Goal: Information Seeking & Learning: Learn about a topic

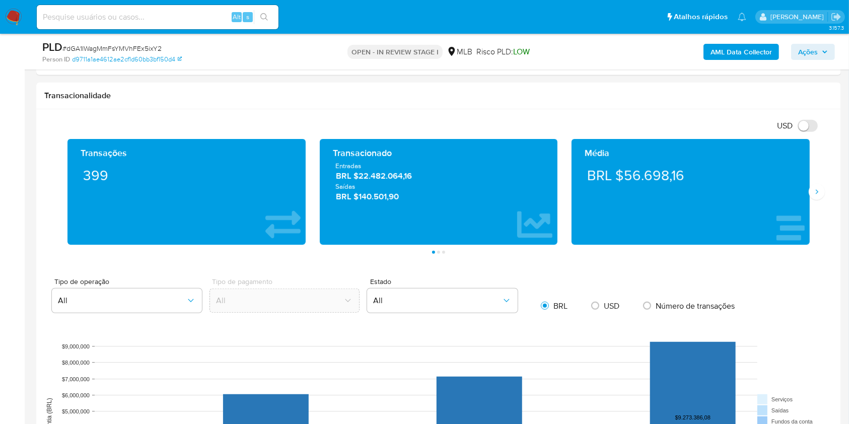
scroll to position [474, 0]
click at [816, 194] on icon "Siguiente" at bounding box center [817, 192] width 8 height 8
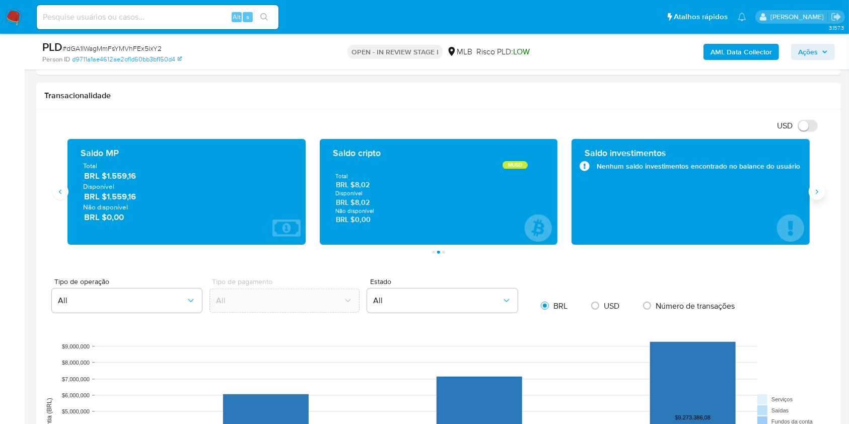
click at [816, 194] on icon "Siguiente" at bounding box center [817, 192] width 8 height 8
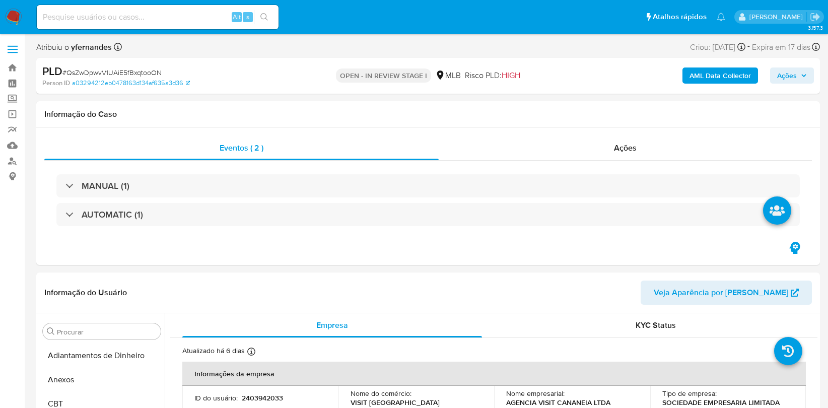
select select "10"
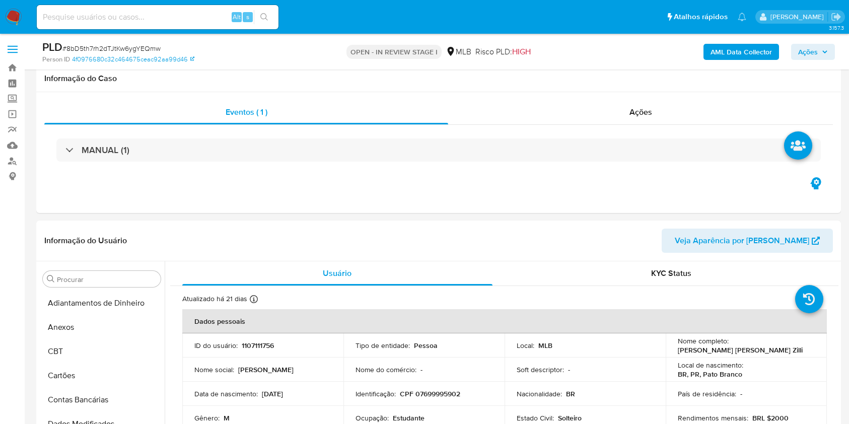
select select "10"
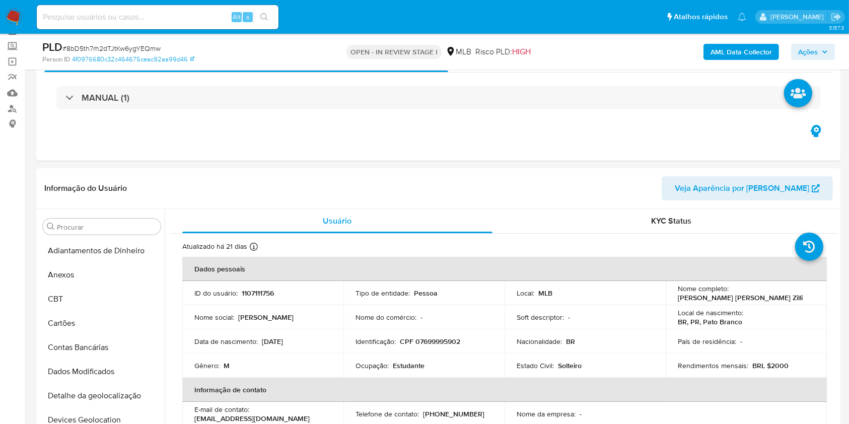
scroll to position [474, 0]
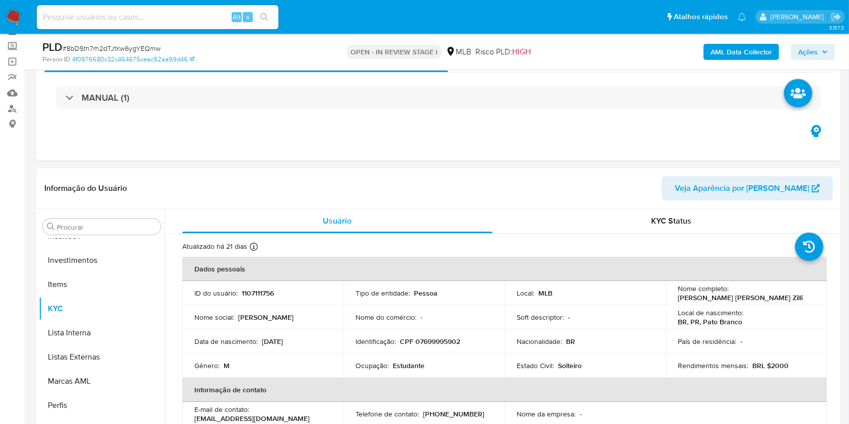
click at [111, 48] on span "# 8bD5th7rh2dTJtKw6ygYEQmw" at bounding box center [111, 48] width 98 height 10
copy span "8bD5th7rh2dTJtKw6ygYEQmw"
click at [136, 51] on span "# 8bD5th7rh2dTJtKw6ygYEQmw" at bounding box center [111, 48] width 98 height 10
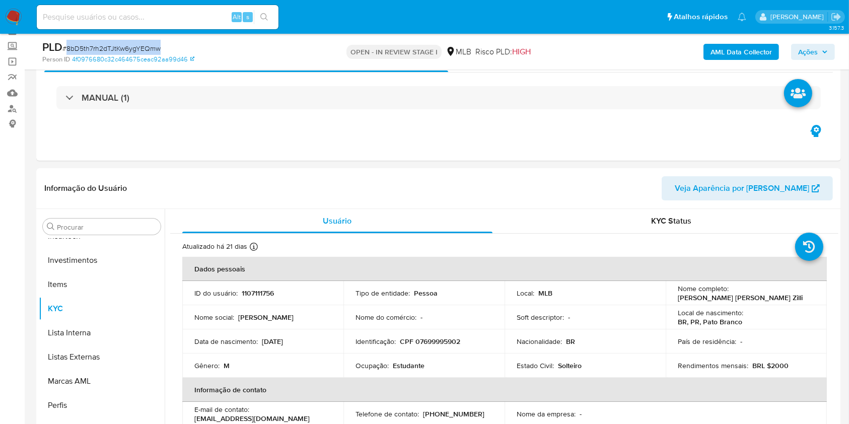
copy span "8bD5th7rh2dTJtKw6ygYEQmw"
click at [133, 48] on span "# 8bD5th7rh2dTJtKw6ygYEQmw" at bounding box center [111, 48] width 98 height 10
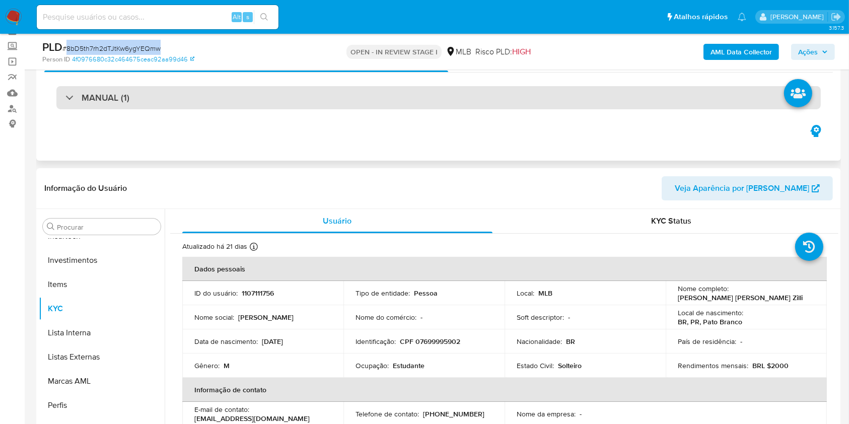
click at [353, 96] on div "MANUAL (1)" at bounding box center [438, 97] width 765 height 23
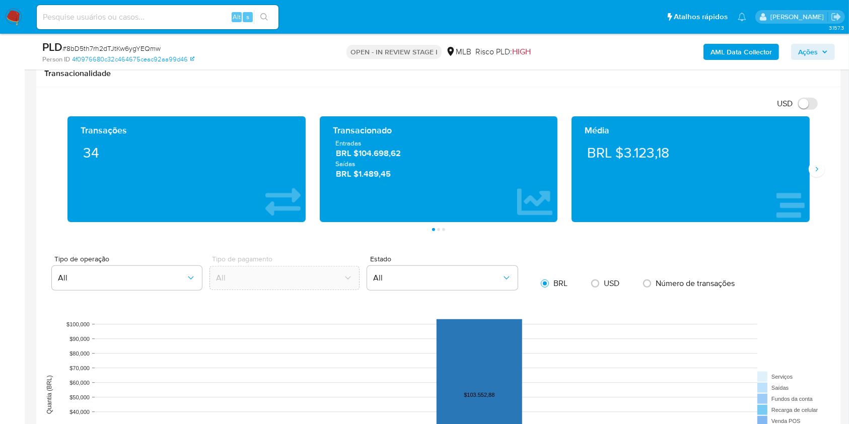
scroll to position [672, 0]
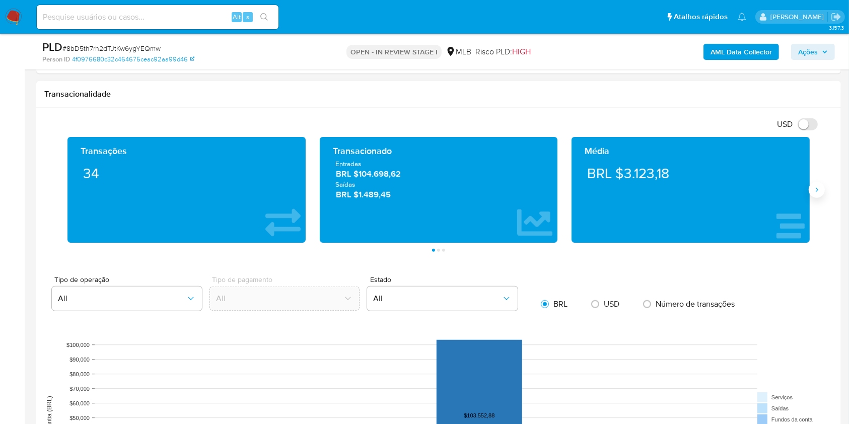
click at [817, 197] on button "Siguiente" at bounding box center [817, 190] width 16 height 16
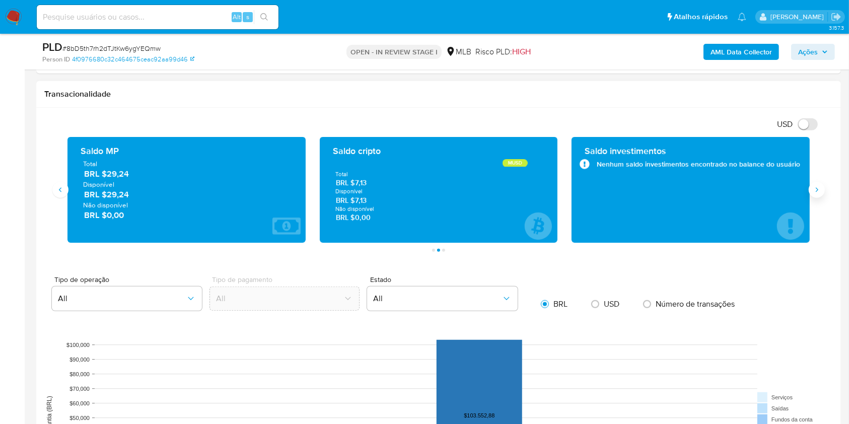
click at [817, 197] on button "Siguiente" at bounding box center [817, 190] width 16 height 16
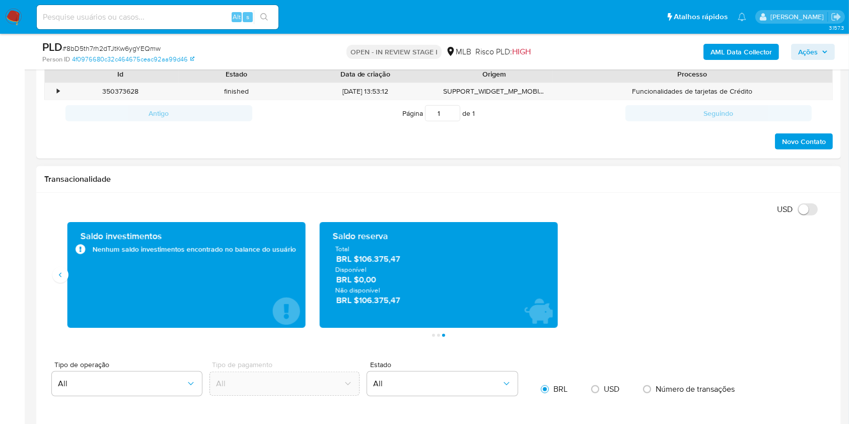
scroll to position [605, 0]
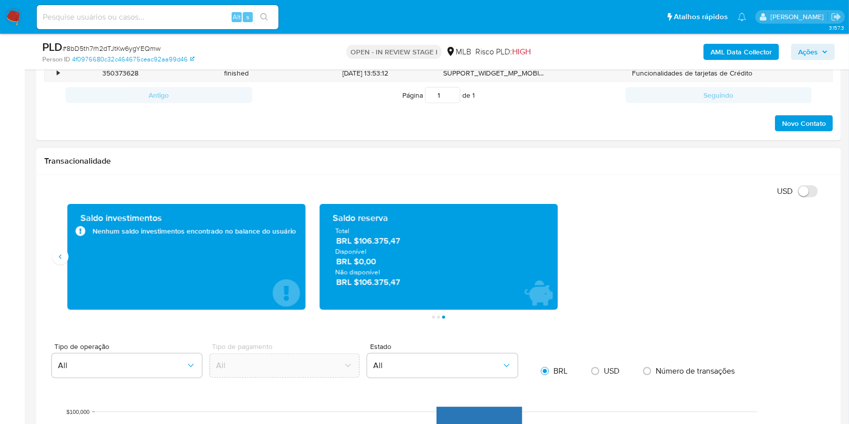
click at [387, 244] on span "BRL $106.375,47" at bounding box center [439, 242] width 206 height 12
click at [179, 183] on div "USD Alternar entre moeda local e dólar" at bounding box center [434, 191] width 781 height 17
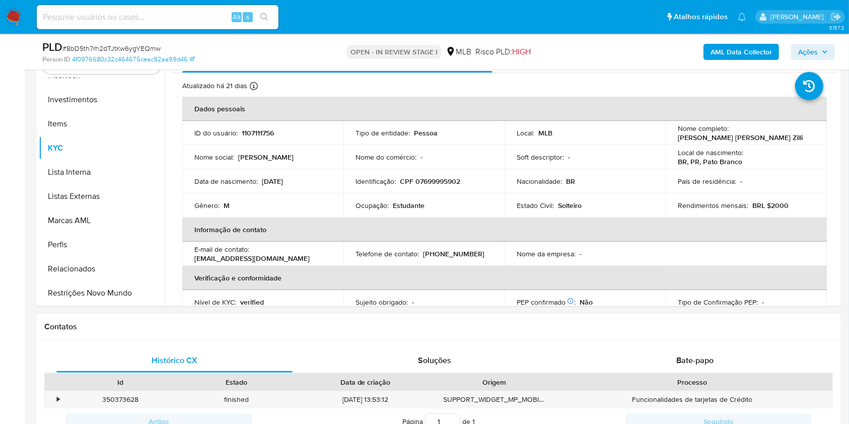
scroll to position [202, 0]
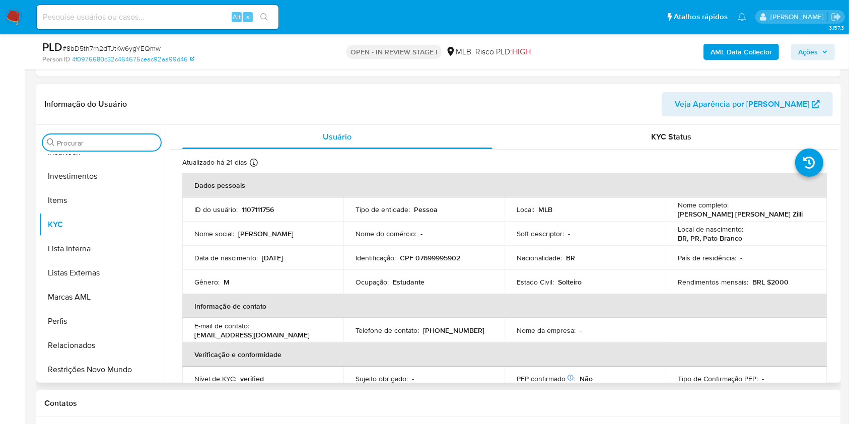
click at [114, 147] on input "Procurar" at bounding box center [107, 143] width 100 height 9
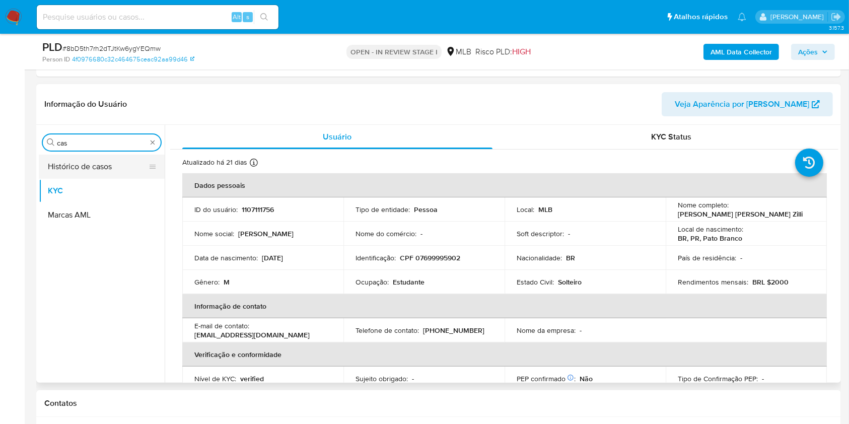
click at [86, 167] on button "Histórico de casos" at bounding box center [98, 167] width 118 height 24
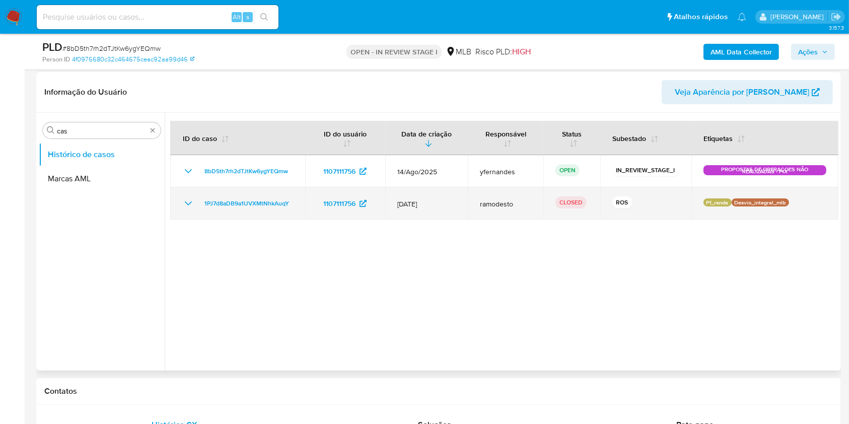
click at [183, 198] on icon "Mostrar/Ocultar" at bounding box center [188, 204] width 12 height 12
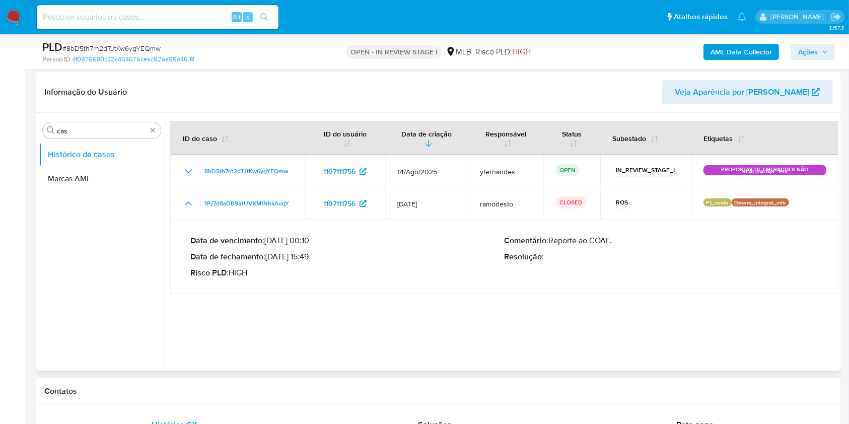
click at [90, 323] on ul "Histórico de casos Marcas AML" at bounding box center [102, 256] width 126 height 227
drag, startPoint x: 282, startPoint y: 260, endPoint x: 307, endPoint y: 256, distance: 25.5
click at [307, 256] on p "Data de fechamento : 27/01/2025 15:49" at bounding box center [347, 257] width 314 height 10
click at [82, 135] on input "cas" at bounding box center [102, 130] width 90 height 9
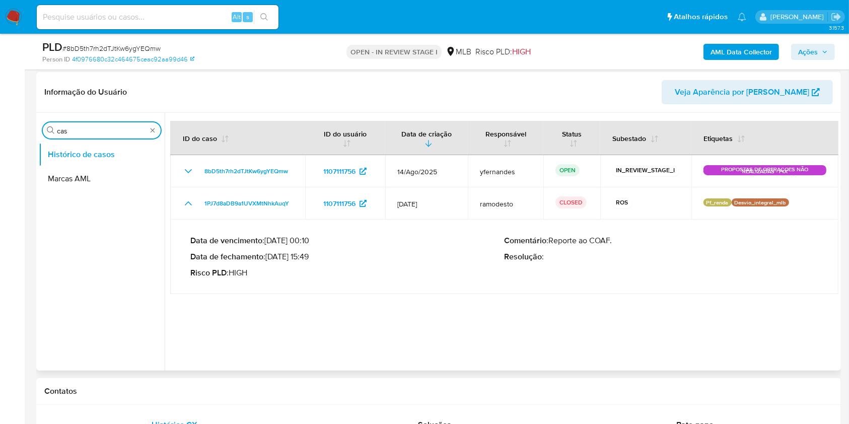
click at [82, 135] on input "cas" at bounding box center [102, 130] width 90 height 9
type input "ger"
click at [71, 154] on button "Geral" at bounding box center [98, 155] width 118 height 24
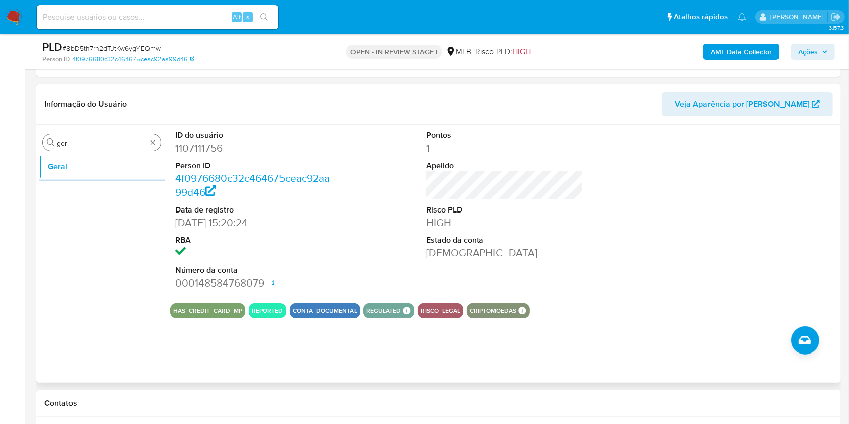
click at [85, 147] on input "ger" at bounding box center [102, 143] width 90 height 9
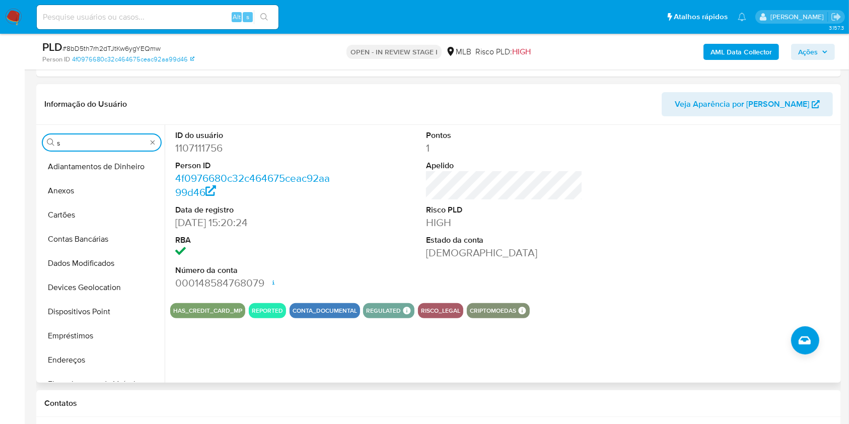
click at [85, 147] on input "s" at bounding box center [102, 143] width 90 height 9
type input "do"
click at [63, 171] on button "Dados Modificados" at bounding box center [98, 167] width 118 height 24
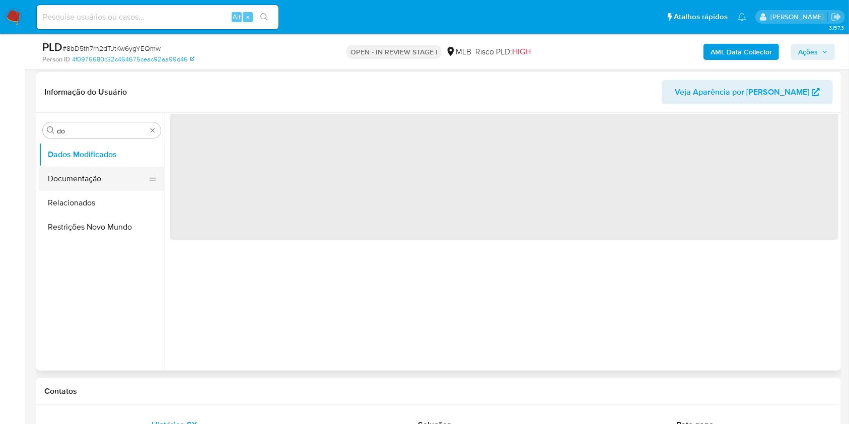
click at [75, 183] on button "Documentação" at bounding box center [98, 179] width 118 height 24
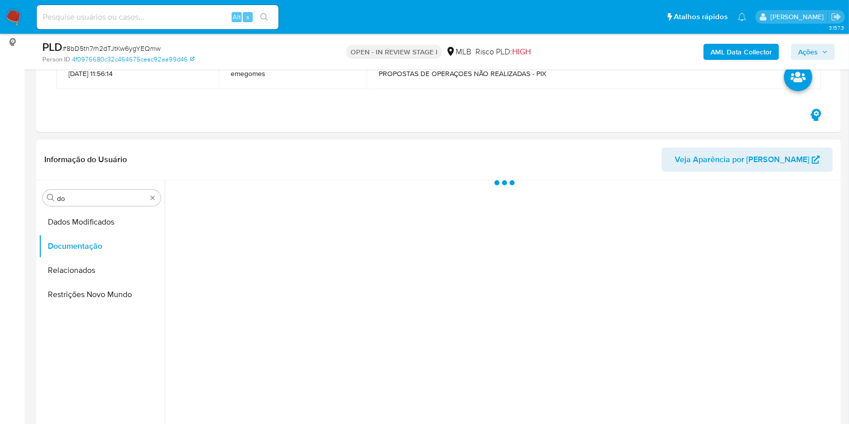
scroll to position [202, 0]
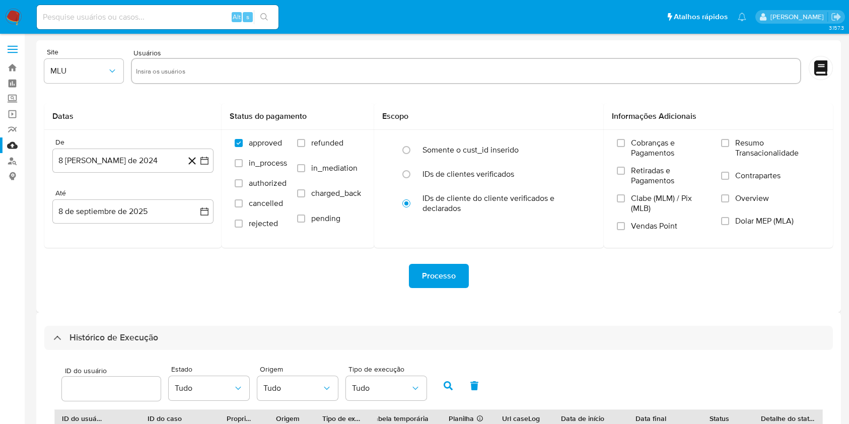
select select "20"
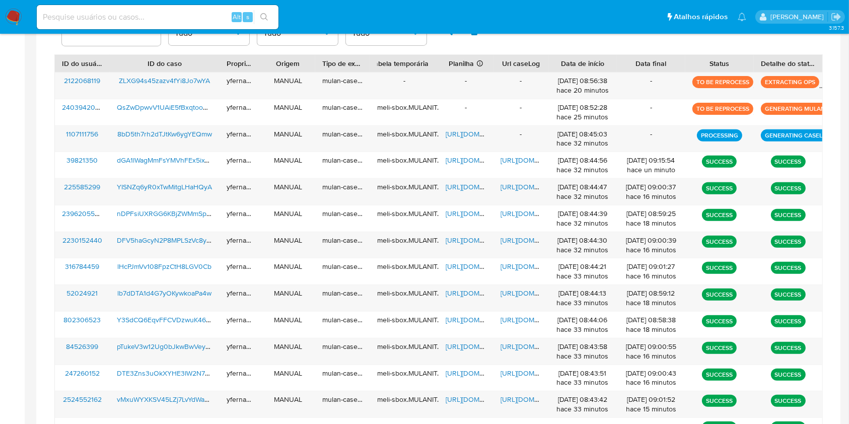
scroll to position [355, 0]
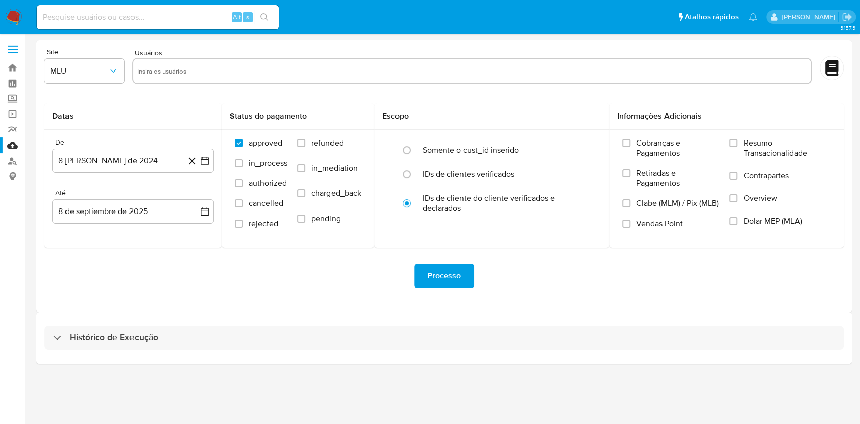
click at [425, 344] on div "Histórico de Execução" at bounding box center [444, 338] width 800 height 24
select select "10"
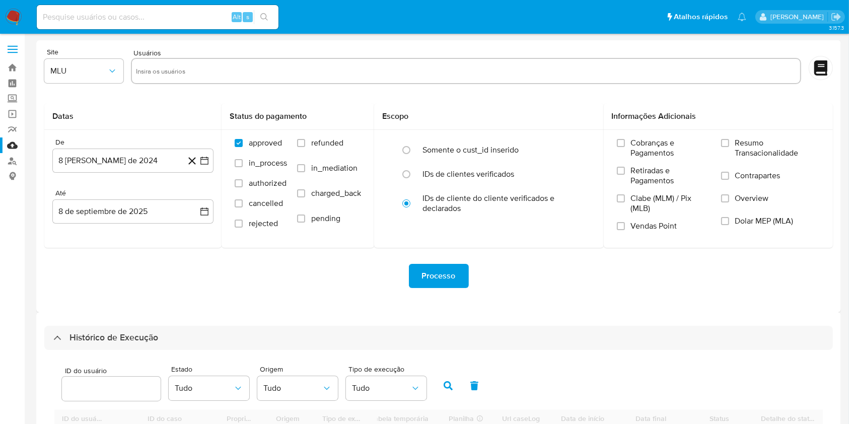
click at [538, 287] on div "Processo" at bounding box center [438, 276] width 789 height 24
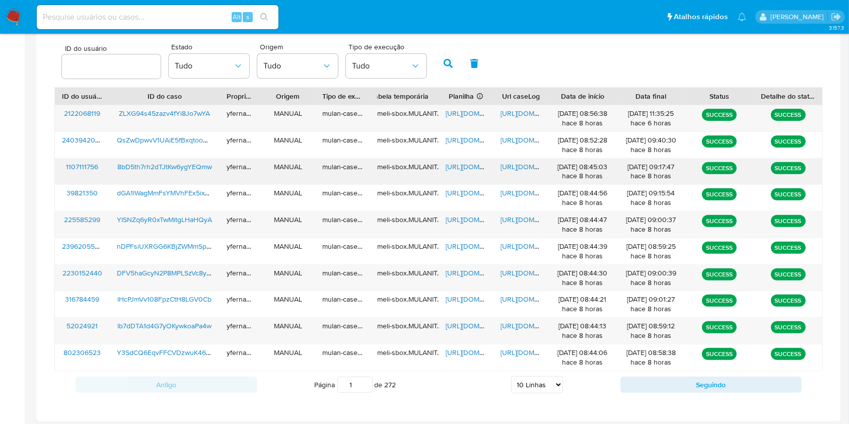
scroll to position [192, 0]
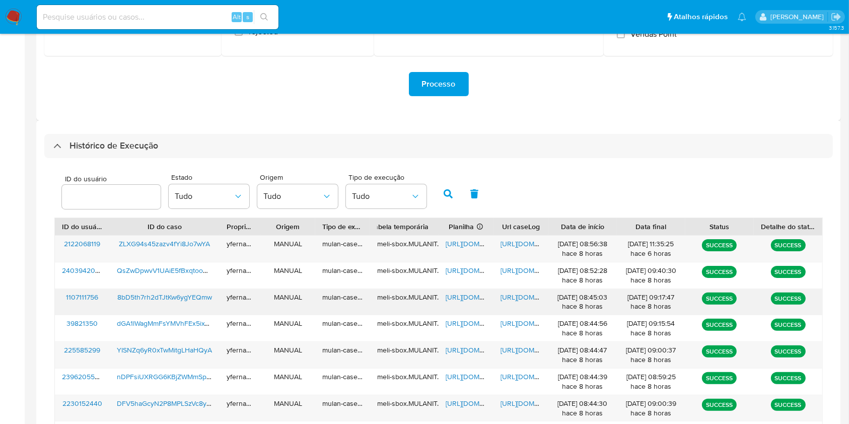
click at [451, 297] on span "https://docs.google.com/spreadsheets/d/1_lR7DQ2Jnvk891XzY7hn94AoP00aGeNlLfKqSKa…" at bounding box center [481, 297] width 70 height 10
click at [521, 296] on span "https://docs.google.com/document/d/13ieBaNfz0-SVVc1WNNXcgKSD3lU1-Bv4eDOLGEbPCRg…" at bounding box center [536, 297] width 70 height 10
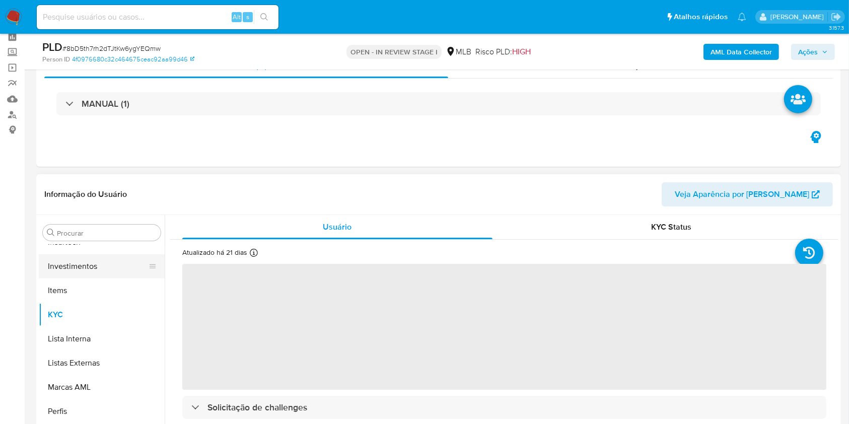
scroll to position [67, 0]
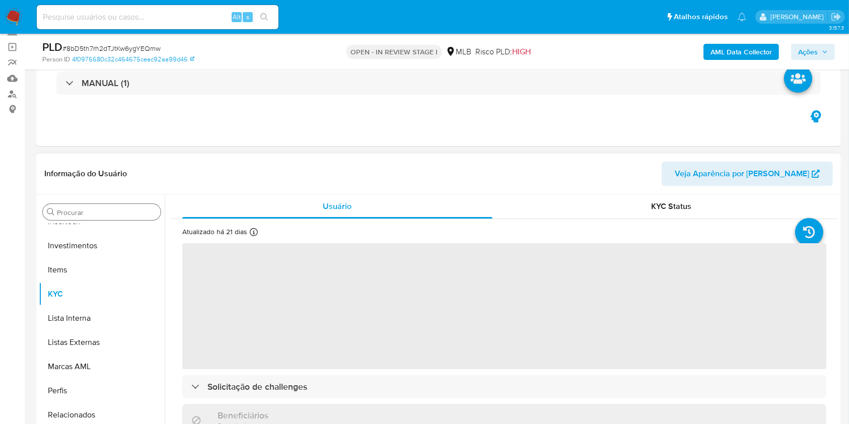
click at [81, 217] on div "Procurar" at bounding box center [102, 212] width 118 height 16
click at [78, 213] on input "Procurar" at bounding box center [107, 212] width 100 height 9
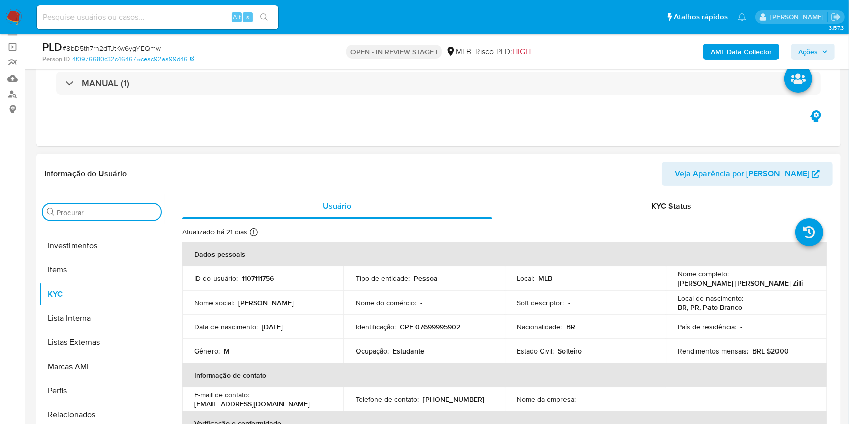
type input "d"
select select "10"
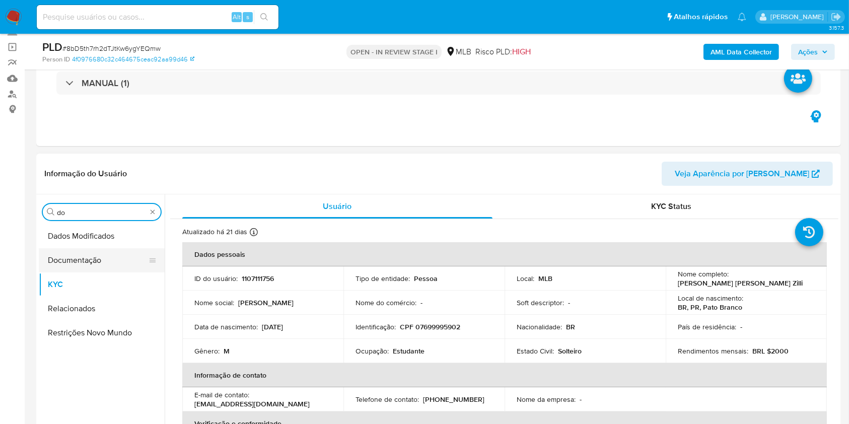
click at [72, 259] on button "Documentação" at bounding box center [98, 260] width 118 height 24
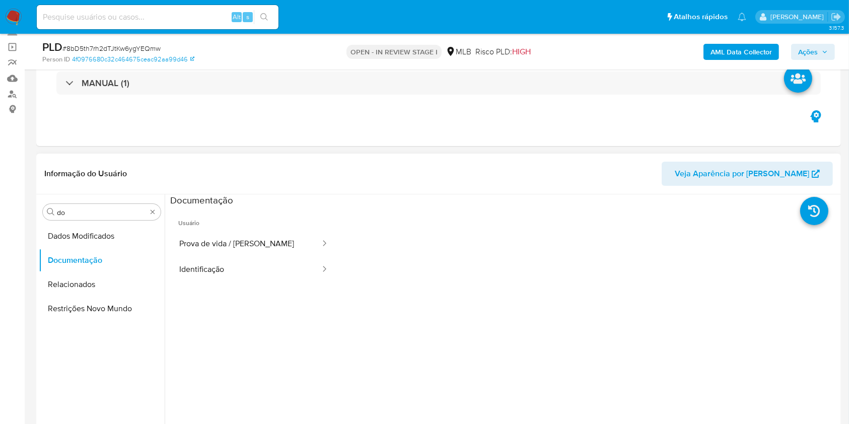
click at [250, 230] on span "Usuário" at bounding box center [253, 219] width 167 height 24
click at [254, 238] on button "Prova de vida / Selfie" at bounding box center [245, 244] width 151 height 26
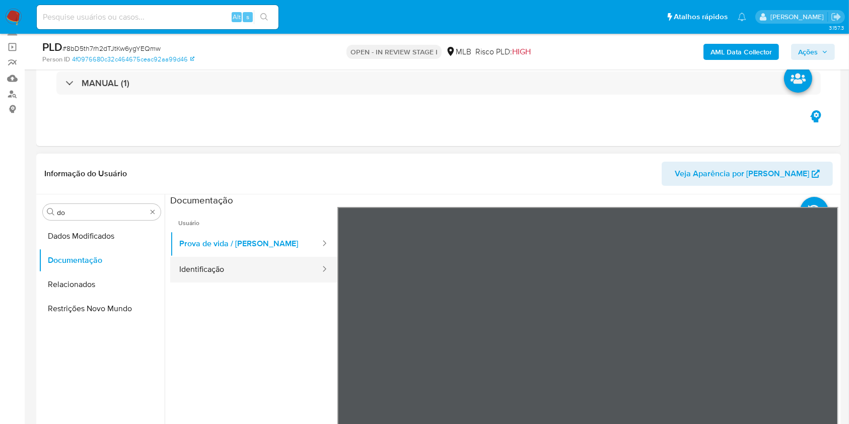
click at [230, 272] on button "Identificação" at bounding box center [245, 270] width 151 height 26
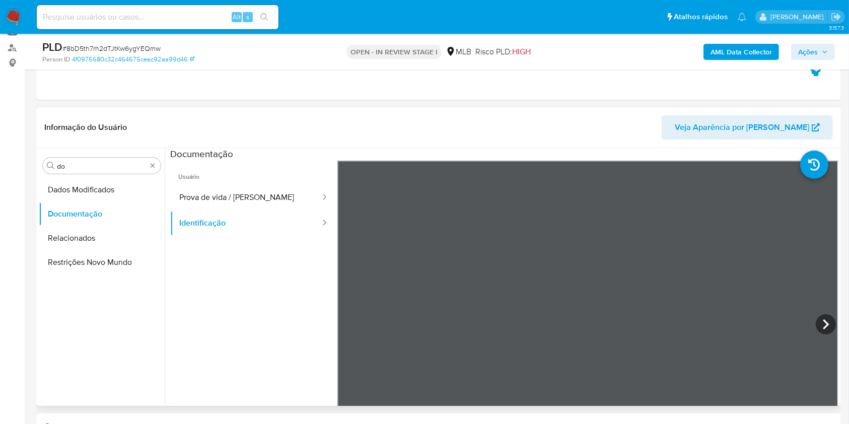
scroll to position [134, 0]
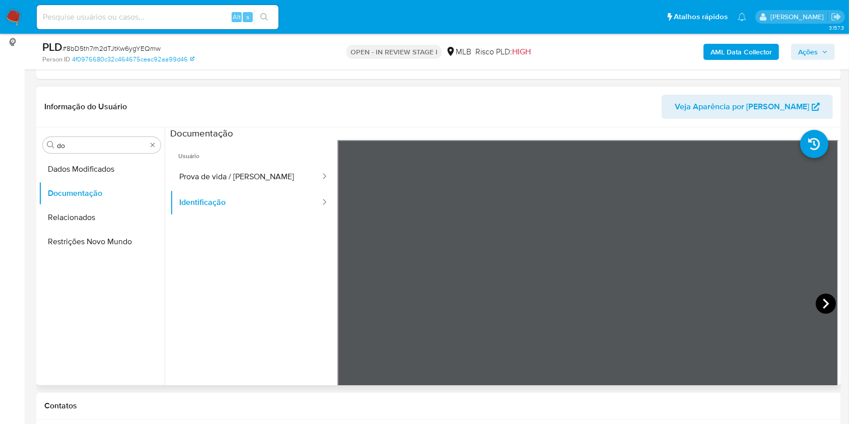
click at [816, 301] on icon at bounding box center [826, 304] width 20 height 20
click at [70, 143] on input "do" at bounding box center [102, 145] width 90 height 9
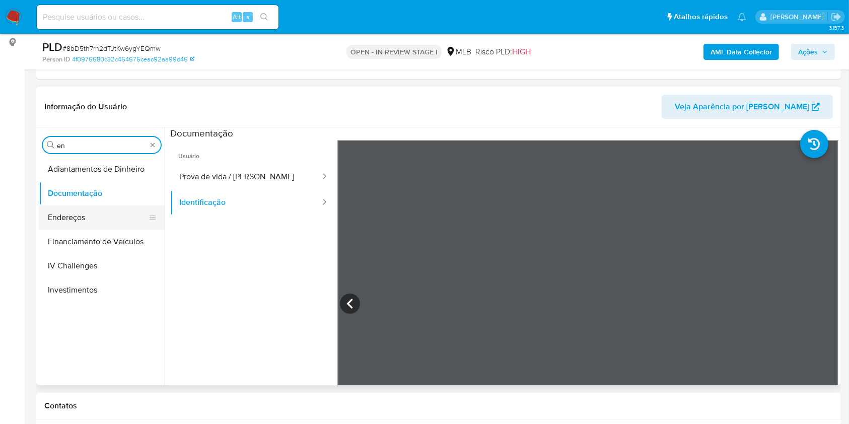
type input "en"
click at [64, 220] on button "Endereços" at bounding box center [98, 218] width 118 height 24
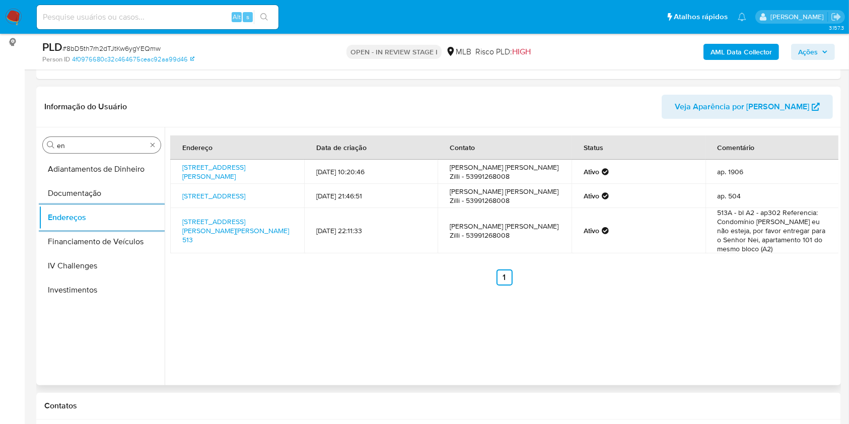
click at [101, 147] on input "en" at bounding box center [102, 145] width 90 height 9
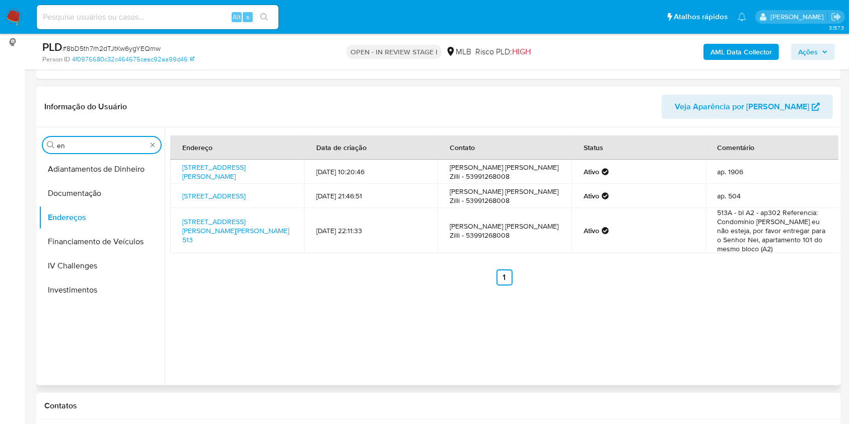
click at [101, 146] on input "en" at bounding box center [102, 145] width 90 height 9
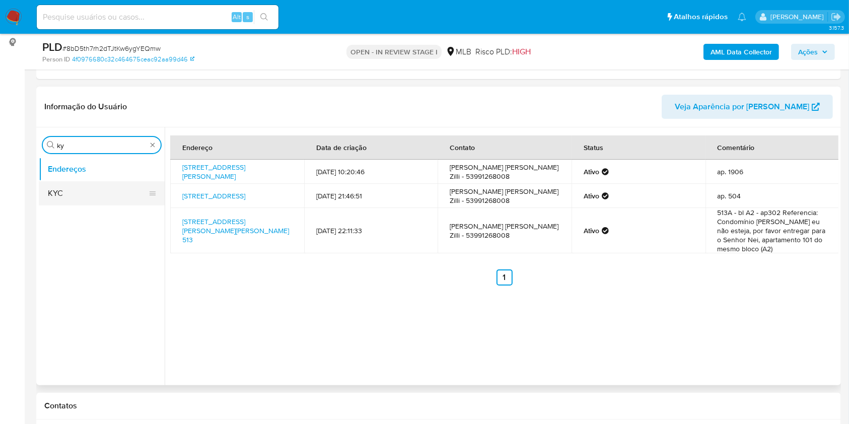
type input "ky"
click at [75, 183] on button "KYC" at bounding box center [98, 193] width 118 height 24
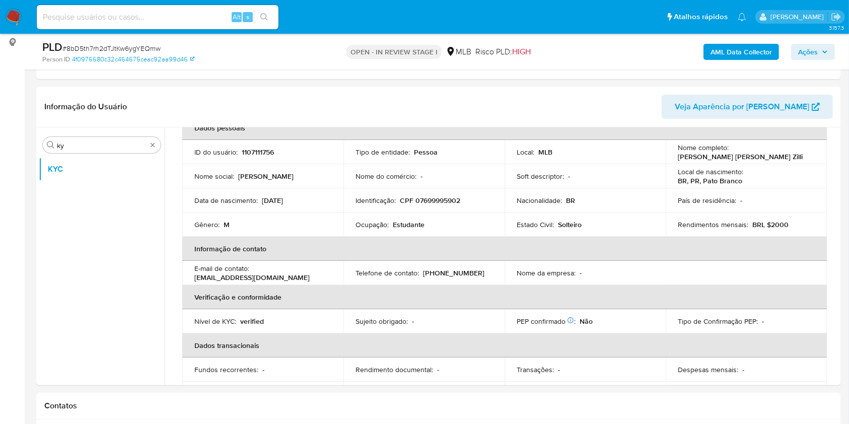
scroll to position [78, 0]
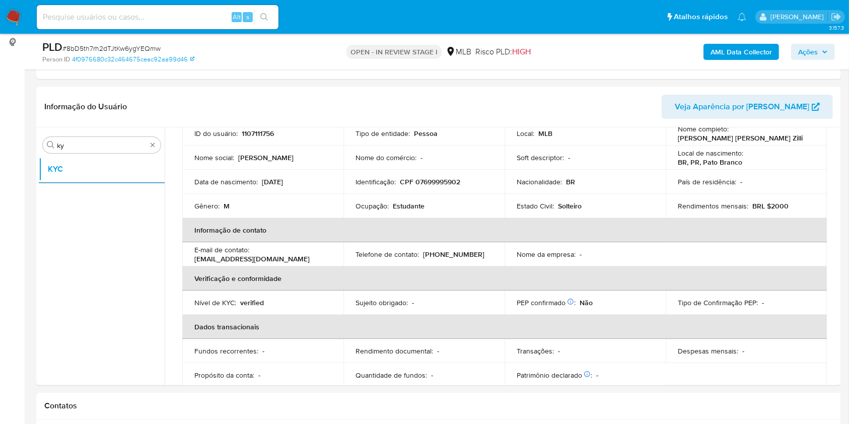
drag, startPoint x: 365, startPoint y: 223, endPoint x: 364, endPoint y: 213, distance: 10.2
click at [365, 224] on th "Informação de contato" at bounding box center [504, 230] width 645 height 24
click at [363, 202] on p "Ocupação :" at bounding box center [372, 206] width 33 height 9
click at [364, 202] on p "Ocupação :" at bounding box center [372, 206] width 33 height 9
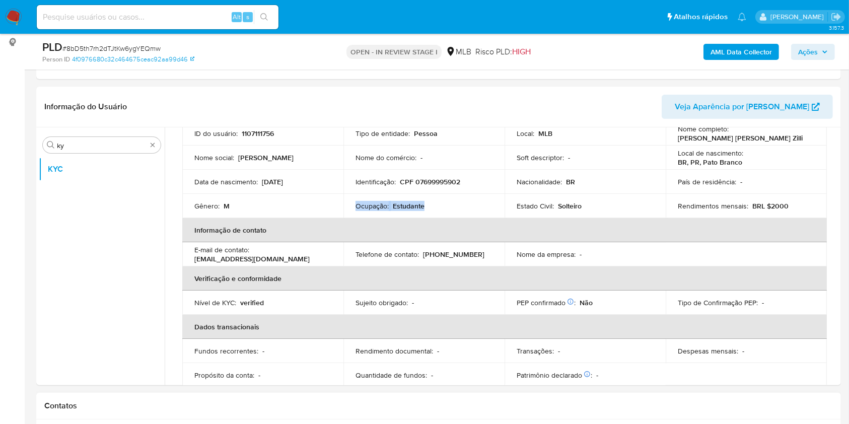
copy div "Ocupação : Estudante"
click at [520, 203] on p "Estado Civil :" at bounding box center [535, 206] width 37 height 9
drag, startPoint x: 434, startPoint y: 224, endPoint x: 499, endPoint y: 217, distance: 65.4
click at [434, 224] on th "Informação de contato" at bounding box center [504, 230] width 645 height 24
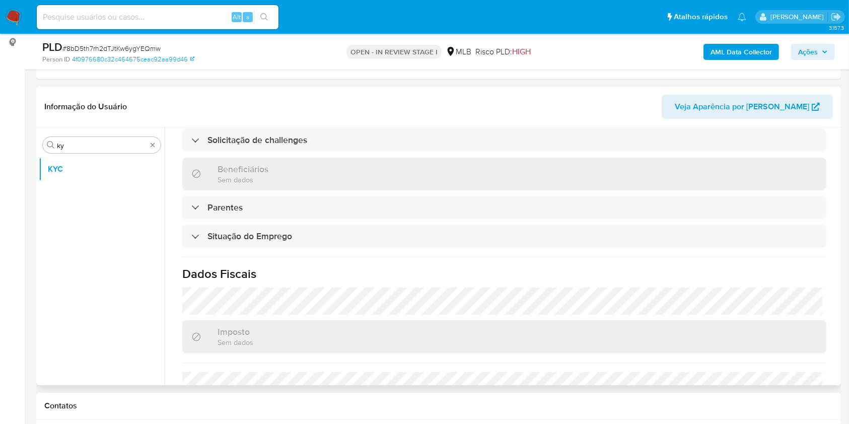
scroll to position [428, 0]
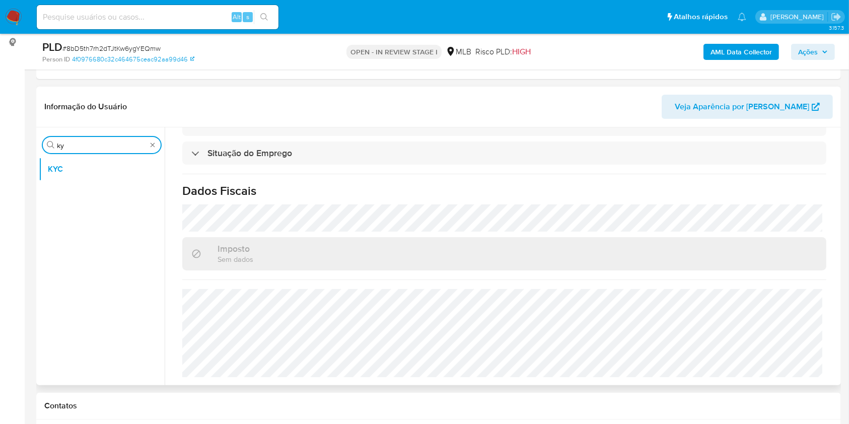
click at [92, 144] on input "ky" at bounding box center [102, 145] width 90 height 9
click at [93, 144] on input "ky" at bounding box center [102, 145] width 90 height 9
drag, startPoint x: 93, startPoint y: 144, endPoint x: 90, endPoint y: 155, distance: 11.4
click at [93, 144] on input "ky" at bounding box center [102, 145] width 90 height 9
type input "ge"
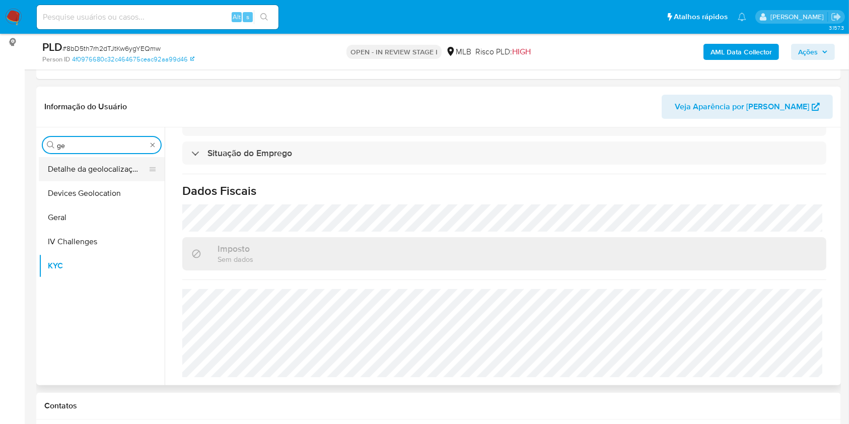
click at [73, 163] on button "Detalhe da geolocalização" at bounding box center [98, 169] width 118 height 24
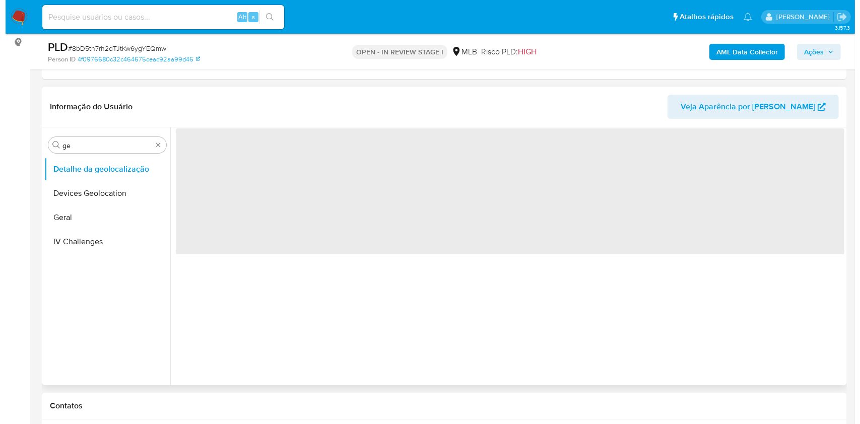
scroll to position [0, 0]
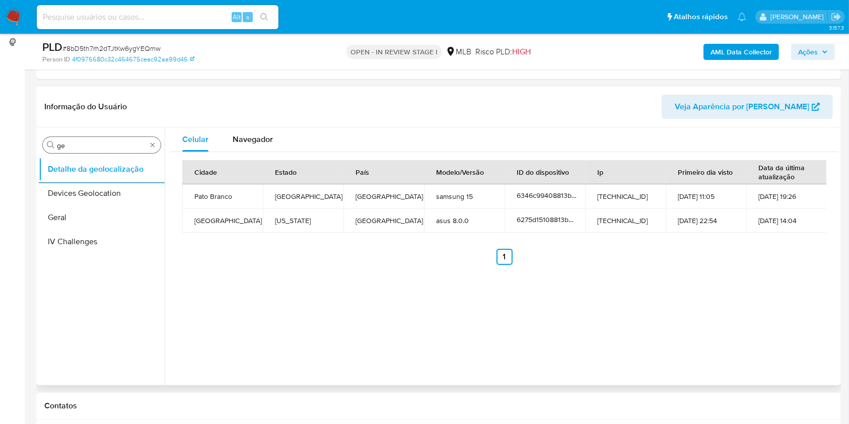
click at [91, 150] on div "Procurar ge" at bounding box center [102, 145] width 118 height 16
drag, startPoint x: 91, startPoint y: 150, endPoint x: 85, endPoint y: 147, distance: 6.3
click at [90, 150] on div "Procurar ge" at bounding box center [102, 145] width 118 height 16
click at [85, 147] on input "ge" at bounding box center [102, 145] width 90 height 9
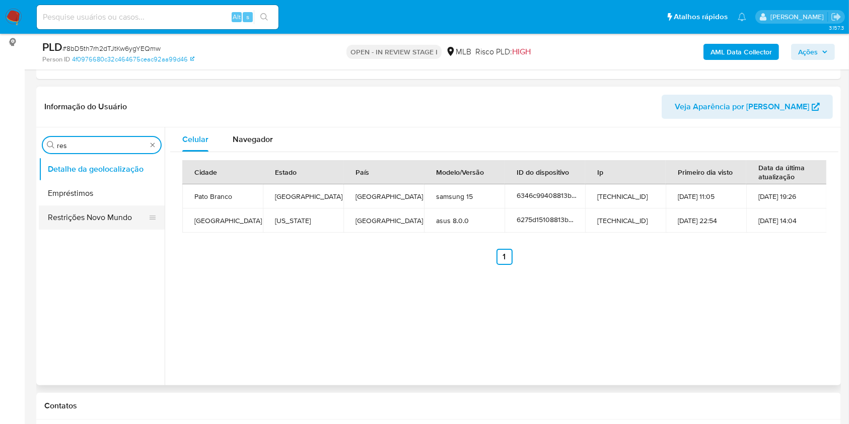
type input "res"
click at [72, 209] on button "Restrições Novo Mundo" at bounding box center [98, 218] width 118 height 24
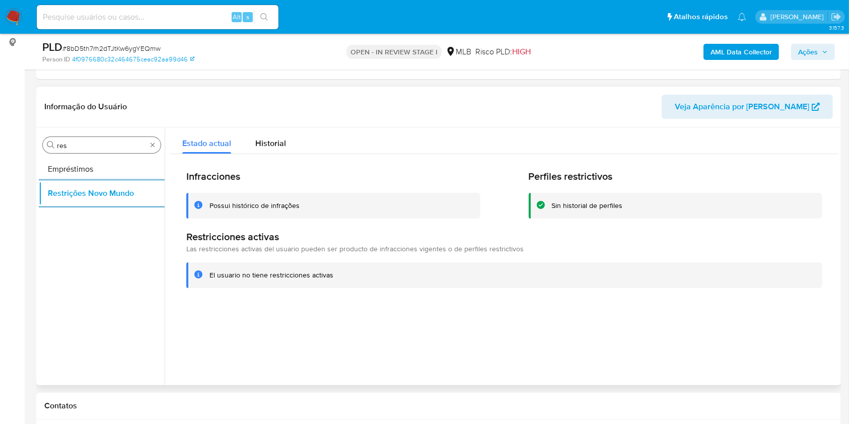
click at [113, 145] on input "res" at bounding box center [102, 145] width 90 height 9
click at [113, 144] on input "res" at bounding box center [102, 145] width 90 height 9
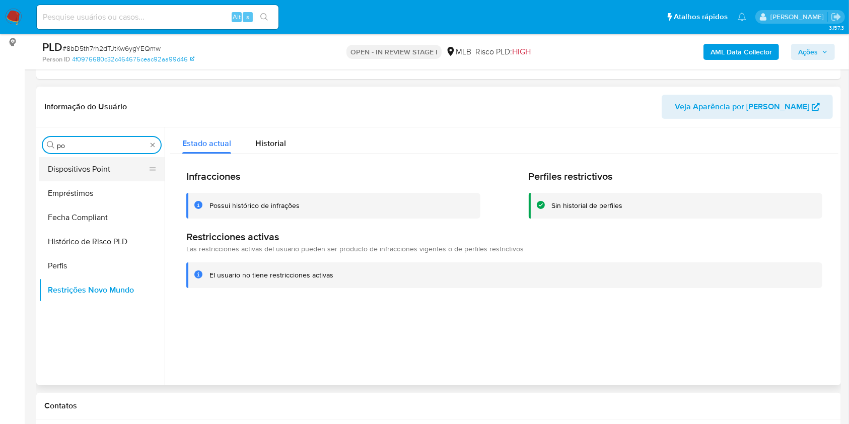
type input "po"
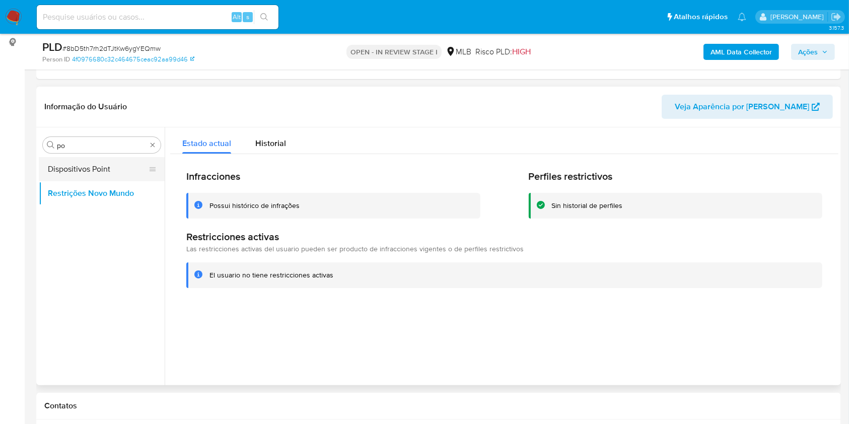
click at [89, 171] on button "Dispositivos Point" at bounding box center [98, 169] width 118 height 24
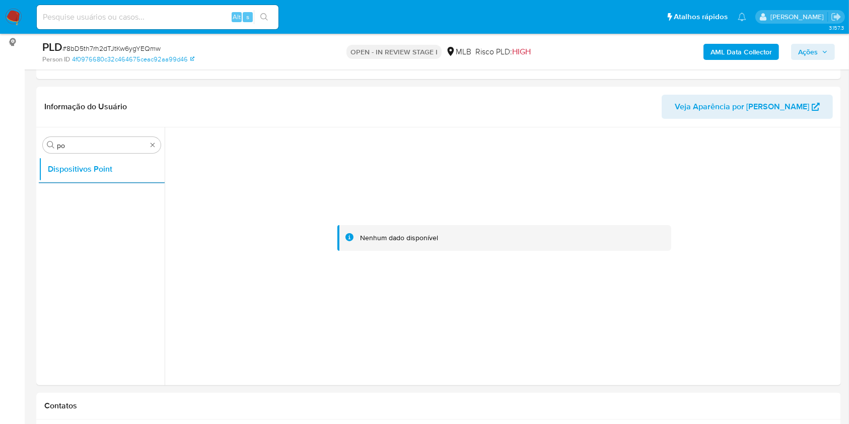
click at [741, 42] on div "AML Data Collector Ações" at bounding box center [704, 52] width 261 height 24
click at [739, 42] on div "AML Data Collector Ações" at bounding box center [704, 52] width 261 height 24
click at [727, 52] on b "AML Data Collector" at bounding box center [741, 52] width 61 height 16
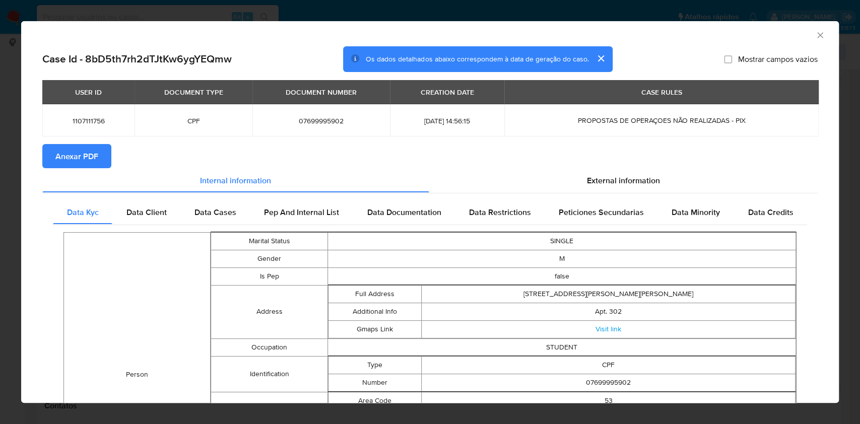
click at [93, 153] on span "Anexar PDF" at bounding box center [76, 156] width 43 height 22
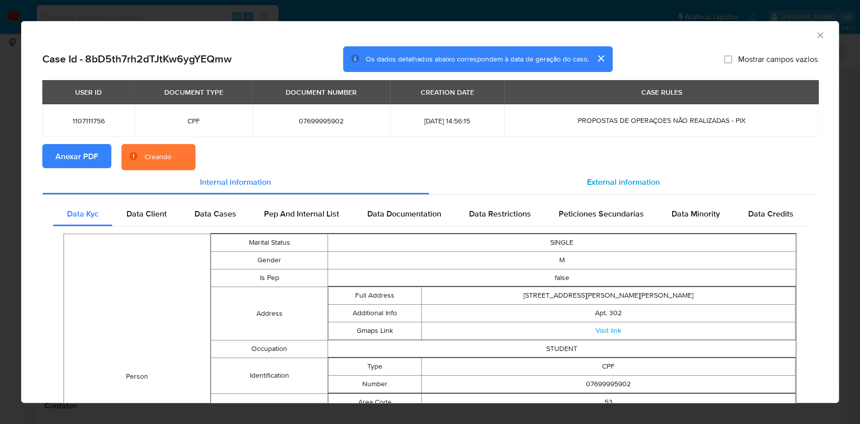
click at [586, 172] on div "External information" at bounding box center [623, 182] width 389 height 24
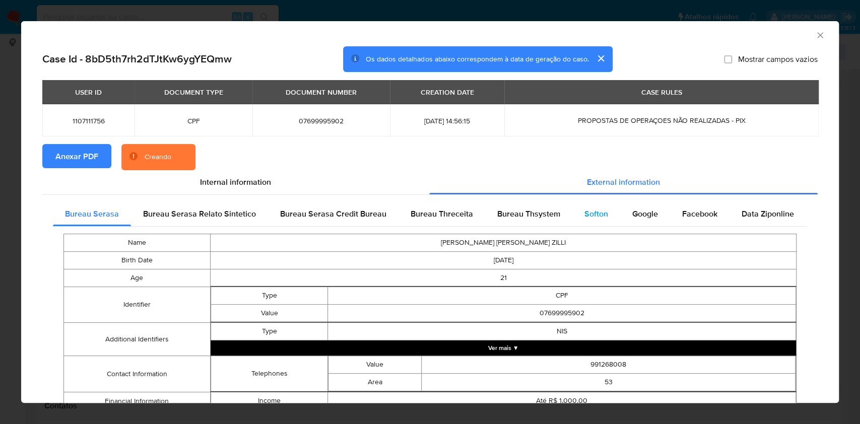
click at [597, 212] on span "Softon" at bounding box center [596, 214] width 24 height 12
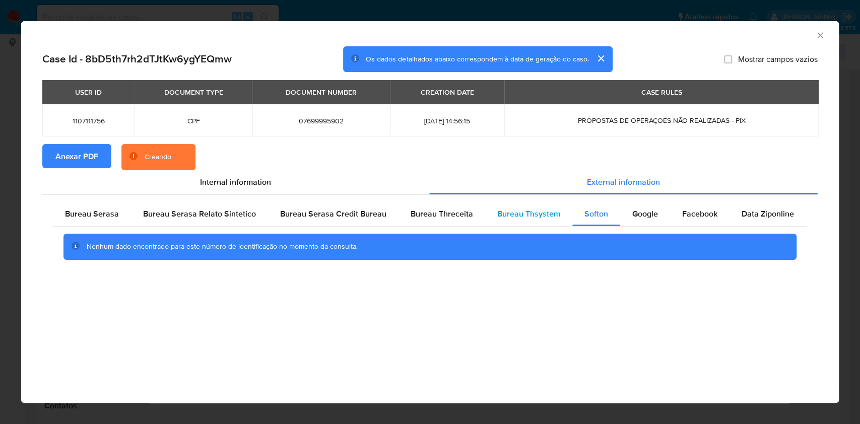
click at [542, 209] on span "Bureau Thsystem" at bounding box center [528, 214] width 63 height 12
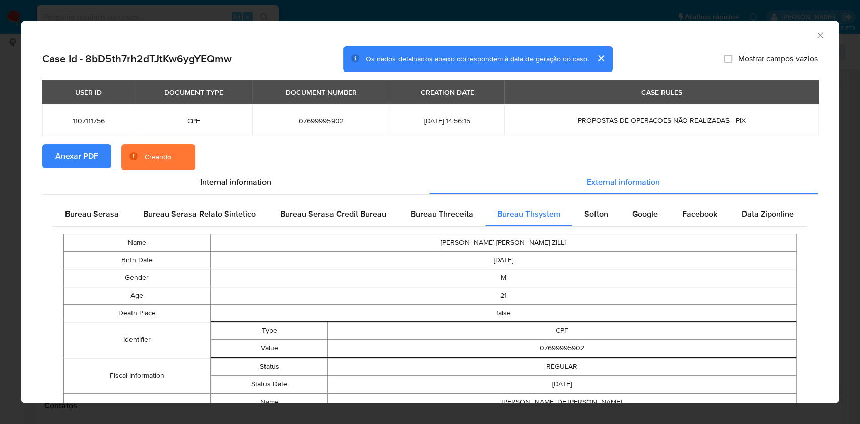
click at [117, 228] on div "Name MARCO AURELIO BRANCALEONE ZILLI Birth Date 2004-03-30 Gender M Age 21 Deat…" at bounding box center [430, 332] width 754 height 210
click at [110, 220] on span "Bureau Serasa" at bounding box center [92, 214] width 54 height 12
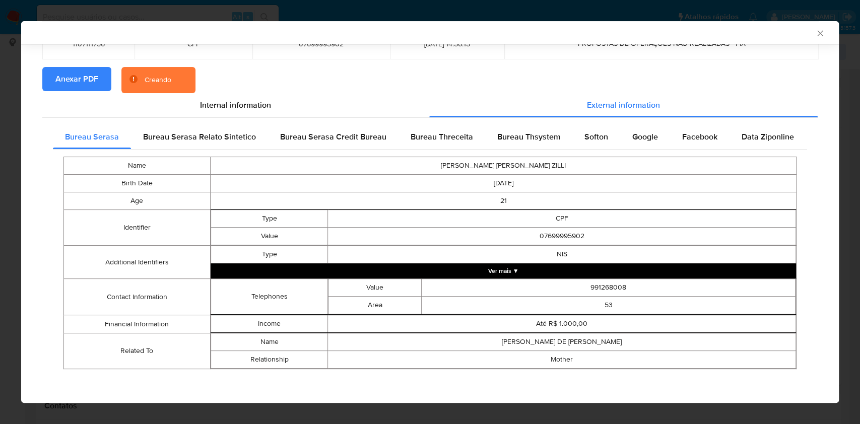
scroll to position [73, 0]
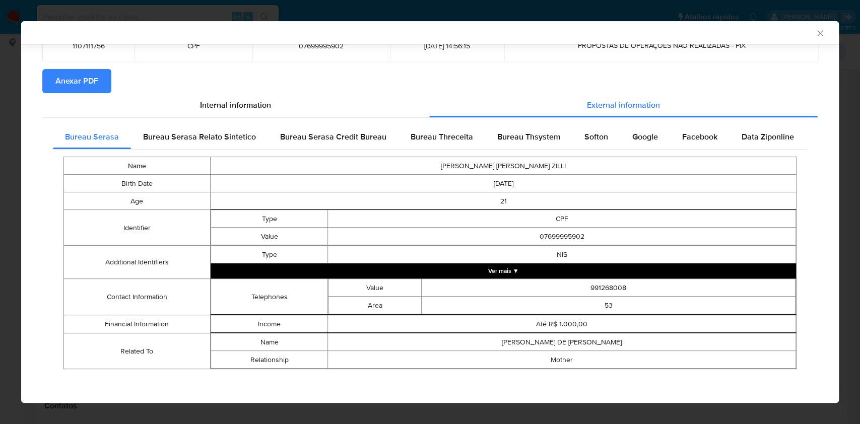
click at [0, 181] on div "AML Data Collector Case Id - 8bD5th7rh2dTJtKw6ygYEQmw Os dados detalhados abaix…" at bounding box center [430, 212] width 860 height 424
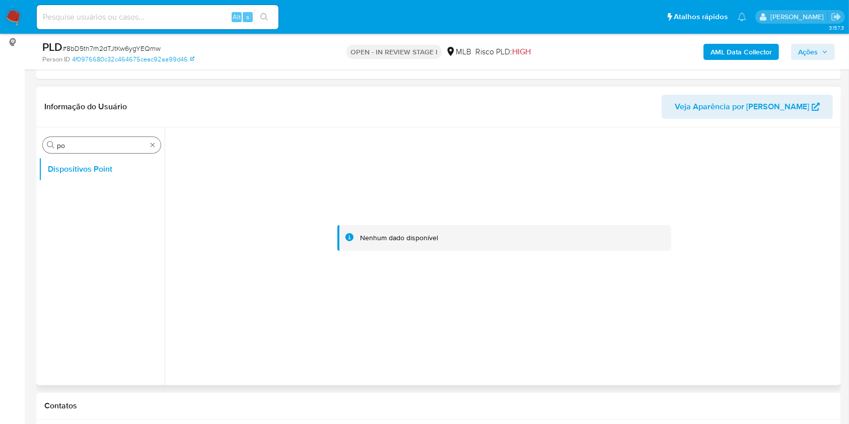
click at [103, 136] on div "Procurar po Dispositivos Point" at bounding box center [102, 257] width 126 height 256
click at [93, 148] on input "po" at bounding box center [102, 145] width 90 height 9
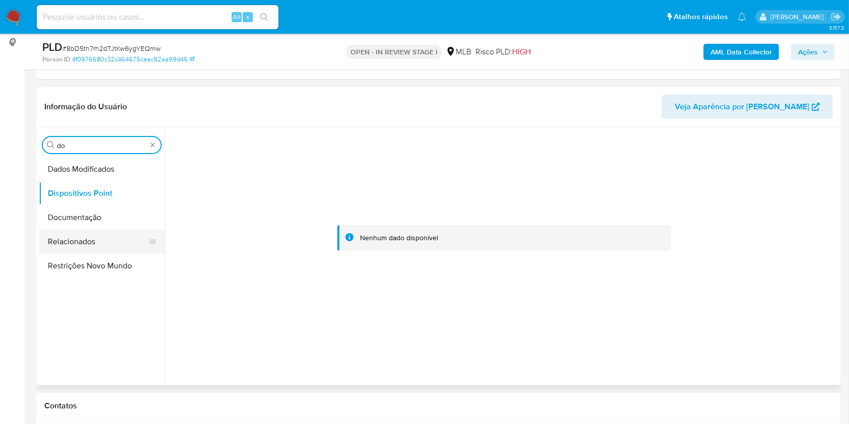
type input "do"
click at [78, 232] on button "Relacionados" at bounding box center [98, 242] width 118 height 24
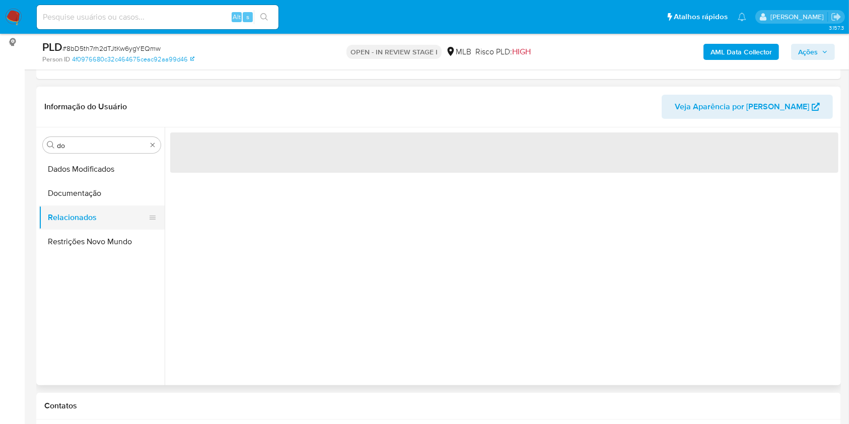
click at [76, 221] on button "Relacionados" at bounding box center [98, 218] width 118 height 24
click at [79, 204] on button "Documentação" at bounding box center [98, 193] width 118 height 24
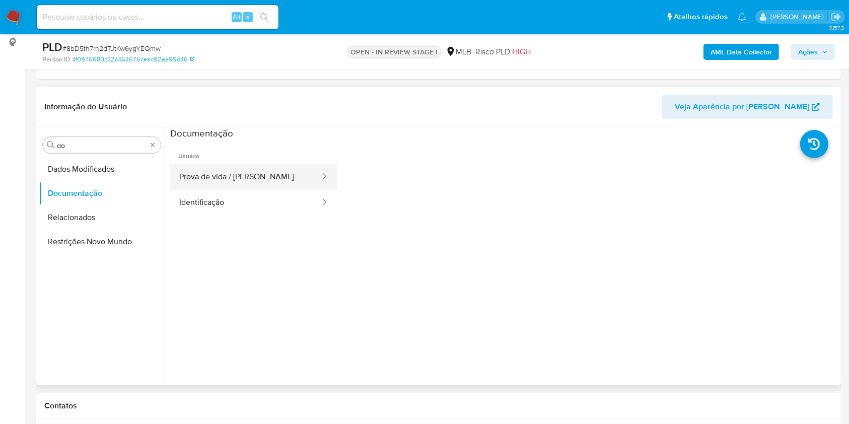
click at [264, 183] on button "Prova de vida / Selfie" at bounding box center [245, 177] width 151 height 26
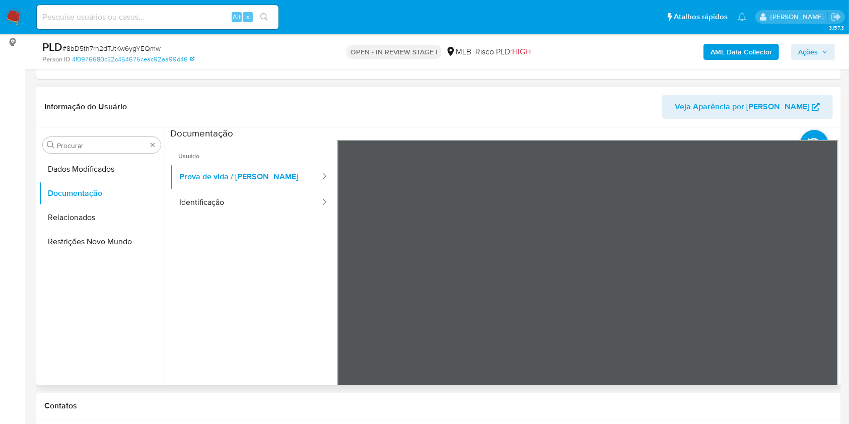
drag, startPoint x: 155, startPoint y: 145, endPoint x: 145, endPoint y: 155, distance: 13.5
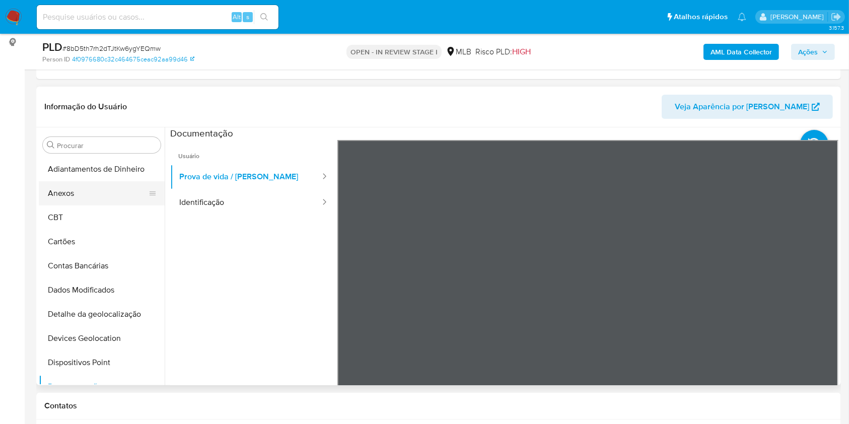
click at [100, 187] on button "Anexos" at bounding box center [98, 193] width 118 height 24
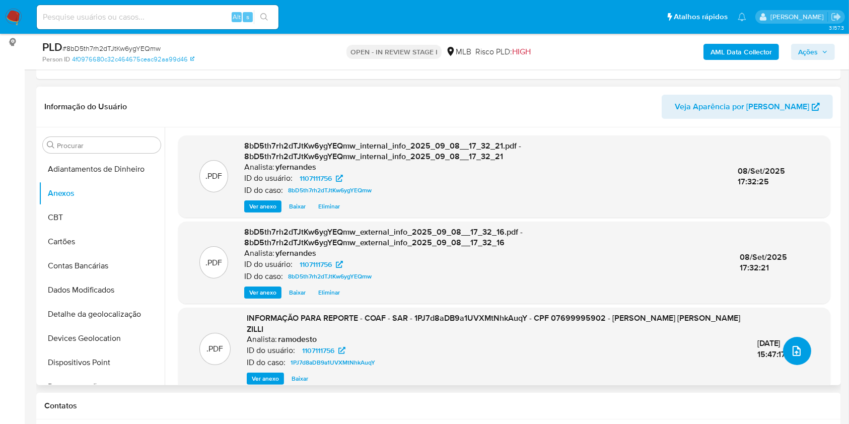
click at [783, 351] on button "upload-file" at bounding box center [797, 351] width 28 height 28
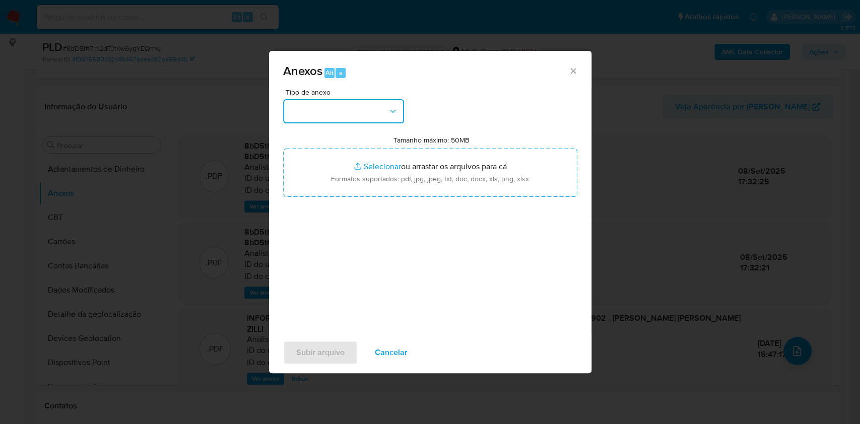
click at [345, 103] on button "button" at bounding box center [343, 111] width 121 height 24
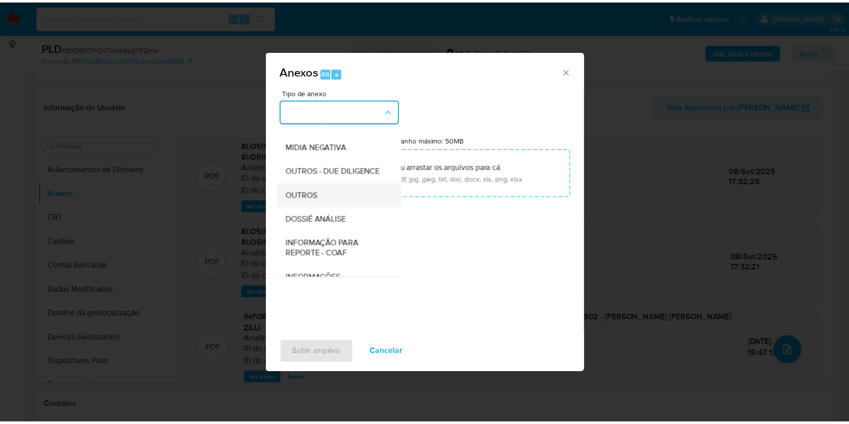
scroll to position [155, 0]
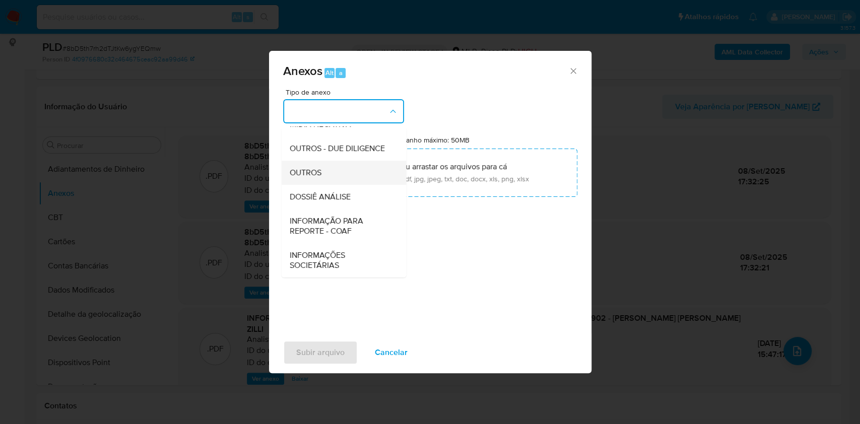
click at [328, 174] on div "OUTROS" at bounding box center [340, 173] width 103 height 24
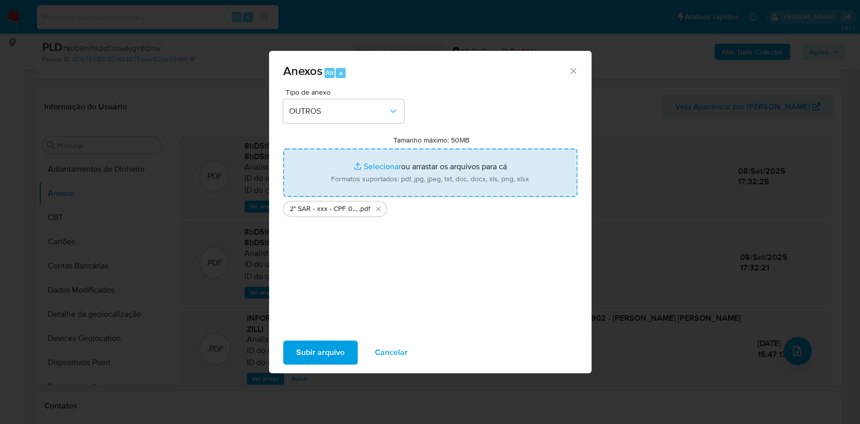
type input "C:\fakepath\Mulan 1107111756_2025_09_08_07_57_49.xlsx"
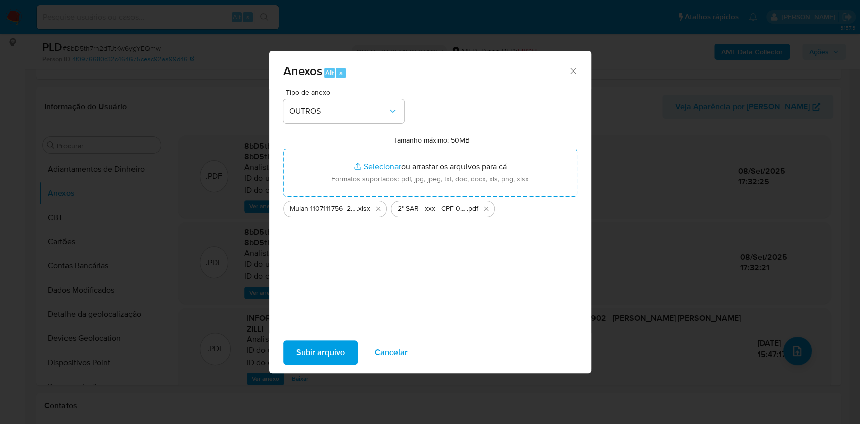
click at [320, 361] on span "Subir arquivo" at bounding box center [320, 353] width 48 height 22
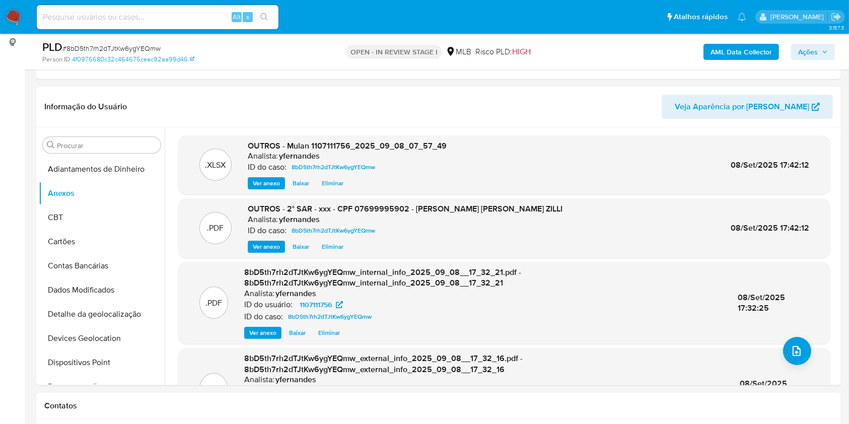
click at [804, 58] on span "Ações" at bounding box center [809, 52] width 20 height 16
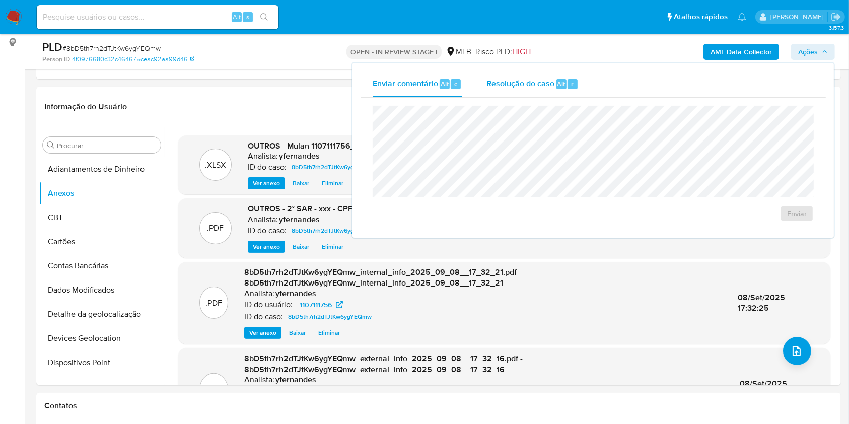
click at [549, 87] on span "Resolução do caso" at bounding box center [521, 84] width 68 height 12
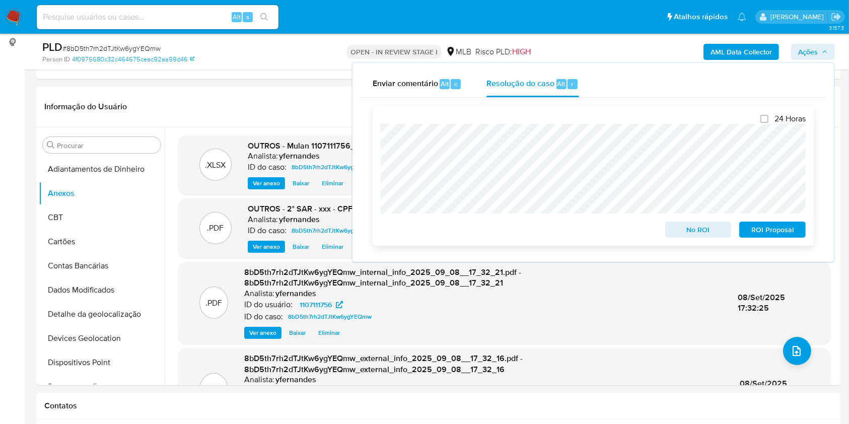
click at [770, 236] on span "ROI Proposal" at bounding box center [773, 230] width 52 height 14
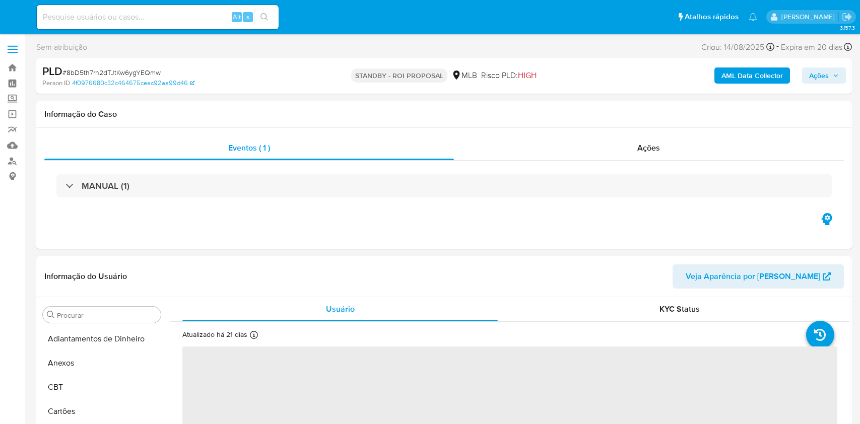
select select "10"
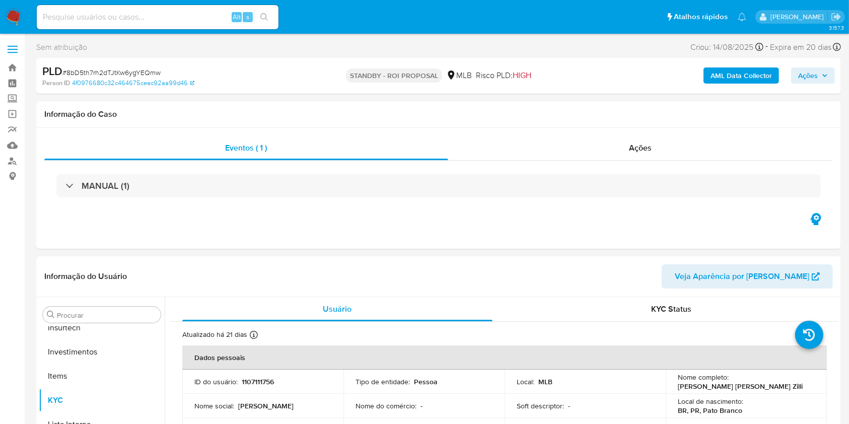
scroll to position [474, 0]
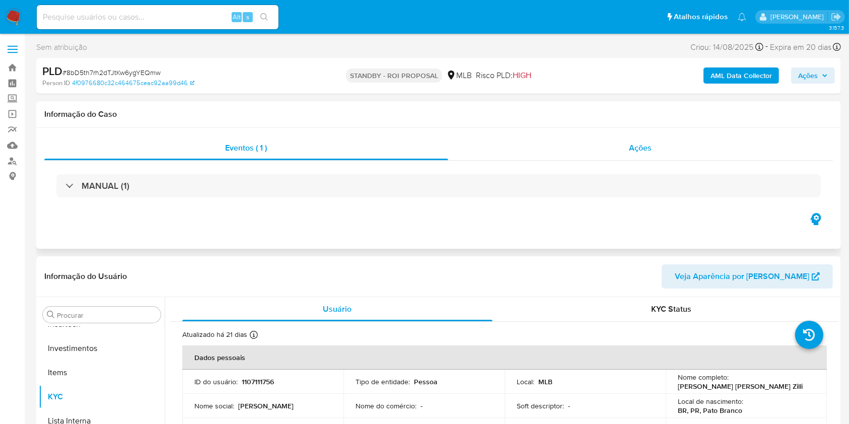
click at [568, 148] on div "Ações" at bounding box center [640, 148] width 385 height 24
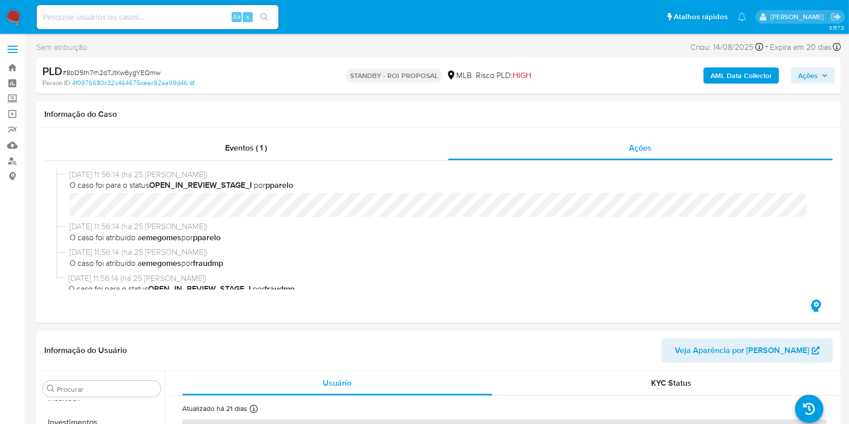
scroll to position [289, 0]
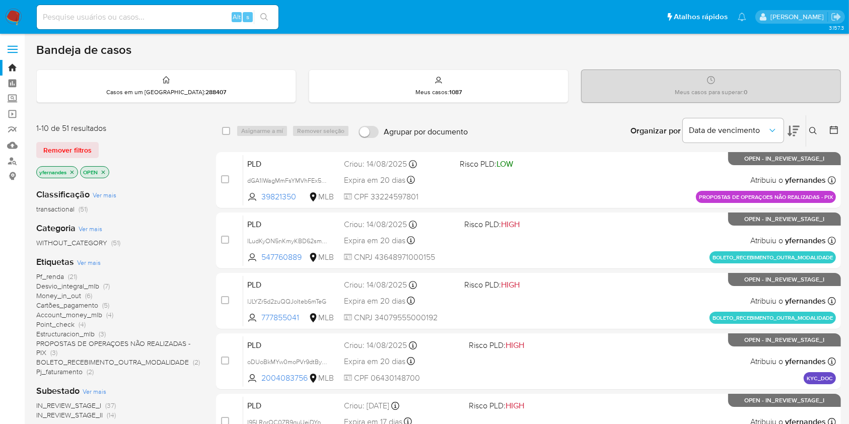
click at [17, 10] on img at bounding box center [13, 17] width 17 height 17
click at [178, 274] on div "Pf_renda (21) Desvio_integral_mlb (7) Money_in_out (6) Cartões_pagamento (5) Ac…" at bounding box center [118, 324] width 164 height 105
click at [93, 263] on span "Ver mais" at bounding box center [89, 262] width 24 height 9
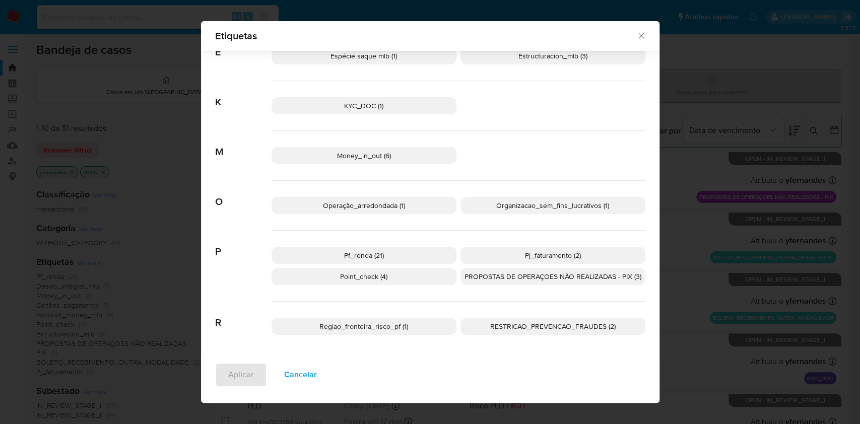
scroll to position [281, 0]
click at [405, 251] on p "Pf_renda (21)" at bounding box center [364, 253] width 185 height 17
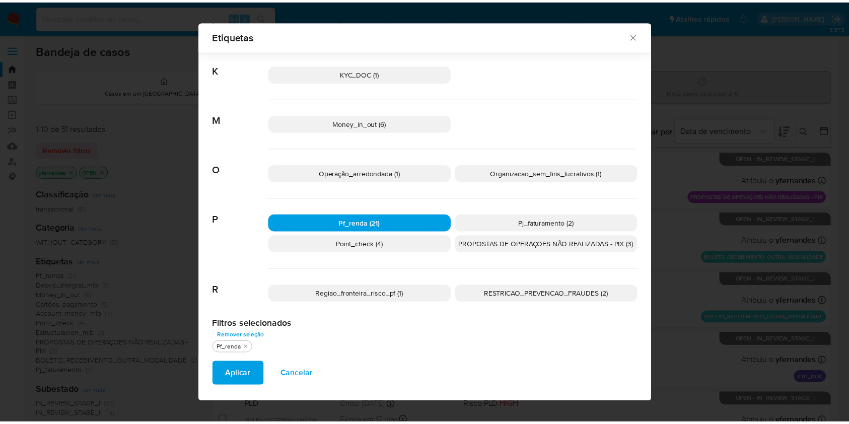
scroll to position [315, 0]
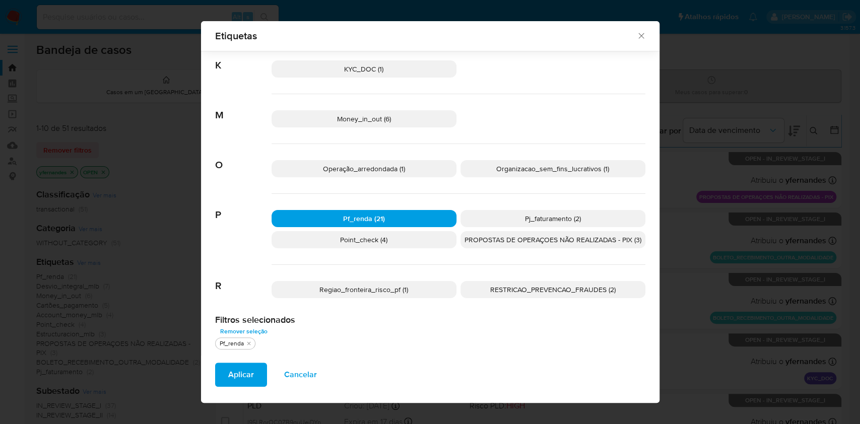
click at [358, 353] on div "Procurar A Account_money_mlb (4) Atividade_risco (1) Ausência_repentina_mov (1)…" at bounding box center [430, 46] width 458 height 621
click at [247, 368] on span "Aplicar" at bounding box center [241, 375] width 26 height 22
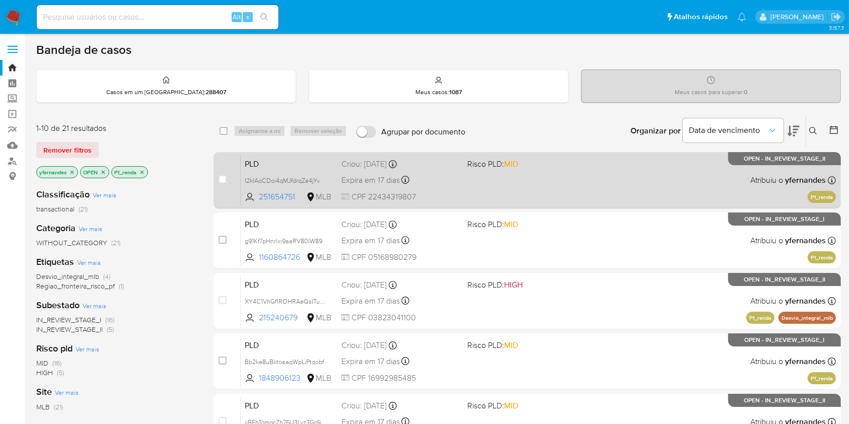
click at [507, 173] on div "PLD I2kIAoCDoi4qMJfdrqZe4jYv 251654751 MLB Risco PLD: MID Criou: [DATE] Criou: …" at bounding box center [539, 180] width 596 height 51
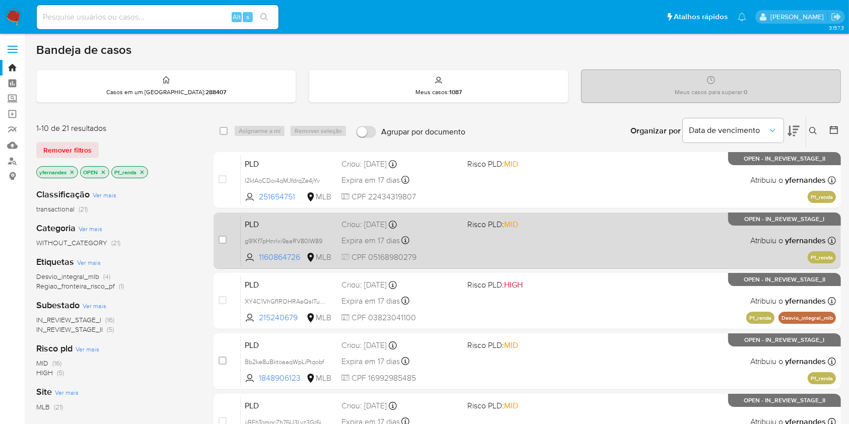
click at [468, 250] on div "PLD g91Kf7pHnrlxi9aaRV80IW89 1160864726 MLB Risco PLD: MID Criou: [DATE] Criou:…" at bounding box center [539, 240] width 596 height 51
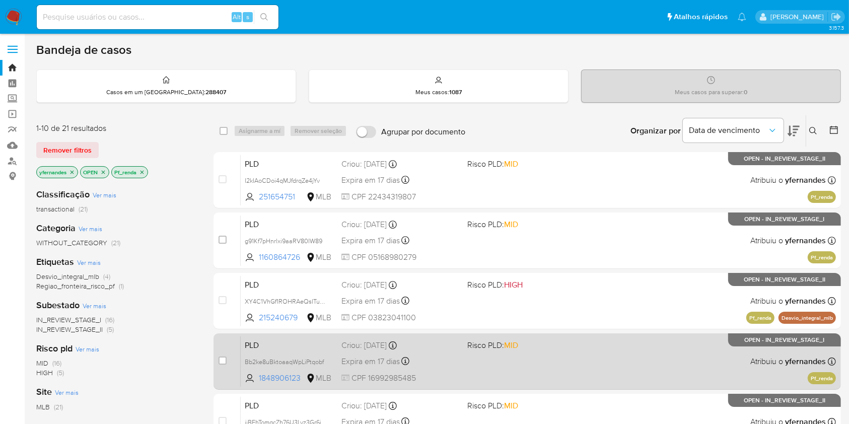
click at [462, 362] on div "PLD Bb2ke8uBktoaaqWpLiPtqobf 1848906123 MLB Risco PLD: MID Criou: [DATE] Criou:…" at bounding box center [539, 361] width 596 height 51
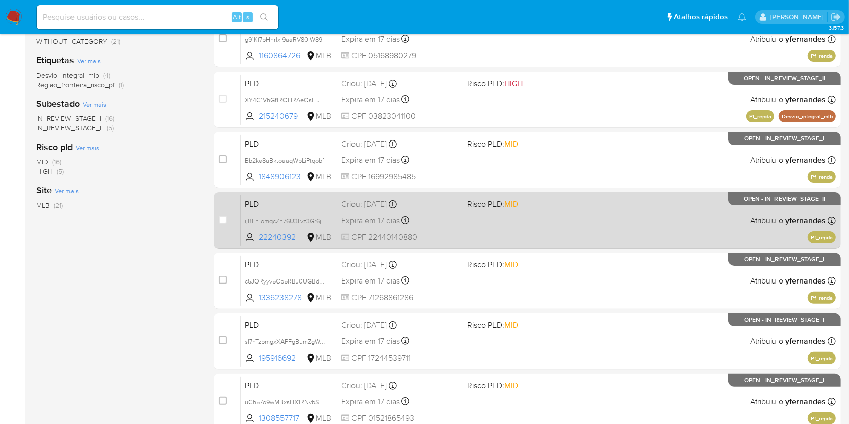
scroll to position [67, 0]
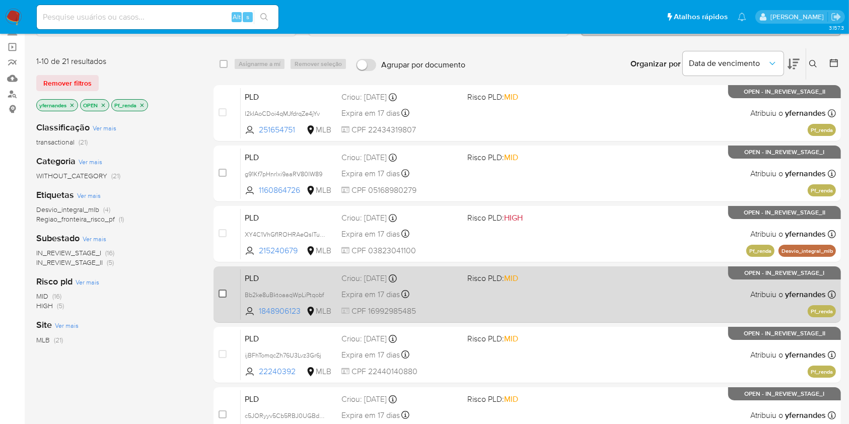
click at [224, 295] on input "checkbox" at bounding box center [223, 294] width 8 height 8
checkbox input "true"
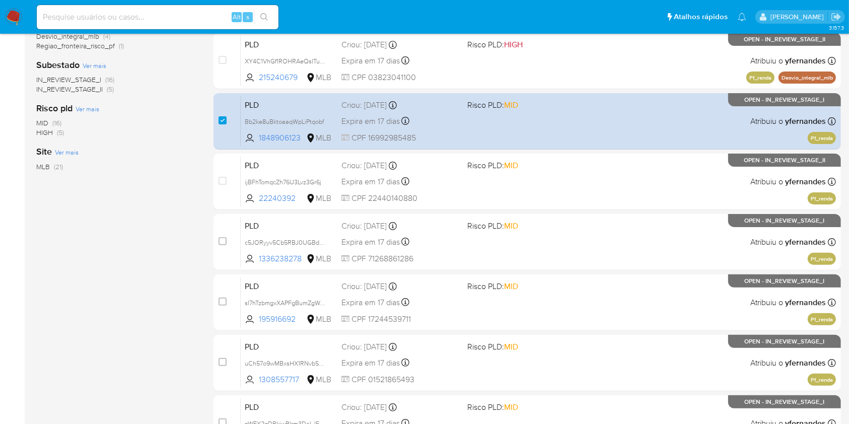
scroll to position [269, 0]
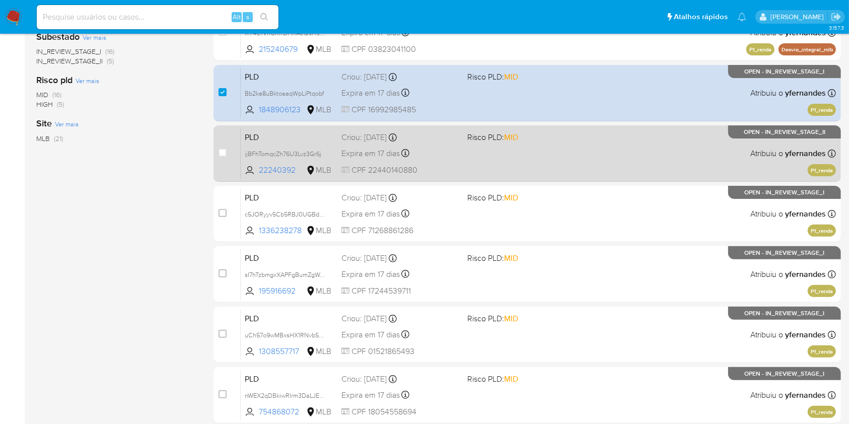
click at [474, 165] on div "PLD ijBFhTomqcZh76U3Lvz3Gr6j 22240392 MLB Risco PLD: MID Criou: [DATE] Criou: […" at bounding box center [539, 153] width 596 height 51
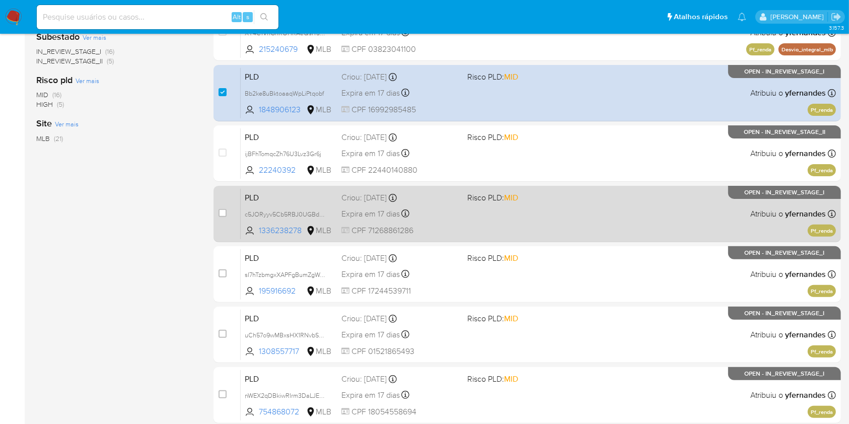
click at [464, 211] on div "PLD c5JORyyv5Cb5RBJ0UGBdqP3V 1336238278 MLB Risco PLD: MID Criou: [DATE] Criou:…" at bounding box center [539, 213] width 596 height 51
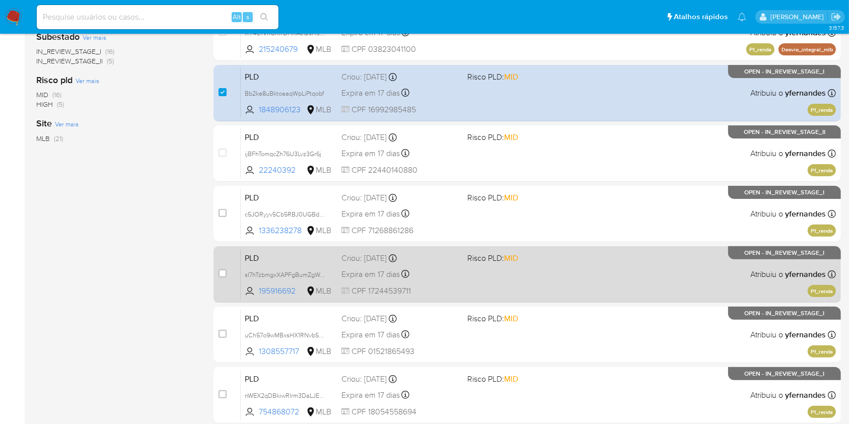
click at [434, 272] on div "Expira em 17 dias Expira em [DATE] 00:13:34" at bounding box center [400, 275] width 117 height 14
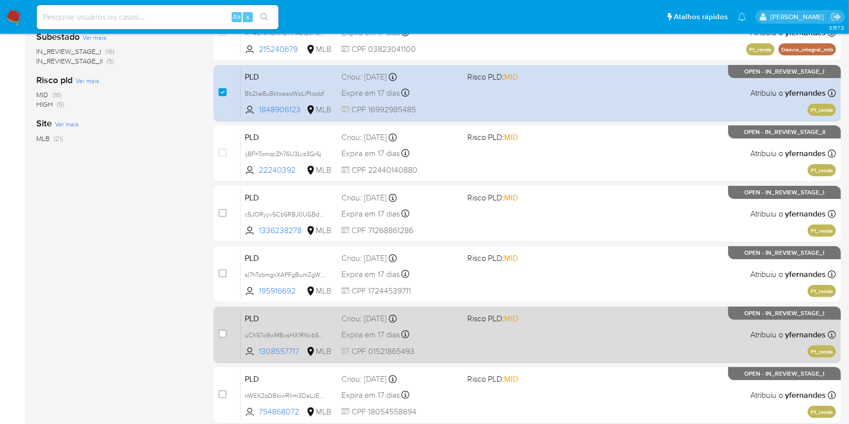
click at [441, 330] on div "Expira em 17 dias Expira em [DATE] 00:09:27" at bounding box center [400, 335] width 117 height 14
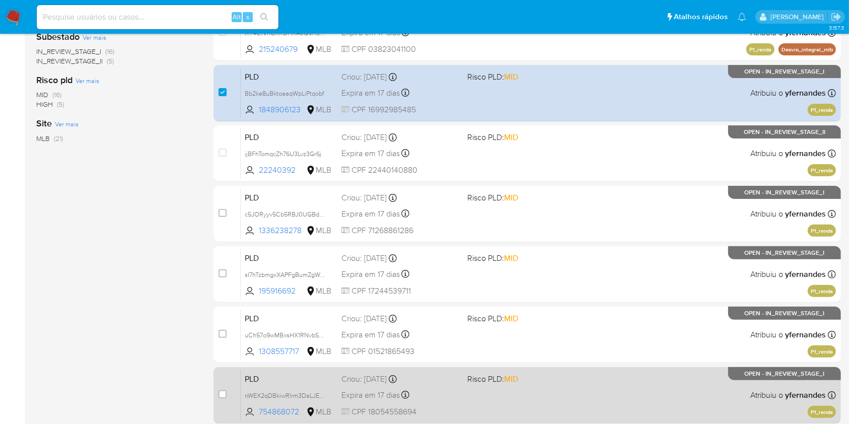
click at [445, 388] on div "Expira em 17 dias Expira em [DATE] 00:09:16" at bounding box center [400, 395] width 117 height 14
click at [221, 395] on input "checkbox" at bounding box center [223, 394] width 8 height 8
checkbox input "true"
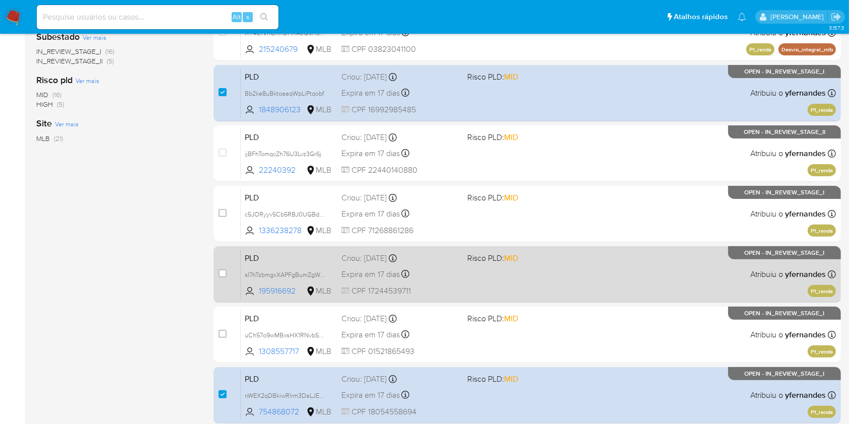
scroll to position [371, 0]
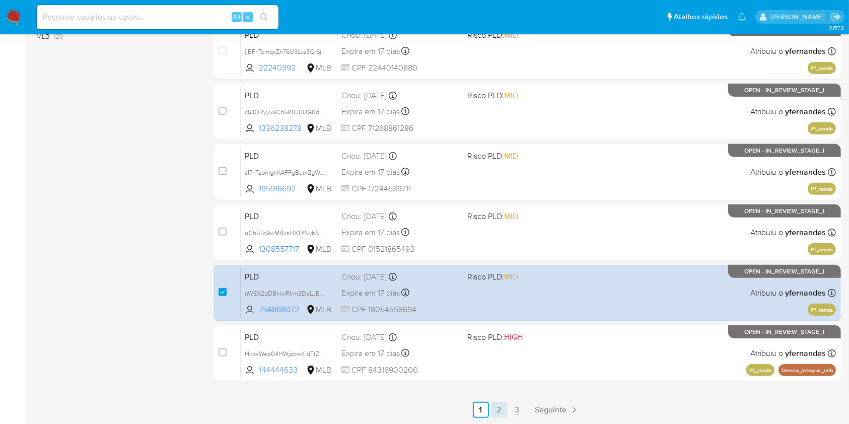
click at [504, 409] on link "2" at bounding box center [499, 410] width 16 height 16
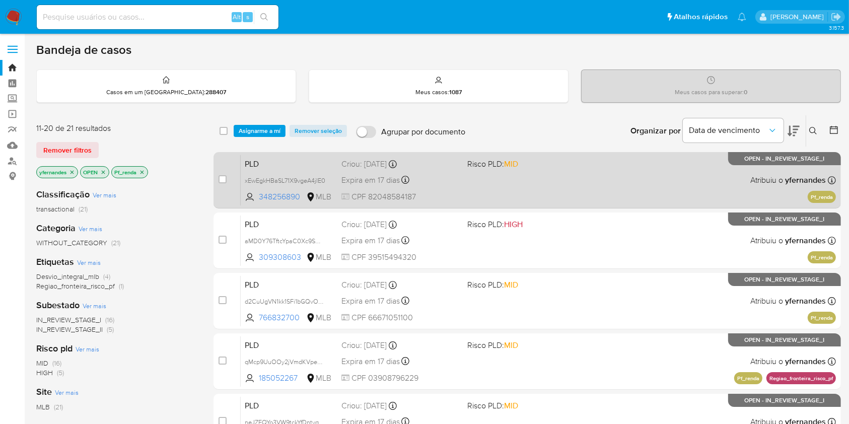
click at [487, 180] on div "PLD xEwEgkHBaSL71X9vgeA4jIE0 348256890 MLB Risco PLD: MID Criou: [DATE] Criou: …" at bounding box center [539, 180] width 596 height 51
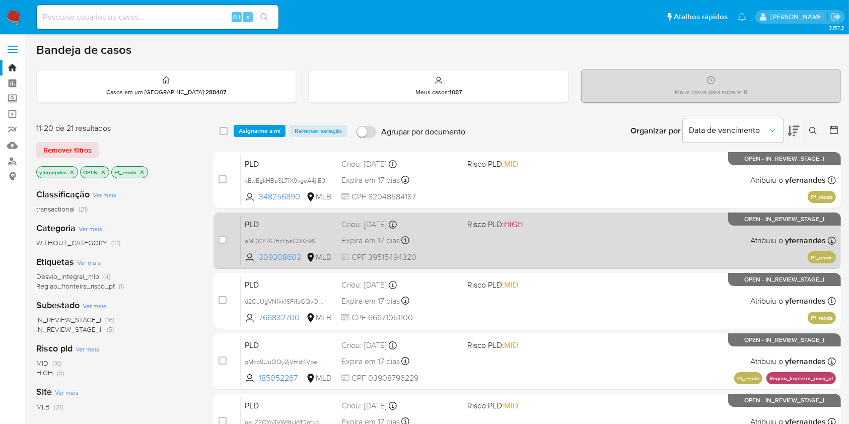
click at [447, 227] on div "Criou: [DATE] Criou: [DATE] 00:08:34" at bounding box center [400, 224] width 117 height 11
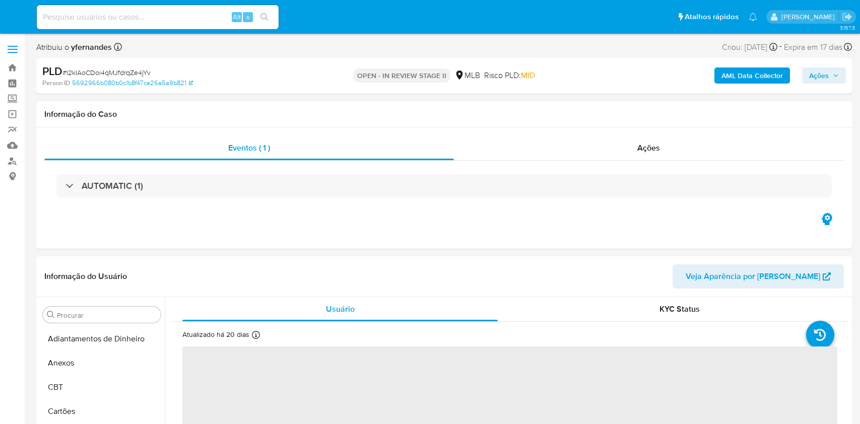
select select "10"
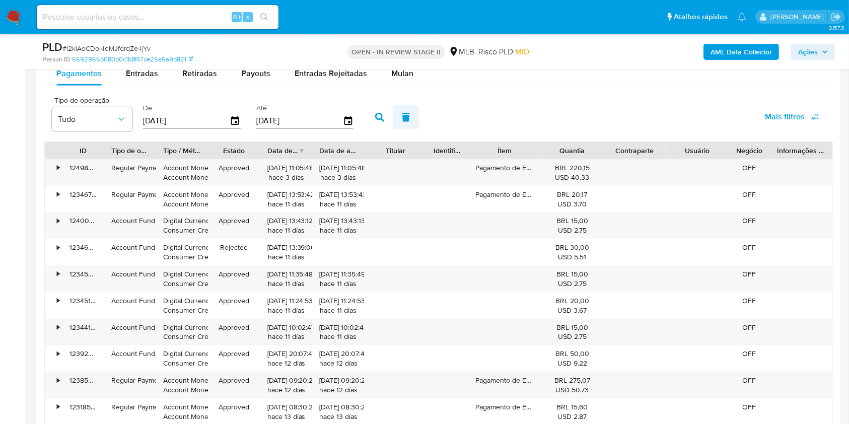
scroll to position [1075, 0]
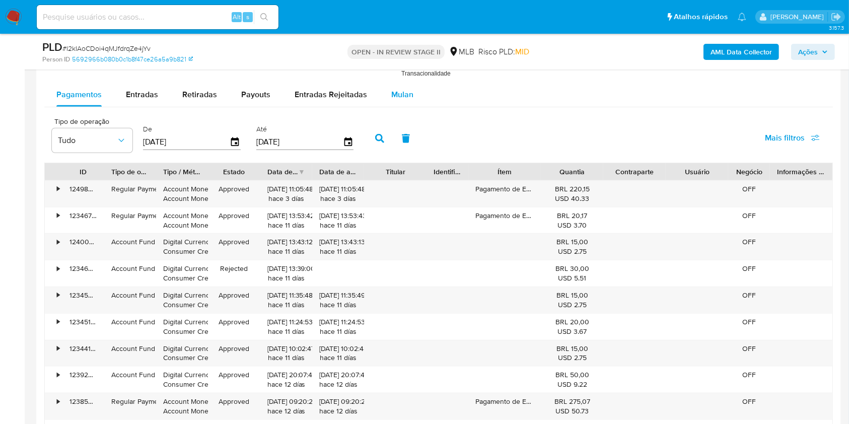
click at [399, 105] on div "Mulan" at bounding box center [402, 95] width 22 height 24
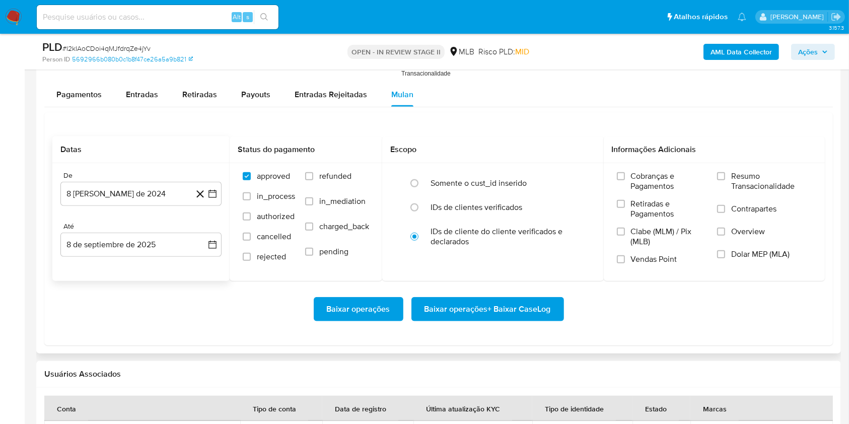
click at [157, 178] on div "De" at bounding box center [140, 175] width 161 height 9
click at [152, 190] on button "[DATE]" at bounding box center [140, 194] width 161 height 24
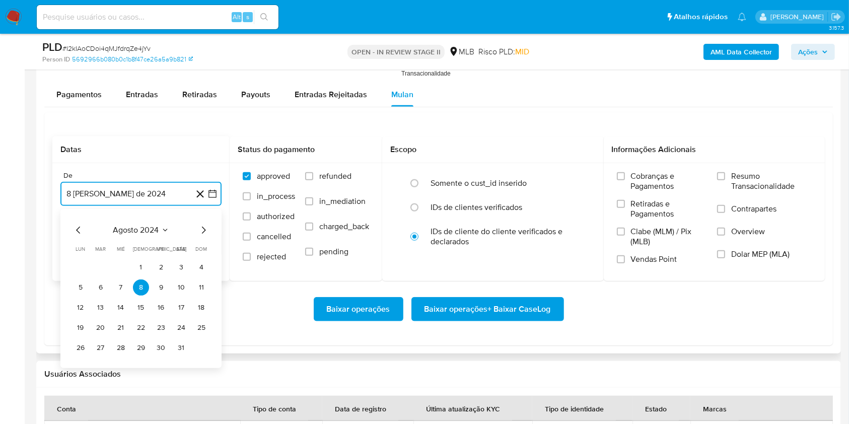
click at [137, 227] on span "agosto 2024" at bounding box center [136, 230] width 46 height 10
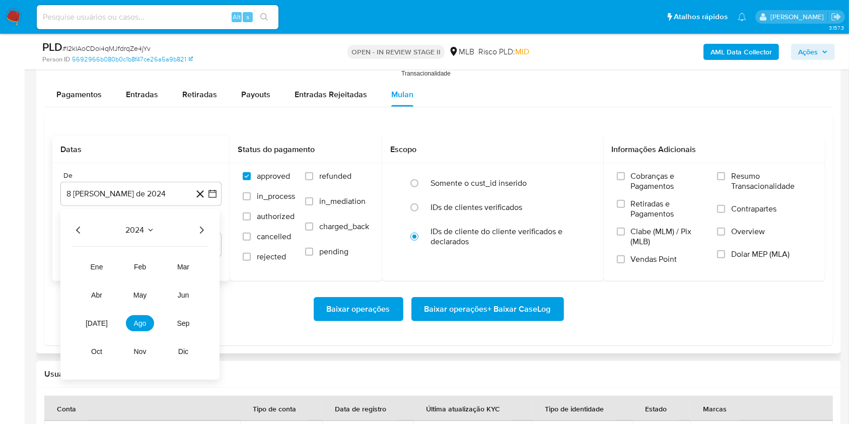
click at [199, 230] on icon "Año siguiente" at bounding box center [201, 230] width 12 height 12
click at [92, 330] on button "[DATE]" at bounding box center [97, 323] width 28 height 16
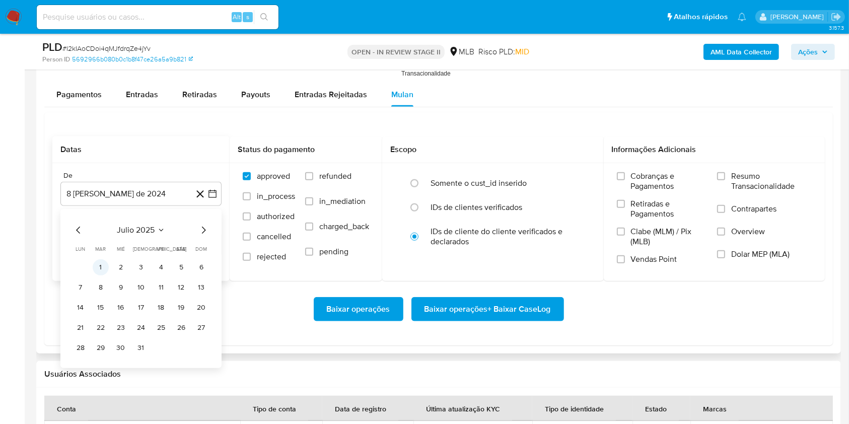
click at [96, 274] on button "1" at bounding box center [101, 267] width 16 height 16
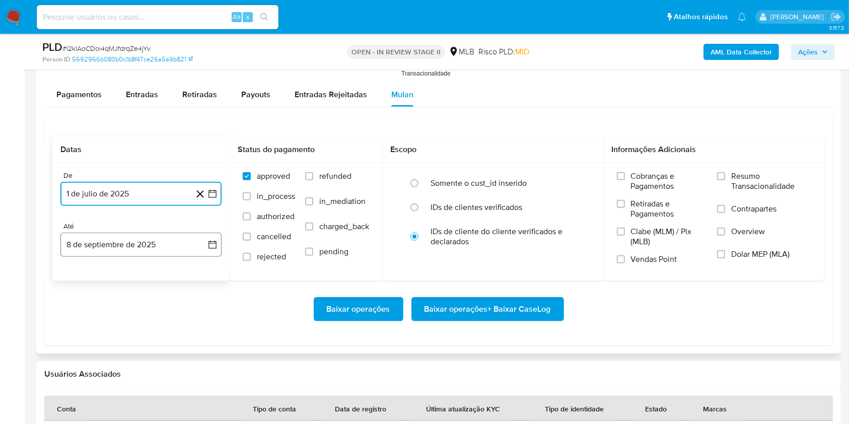
click at [96, 249] on button "8 de septiembre de 2025" at bounding box center [140, 245] width 161 height 24
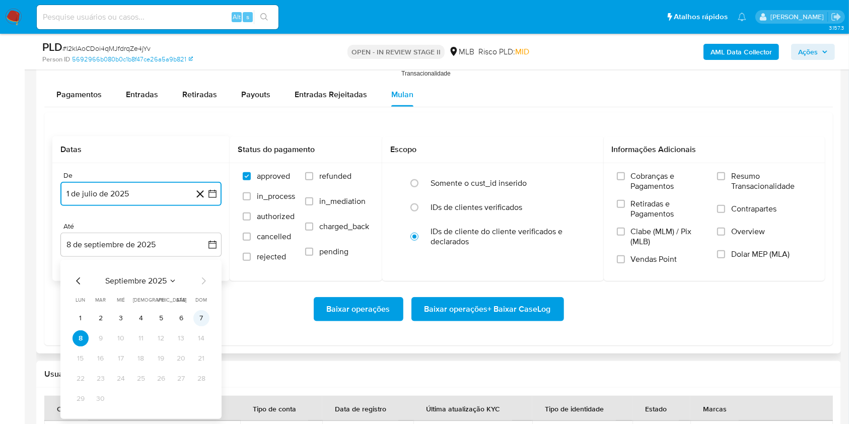
click at [202, 311] on button "7" at bounding box center [201, 318] width 16 height 16
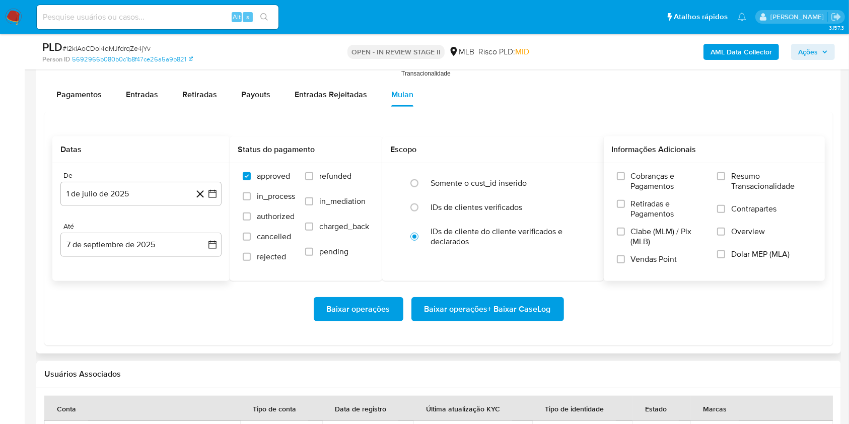
click at [754, 165] on div "Cobranças e Pagamentos Retiradas e Pagamentos Clabe (MLM) / Pix (MLB) Vendas Po…" at bounding box center [715, 221] width 222 height 117
click at [754, 167] on div "Cobranças e Pagamentos Retiradas e Pagamentos Clabe (MLM) / Pix (MLB) Vendas Po…" at bounding box center [715, 221] width 222 height 117
click at [753, 171] on span "Resumo Transacionalidade" at bounding box center [772, 181] width 81 height 20
click at [726, 172] on input "Resumo Transacionalidade" at bounding box center [721, 176] width 8 height 8
click at [512, 291] on div "Baixar operações Baixar operações + Baixar CaseLog" at bounding box center [438, 309] width 773 height 56
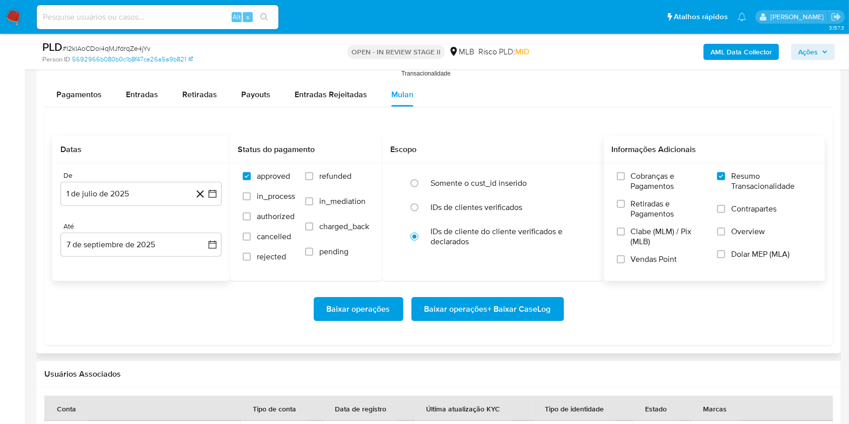
click at [497, 308] on span "Baixar operações + Baixar CaseLog" at bounding box center [488, 309] width 126 height 22
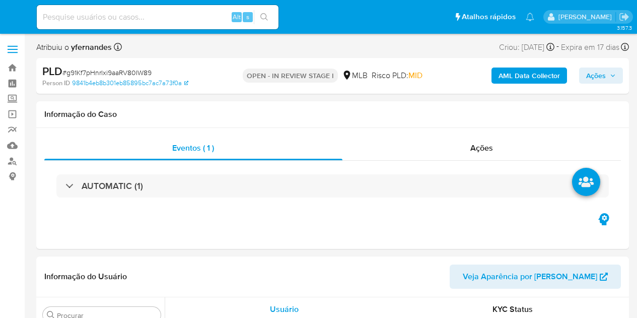
select select "10"
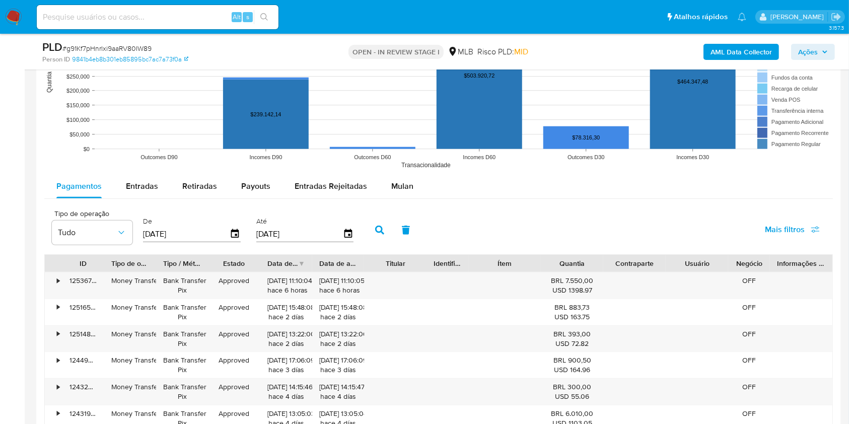
scroll to position [1008, 0]
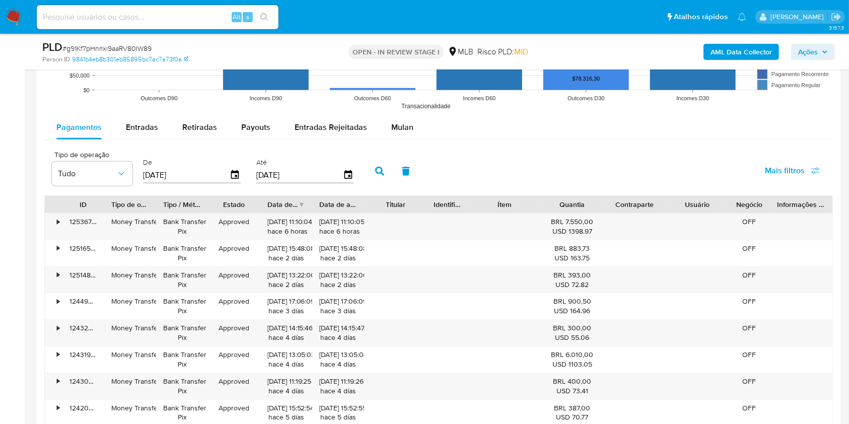
click at [407, 107] on text "Transacionalidade" at bounding box center [426, 106] width 49 height 7
click at [401, 128] on span "Mulan" at bounding box center [402, 127] width 22 height 12
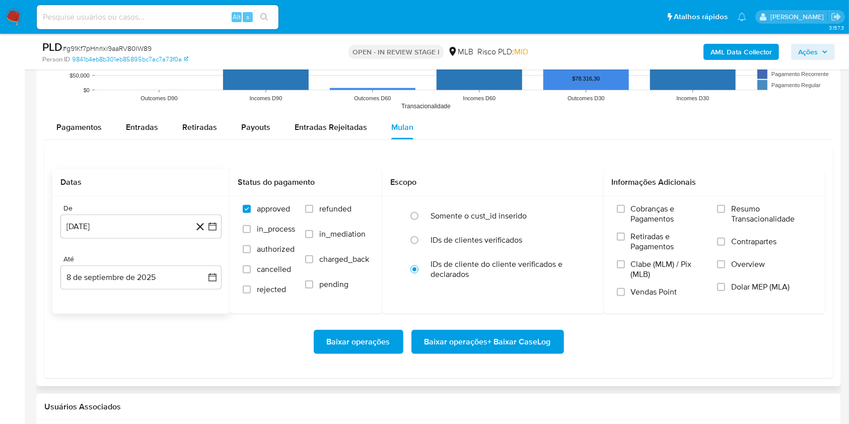
click at [144, 210] on div "De" at bounding box center [140, 208] width 161 height 9
click at [140, 223] on button "[DATE]" at bounding box center [140, 227] width 161 height 24
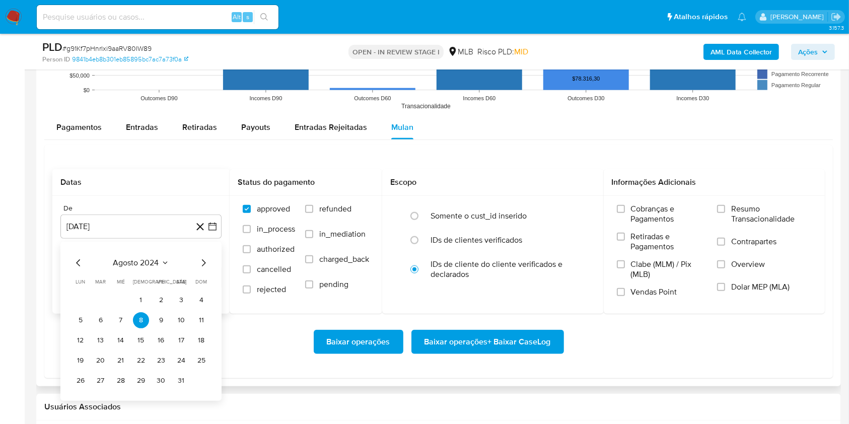
click at [133, 272] on div "[DATE] [DATE] lun lunes mar martes mié miércoles jue jueves vie viernes sáb sáb…" at bounding box center [141, 323] width 137 height 132
click at [135, 264] on span "agosto 2024" at bounding box center [136, 263] width 46 height 10
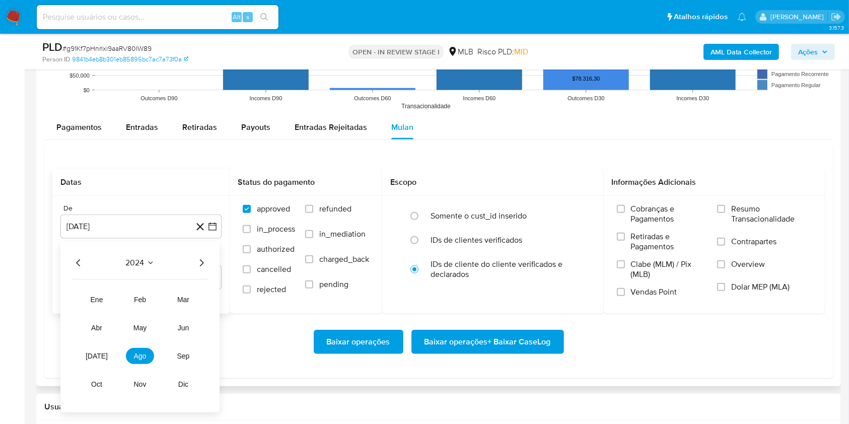
click at [193, 262] on div "2024" at bounding box center [140, 263] width 135 height 12
click at [207, 261] on icon "Año siguiente" at bounding box center [201, 263] width 12 height 12
click at [96, 317] on tr "ene feb mar abr may jun [DATE] ago sep oct nov dic" at bounding box center [140, 342] width 115 height 101
click at [97, 317] on span "[DATE]" at bounding box center [97, 356] width 22 height 8
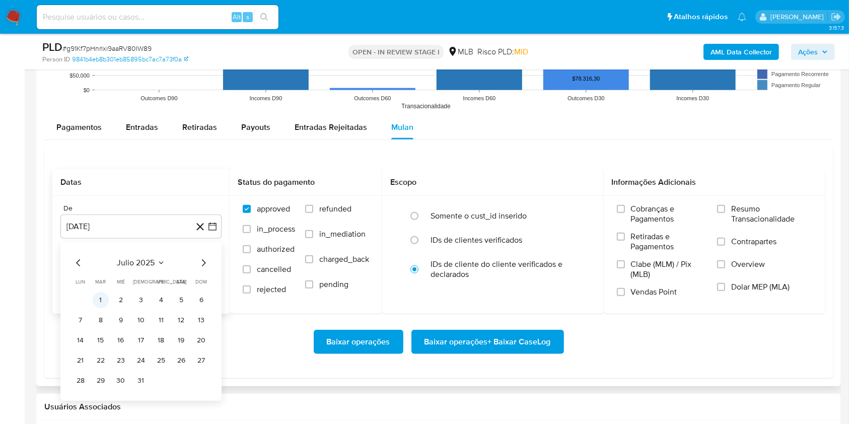
click at [100, 308] on button "1" at bounding box center [101, 300] width 16 height 16
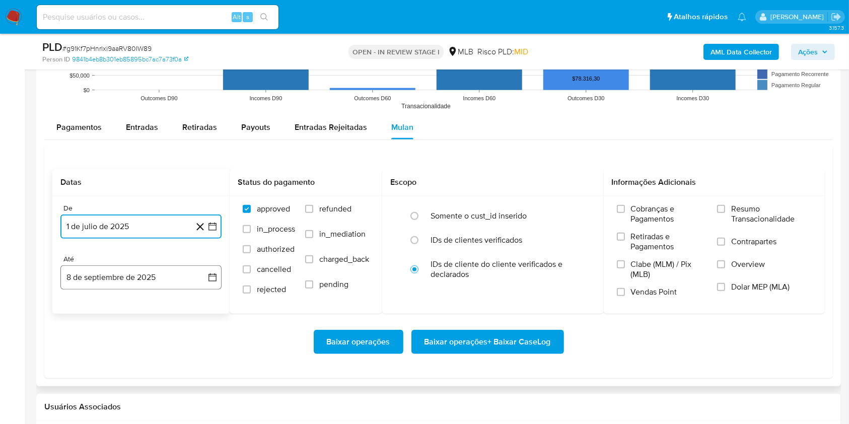
click at [98, 273] on button "8 de septiembre de 2025" at bounding box center [140, 278] width 161 height 24
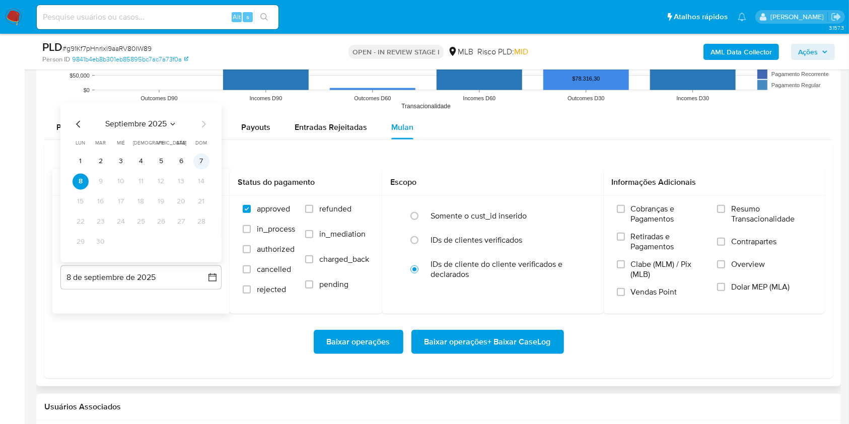
click at [200, 160] on button "7" at bounding box center [201, 162] width 16 height 16
click at [637, 226] on label "Resumo Transacionalidade" at bounding box center [764, 220] width 95 height 33
click at [637, 213] on input "Resumo Transacionalidade" at bounding box center [721, 209] width 8 height 8
click at [503, 317] on span "Baixar operações + Baixar CaseLog" at bounding box center [488, 342] width 126 height 22
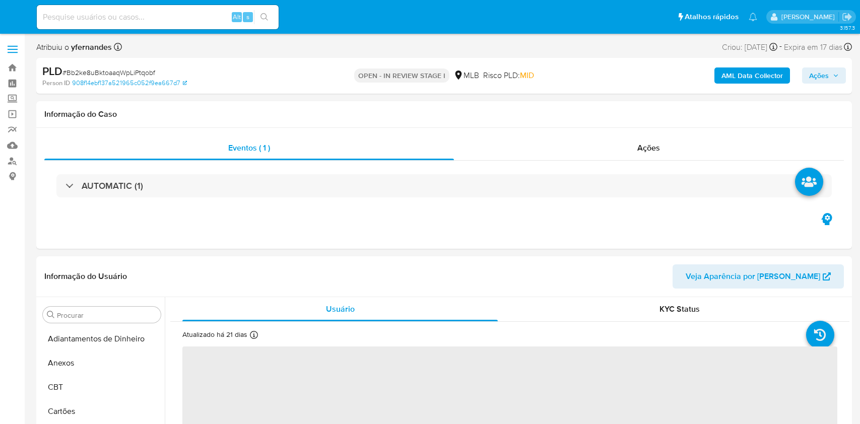
select select "10"
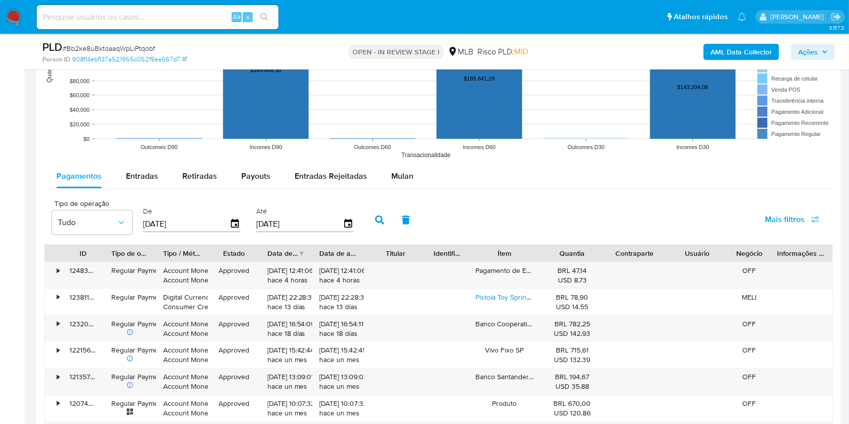
scroll to position [1008, 0]
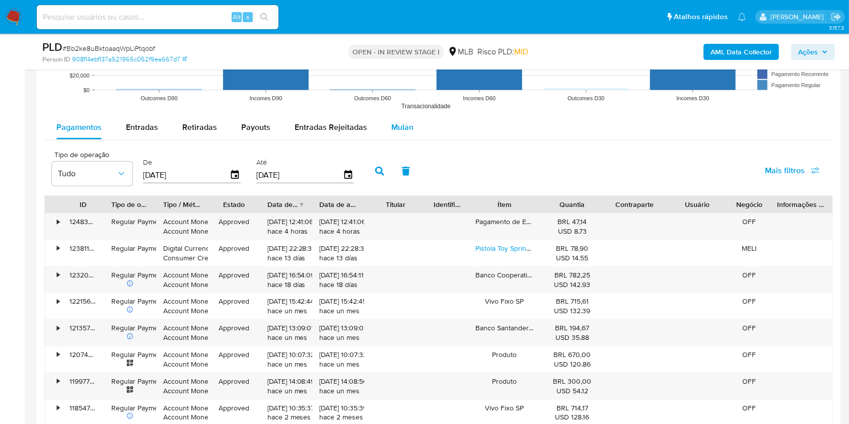
click at [403, 122] on span "Mulan" at bounding box center [402, 127] width 22 height 12
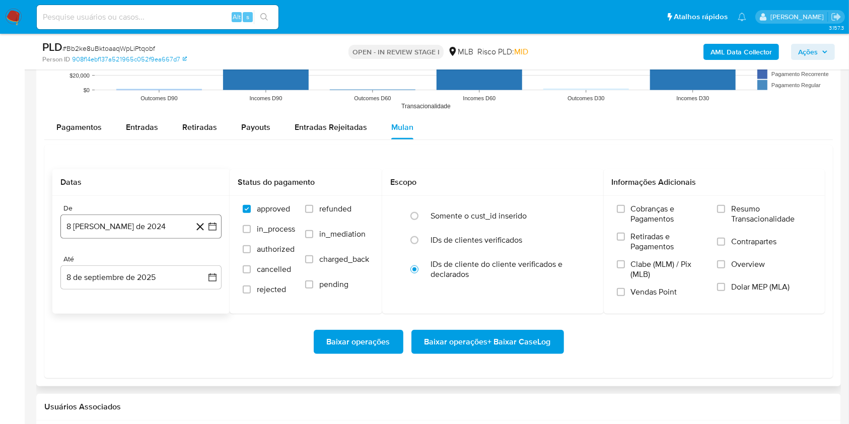
click at [135, 231] on button "8 [PERSON_NAME] de 2024" at bounding box center [140, 227] width 161 height 24
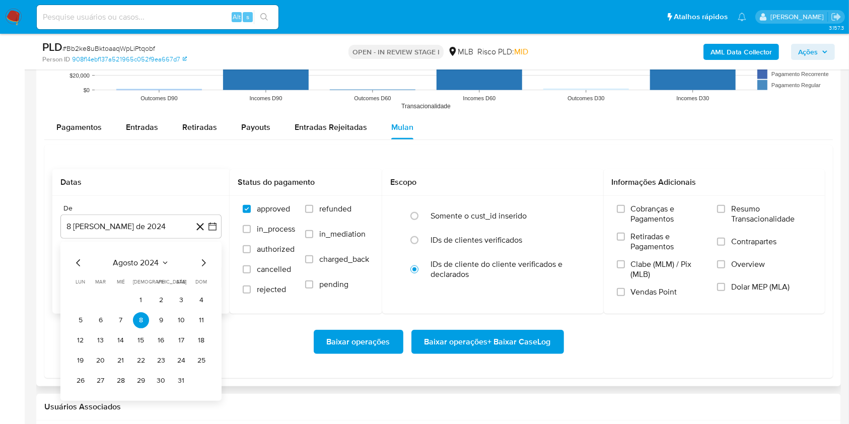
click at [128, 263] on span "agosto 2024" at bounding box center [136, 263] width 46 height 10
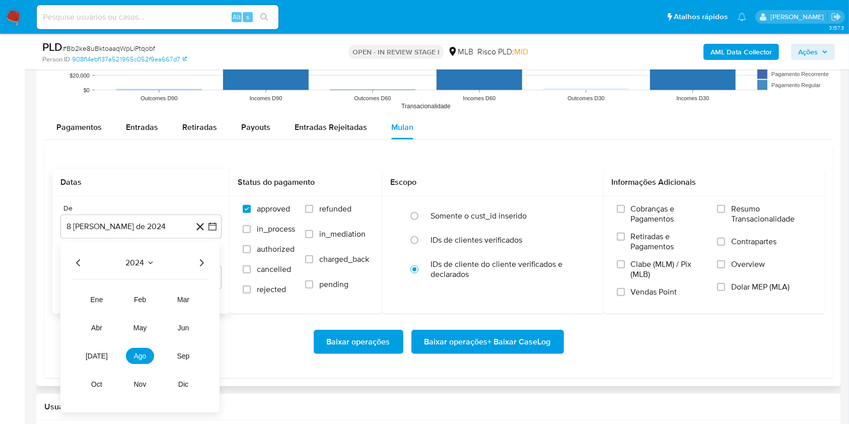
click at [196, 261] on icon "Año siguiente" at bounding box center [201, 263] width 12 height 12
click at [95, 358] on span "[DATE]" at bounding box center [97, 356] width 22 height 8
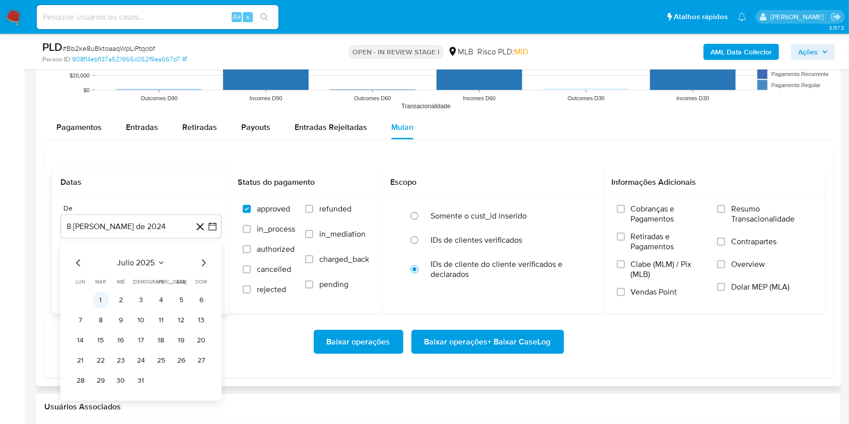
click at [103, 296] on button "1" at bounding box center [101, 300] width 16 height 16
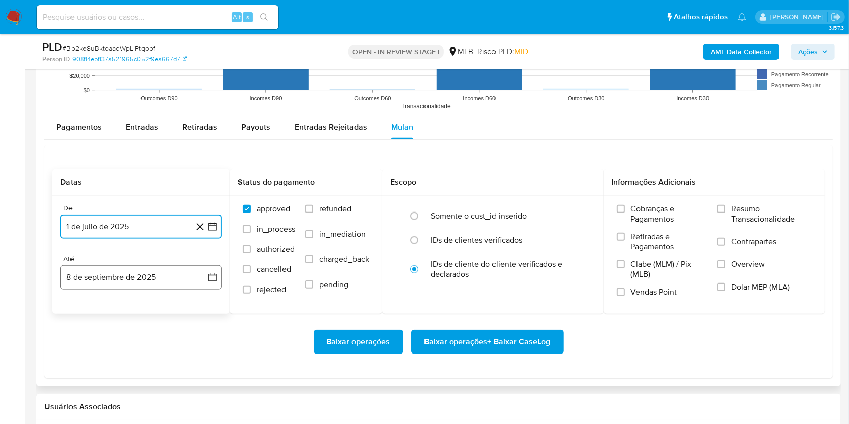
drag, startPoint x: 93, startPoint y: 276, endPoint x: 127, endPoint y: 267, distance: 35.6
click at [93, 276] on button "8 de septiembre de 2025" at bounding box center [140, 278] width 161 height 24
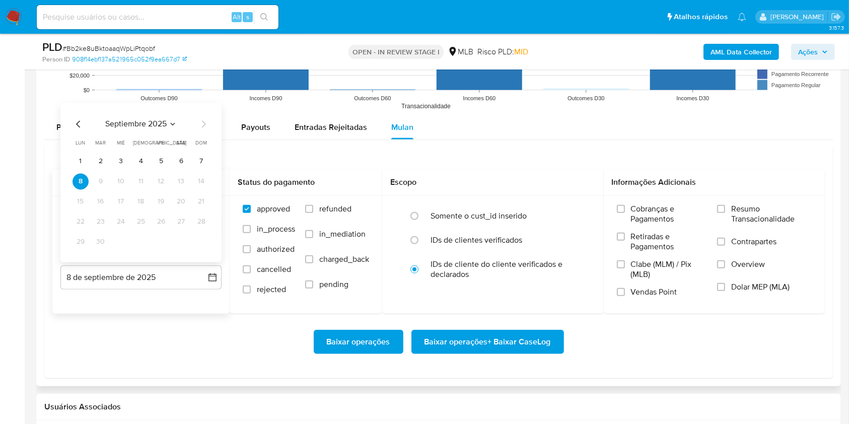
click at [208, 152] on table "lun lunes mar martes mié miércoles jue jueves vie viernes sáb sábado dom doming…" at bounding box center [141, 195] width 137 height 111
click at [205, 155] on button "7" at bounding box center [201, 162] width 16 height 16
click at [736, 208] on span "Resumo Transacionalidade" at bounding box center [772, 214] width 81 height 20
click at [726, 208] on input "Resumo Transacionalidade" at bounding box center [721, 209] width 8 height 8
click at [485, 341] on span "Baixar operações + Baixar CaseLog" at bounding box center [488, 342] width 126 height 22
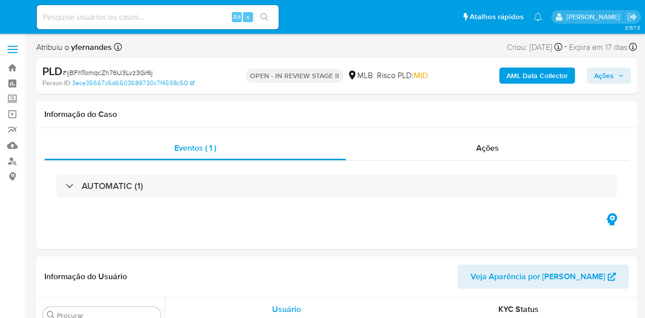
select select "10"
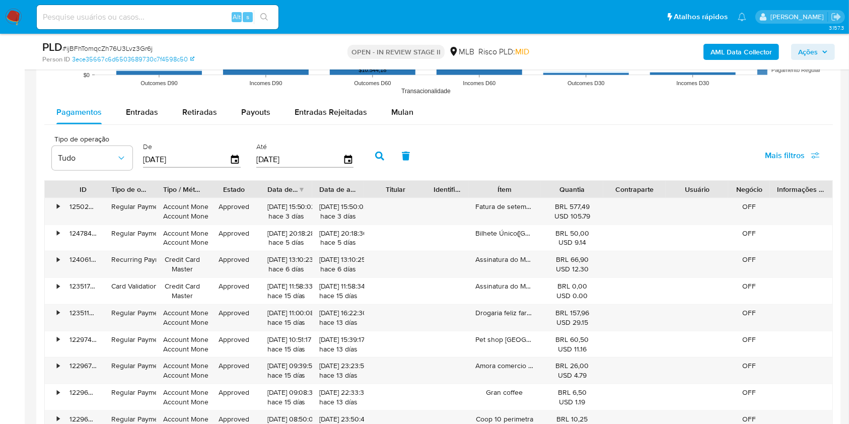
scroll to position [1075, 0]
click at [415, 121] on button "Mulan" at bounding box center [402, 112] width 46 height 24
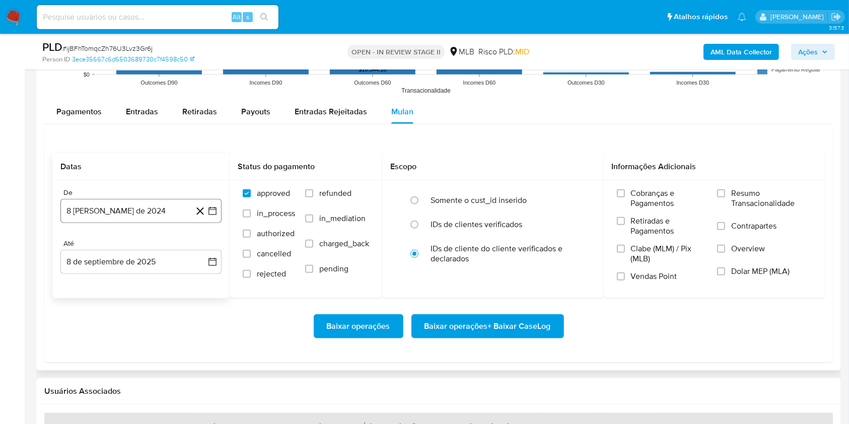
click at [132, 199] on button "8 [PERSON_NAME] de 2024" at bounding box center [140, 211] width 161 height 24
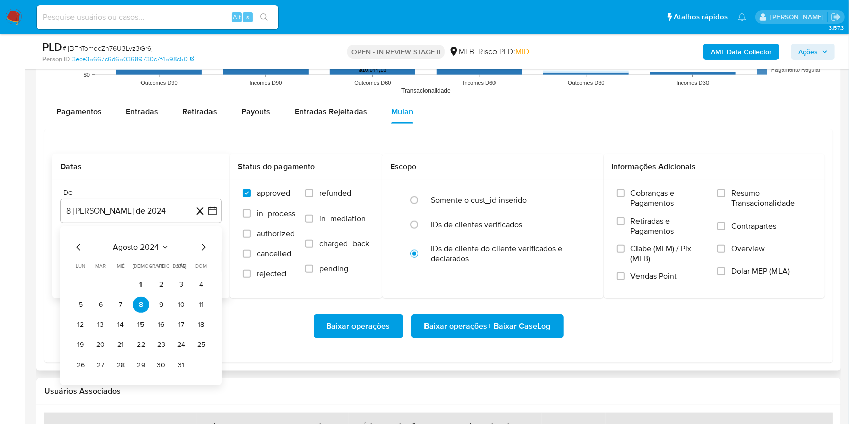
click at [133, 238] on div "agosto 2024 agosto 2024 lun lunes mar martes mié miércoles jue jueves vie viern…" at bounding box center [140, 305] width 161 height 159
click at [141, 252] on div "agosto 2024" at bounding box center [141, 247] width 137 height 12
click at [151, 245] on span "agosto 2024" at bounding box center [136, 247] width 46 height 10
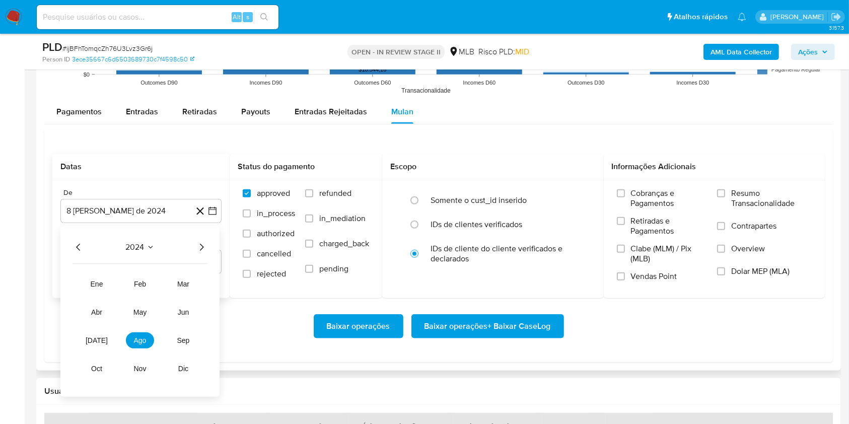
click at [200, 248] on icon "Año siguiente" at bounding box center [201, 247] width 12 height 12
click at [97, 317] on button "[DATE]" at bounding box center [97, 341] width 28 height 16
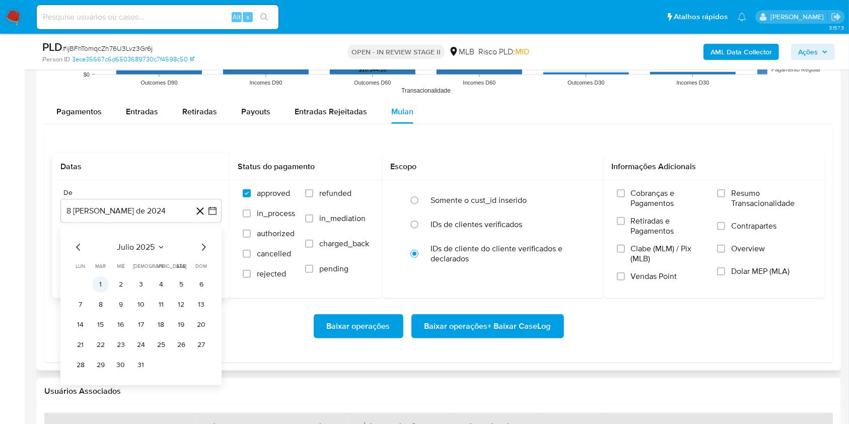
click at [97, 287] on button "1" at bounding box center [101, 285] width 16 height 16
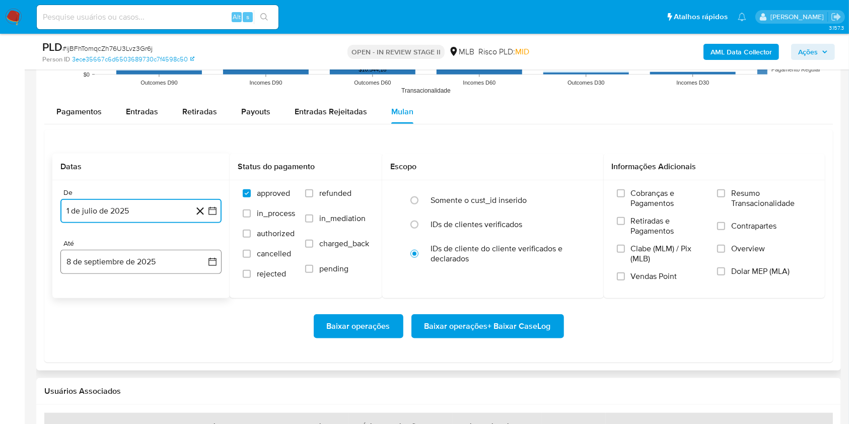
click at [98, 262] on button "8 de septiembre de 2025" at bounding box center [140, 262] width 161 height 24
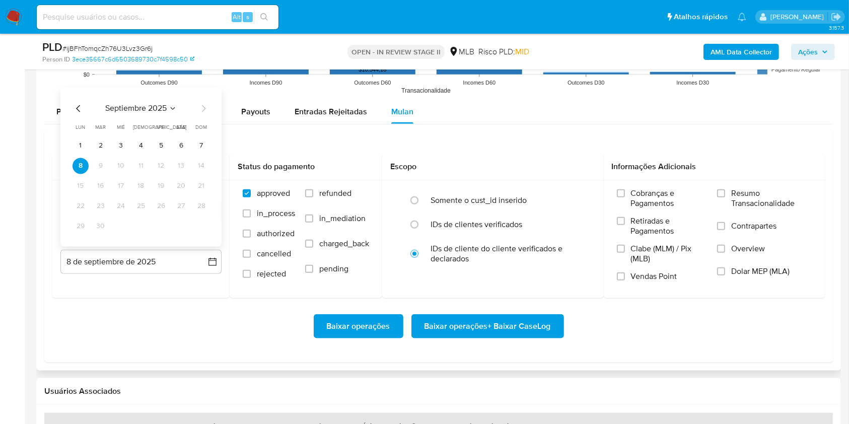
click at [195, 143] on button "7" at bounding box center [201, 146] width 16 height 16
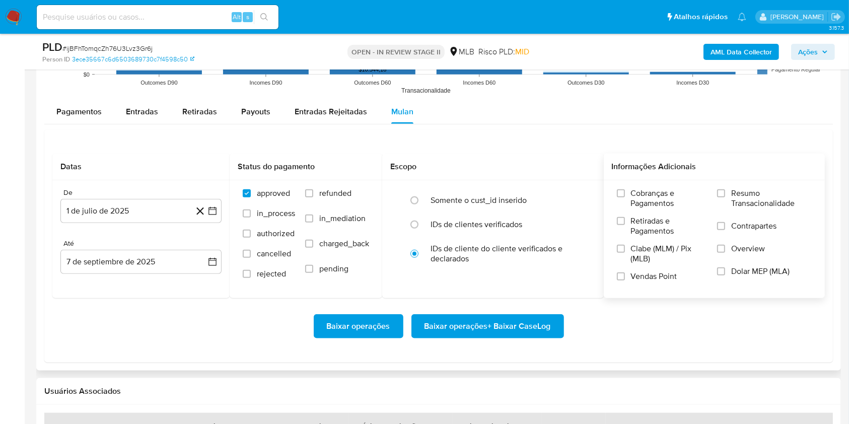
click at [644, 209] on label "Resumo Transacionalidade" at bounding box center [764, 204] width 95 height 33
click at [644, 198] on input "Resumo Transacionalidade" at bounding box center [721, 193] width 8 height 8
drag, startPoint x: 498, startPoint y: 320, endPoint x: 504, endPoint y: 325, distance: 7.5
click at [504, 317] on span "Baixar operações + Baixar CaseLog" at bounding box center [488, 326] width 126 height 22
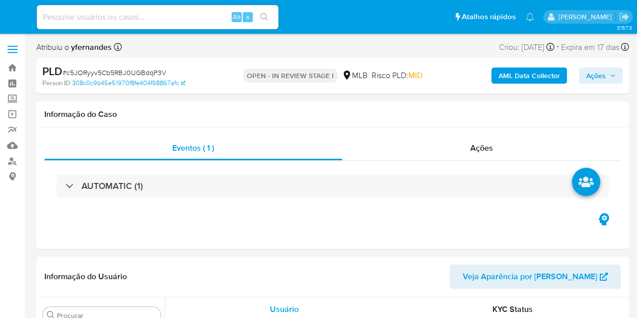
select select "10"
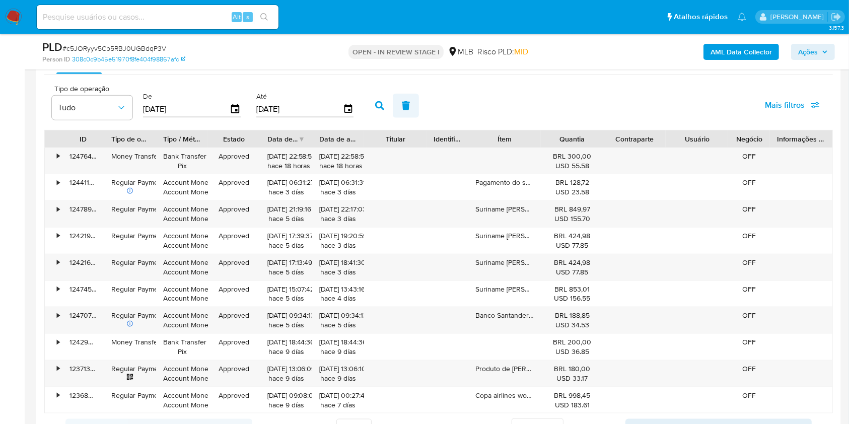
scroll to position [1075, 0]
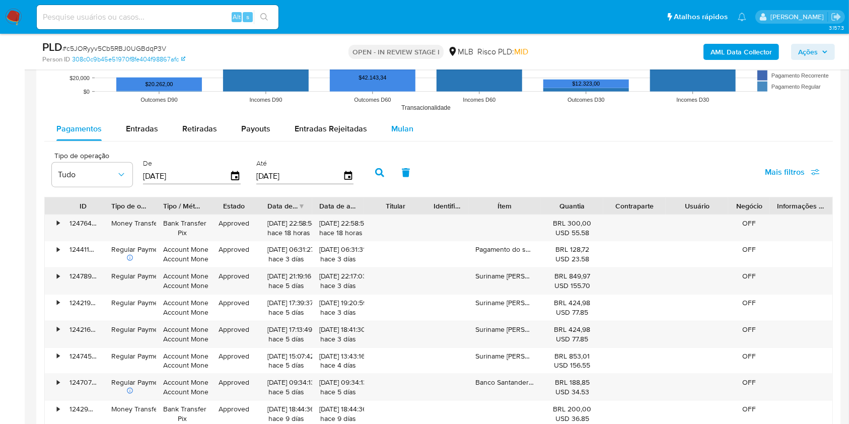
click at [403, 136] on div "Mulan" at bounding box center [402, 129] width 22 height 24
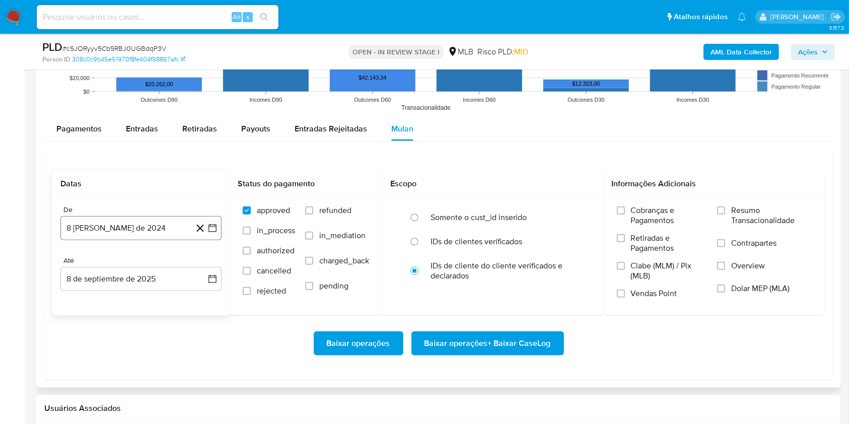
click at [130, 223] on button "8 [PERSON_NAME] de 2024" at bounding box center [140, 228] width 161 height 24
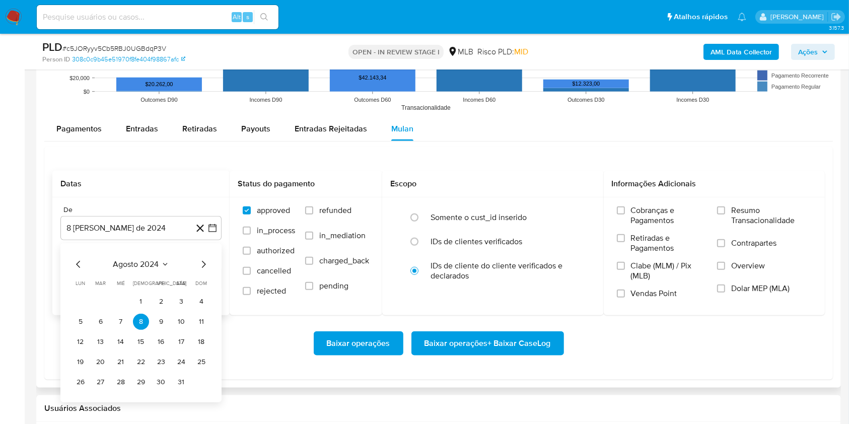
click at [144, 265] on span "agosto 2024" at bounding box center [136, 264] width 46 height 10
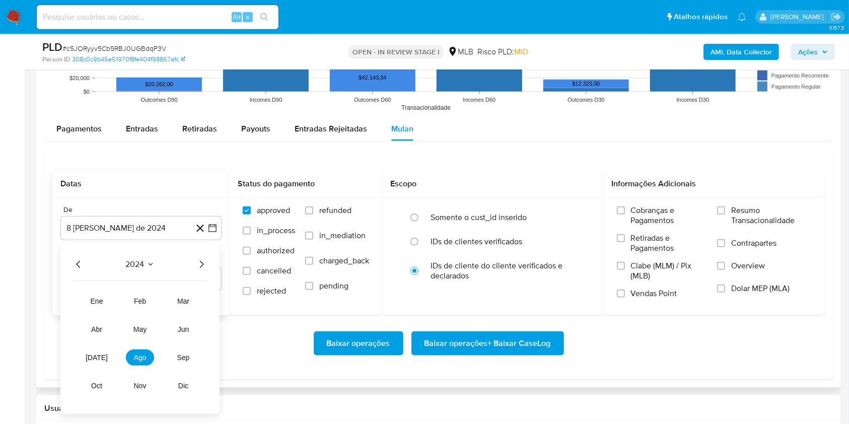
click at [195, 260] on icon "Año siguiente" at bounding box center [201, 264] width 12 height 12
click at [92, 317] on span "[DATE]" at bounding box center [97, 358] width 22 height 8
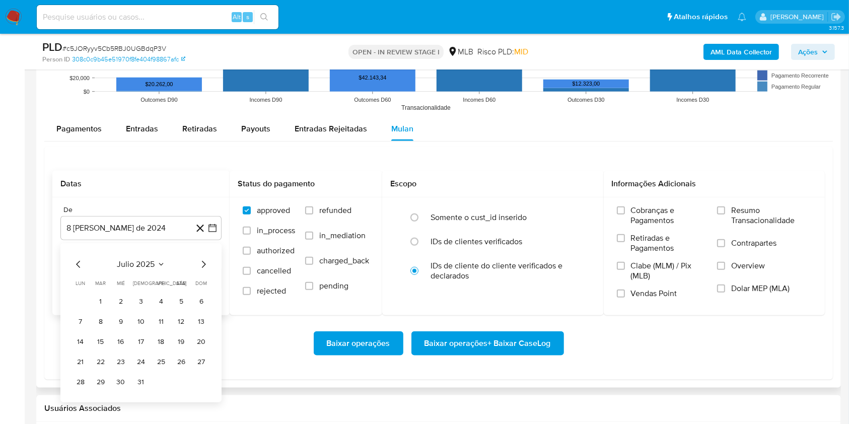
click at [95, 308] on button "1" at bounding box center [101, 302] width 16 height 16
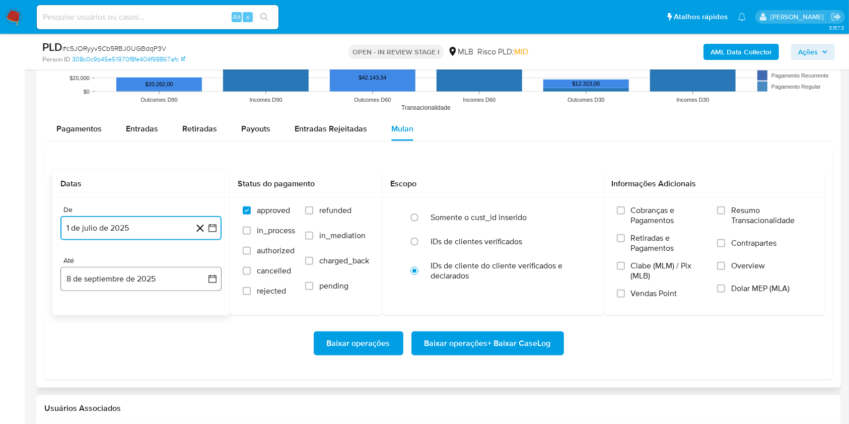
click at [119, 282] on button "8 de septiembre de 2025" at bounding box center [140, 279] width 161 height 24
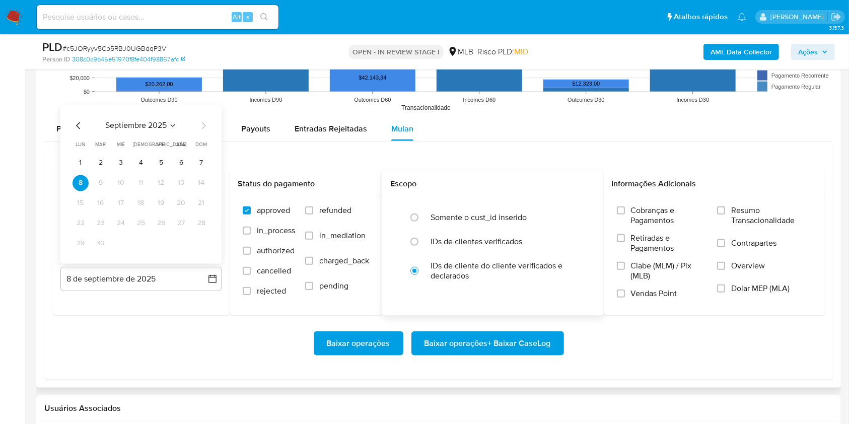
drag, startPoint x: 199, startPoint y: 167, endPoint x: 564, endPoint y: 181, distance: 365.5
click at [199, 167] on button "7" at bounding box center [201, 163] width 16 height 16
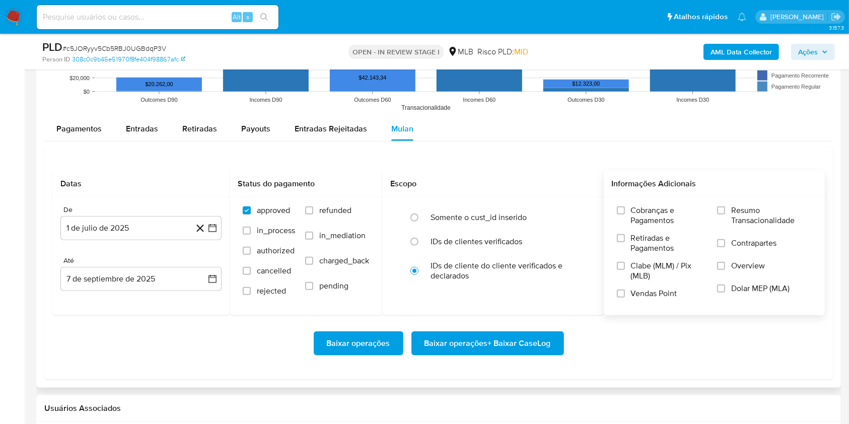
click at [637, 208] on span "Resumo Transacionalidade" at bounding box center [772, 216] width 81 height 20
click at [637, 208] on input "Resumo Transacionalidade" at bounding box center [721, 211] width 8 height 8
click at [473, 317] on span "Baixar operações + Baixar CaseLog" at bounding box center [488, 344] width 126 height 22
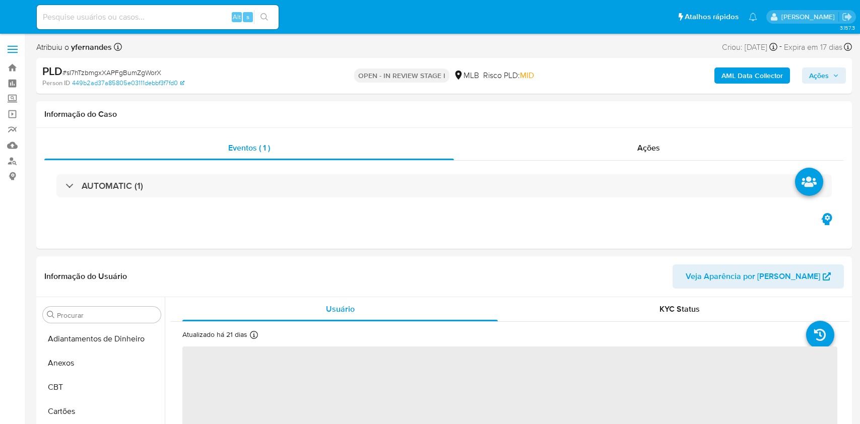
select select "10"
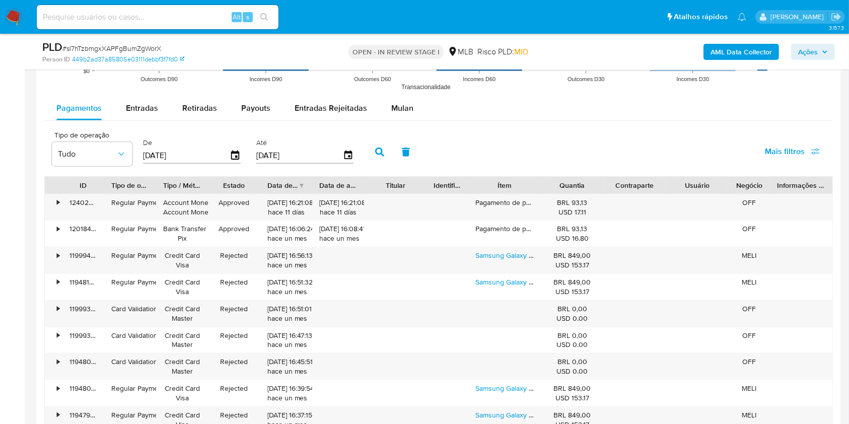
scroll to position [1075, 0]
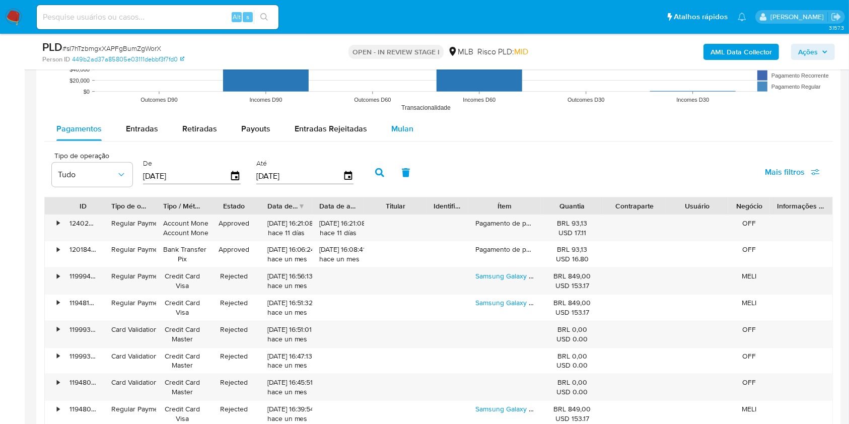
click at [395, 131] on span "Mulan" at bounding box center [402, 129] width 22 height 12
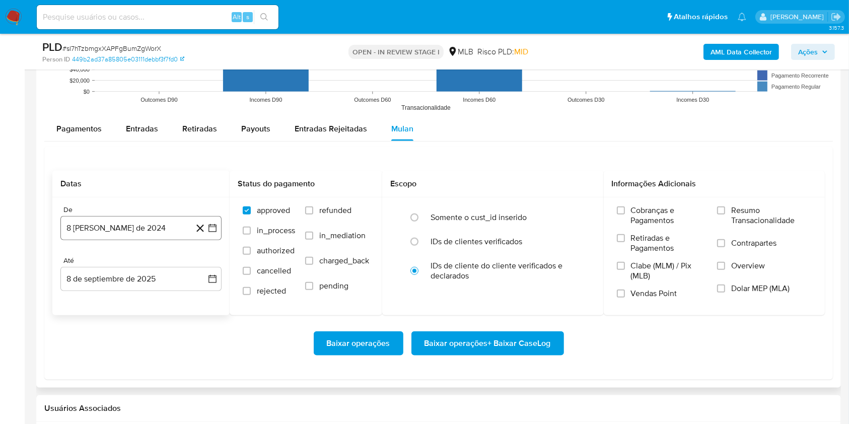
click at [135, 222] on button "8 [PERSON_NAME] de 2024" at bounding box center [140, 228] width 161 height 24
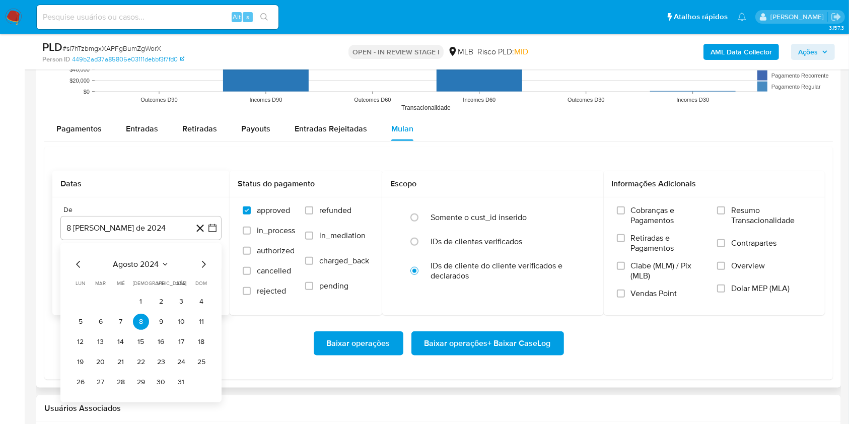
click at [124, 264] on span "agosto 2024" at bounding box center [136, 264] width 46 height 10
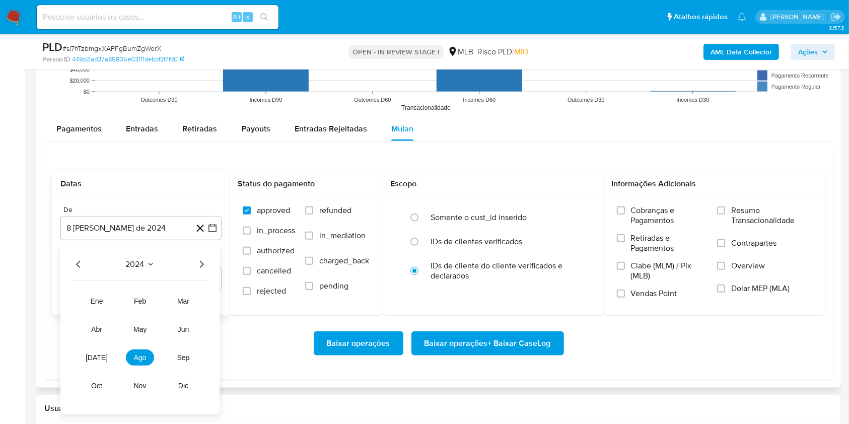
click at [202, 262] on icon "Año siguiente" at bounding box center [202, 264] width 4 height 7
click at [97, 354] on span "[DATE]" at bounding box center [97, 358] width 22 height 8
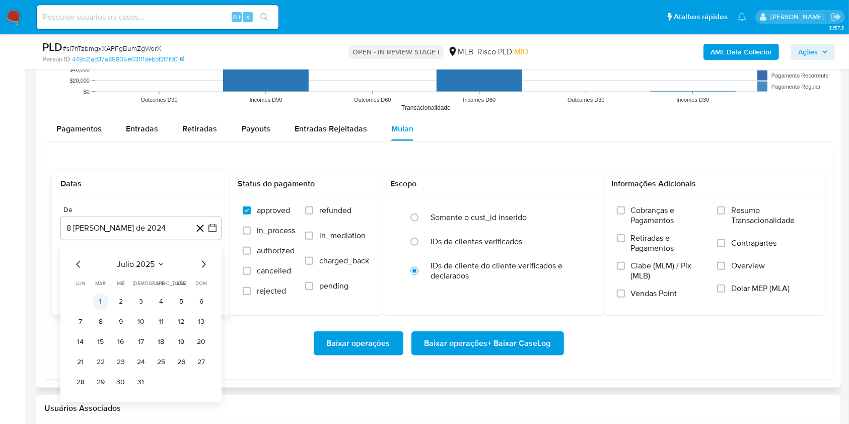
click at [103, 300] on button "1" at bounding box center [101, 302] width 16 height 16
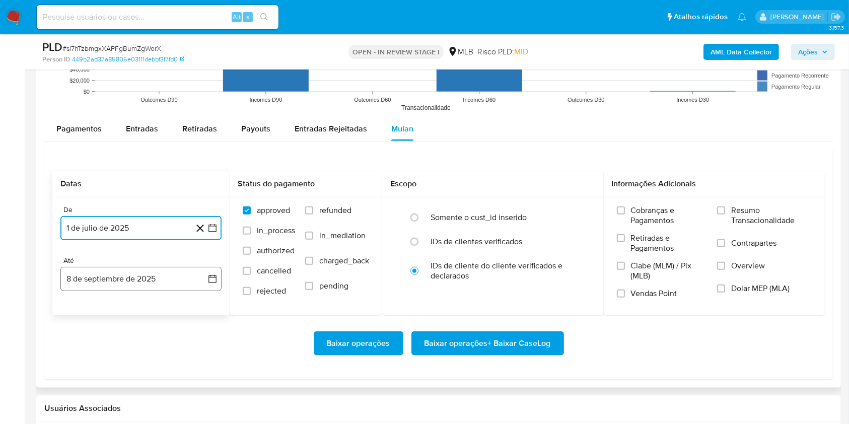
click at [103, 283] on button "8 de septiembre de 2025" at bounding box center [140, 279] width 161 height 24
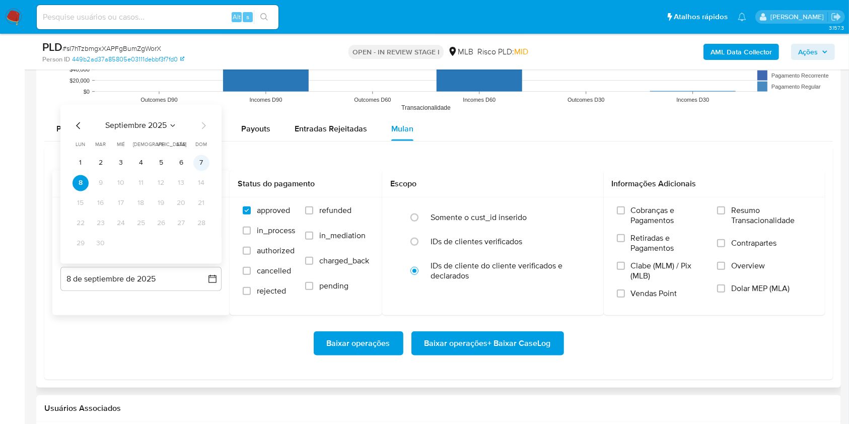
click at [206, 163] on button "7" at bounding box center [201, 163] width 16 height 16
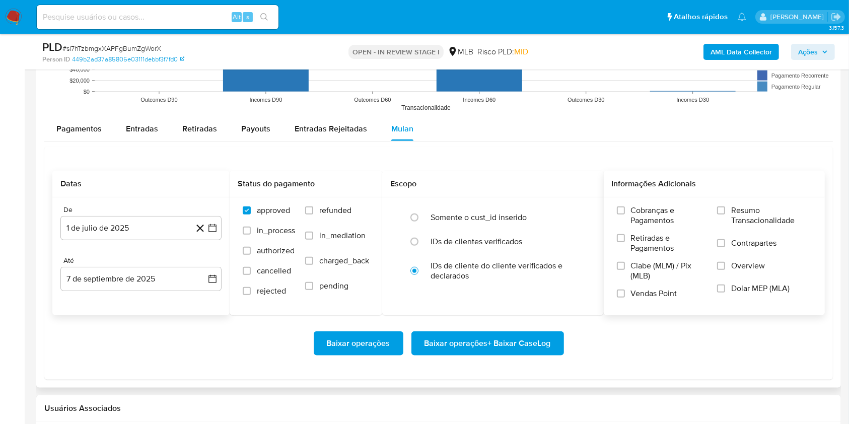
click at [714, 212] on div "Cobranças e Pagamentos Retiradas e Pagamentos Clabe (MLM) / Pix (MLB) Vendas Po…" at bounding box center [715, 256] width 206 height 101
click at [721, 220] on label "Resumo Transacionalidade" at bounding box center [764, 222] width 95 height 33
click at [721, 215] on input "Resumo Transacionalidade" at bounding box center [721, 211] width 8 height 8
click at [489, 338] on span "Baixar operações + Baixar CaseLog" at bounding box center [488, 344] width 126 height 22
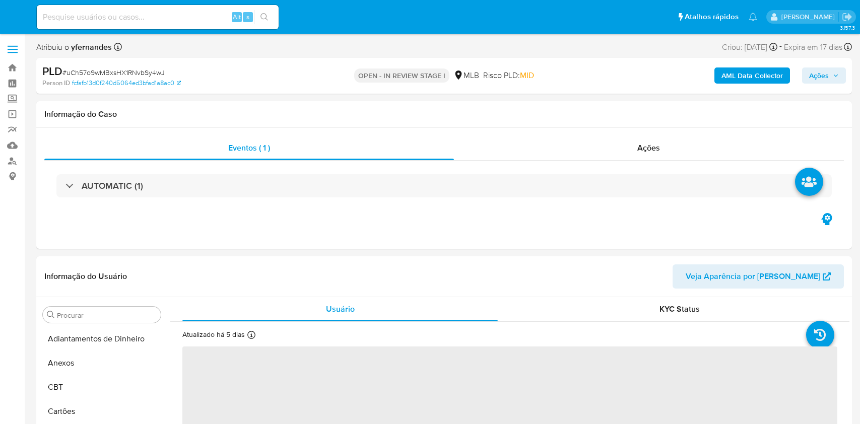
select select "10"
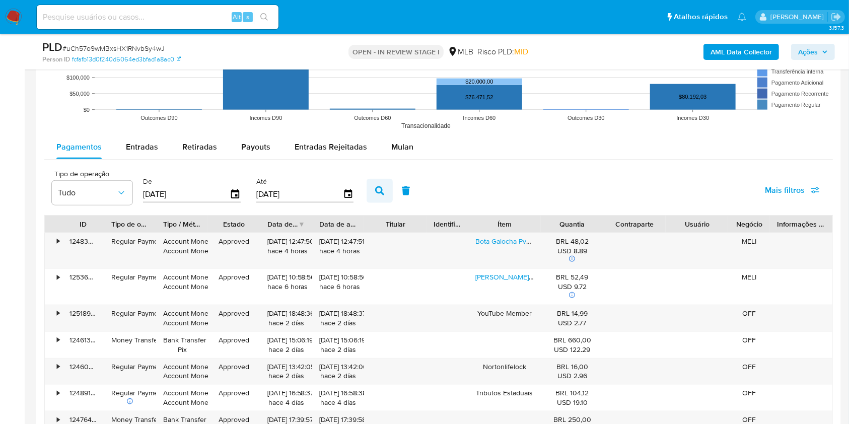
scroll to position [1075, 0]
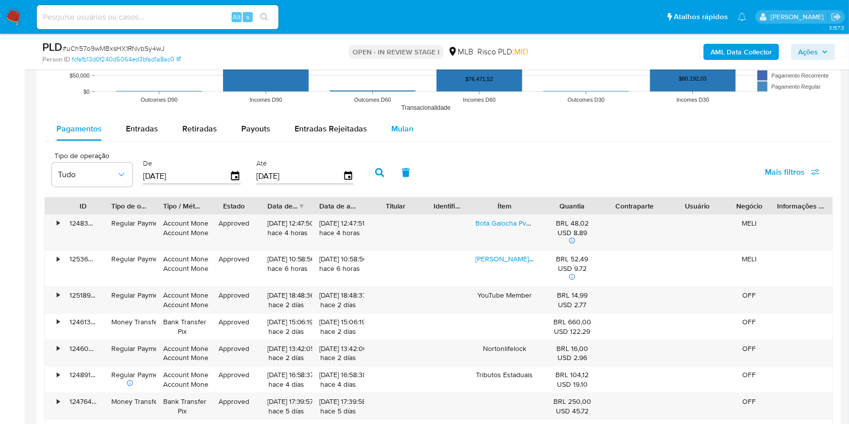
click at [386, 139] on button "Mulan" at bounding box center [402, 129] width 46 height 24
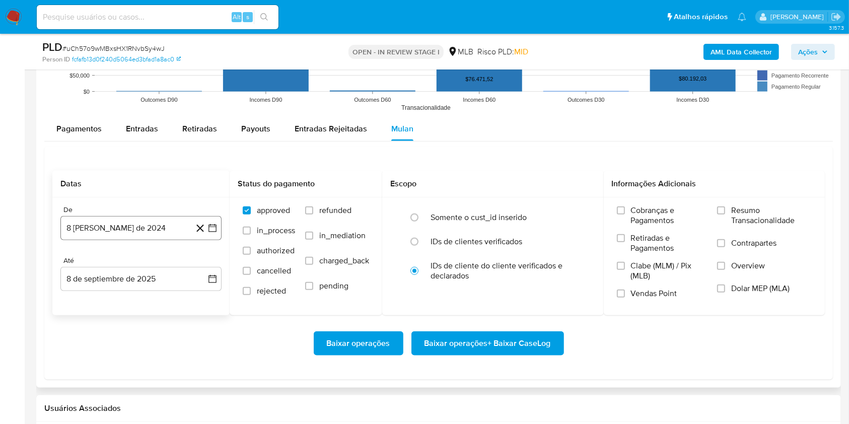
click at [149, 224] on button "8 [PERSON_NAME] de 2024" at bounding box center [140, 228] width 161 height 24
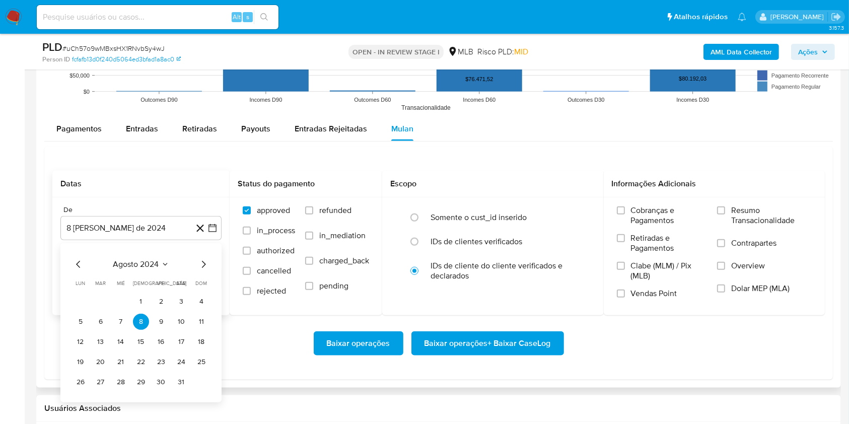
click at [141, 268] on span "agosto 2024" at bounding box center [136, 264] width 46 height 10
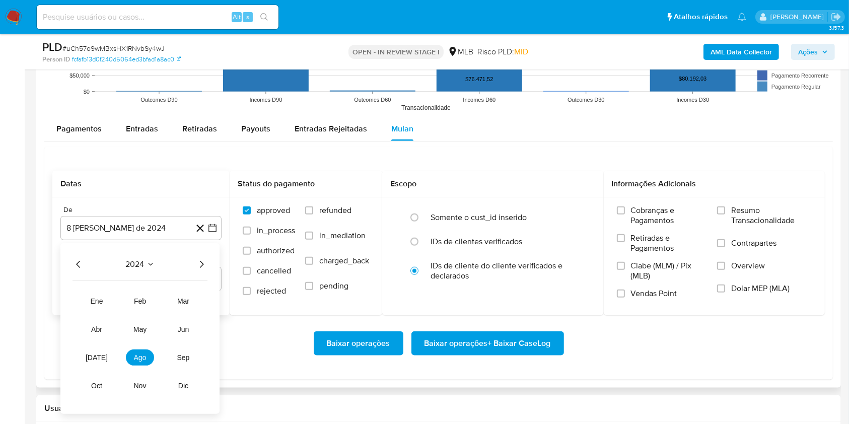
click at [202, 262] on icon "Año siguiente" at bounding box center [201, 264] width 12 height 12
click at [100, 359] on span "[DATE]" at bounding box center [97, 358] width 22 height 8
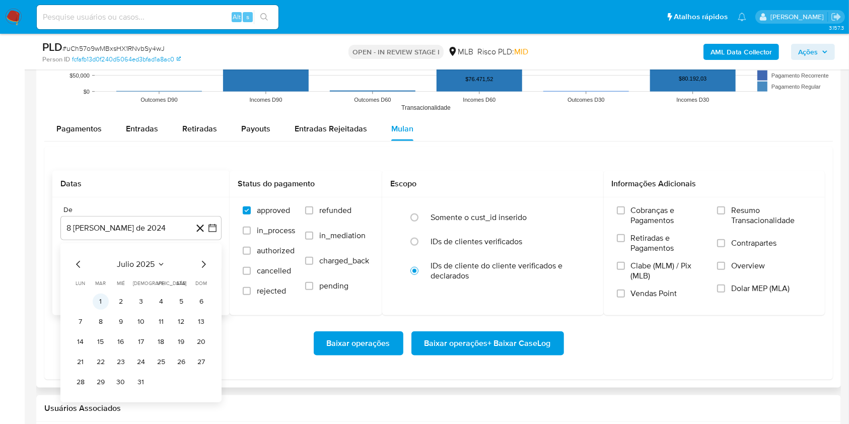
click at [103, 297] on button "1" at bounding box center [101, 302] width 16 height 16
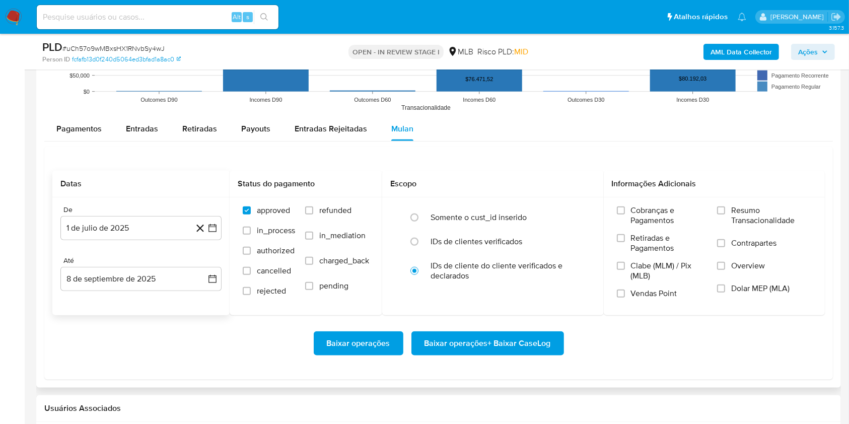
click at [104, 264] on div "Até" at bounding box center [140, 260] width 161 height 9
click at [114, 281] on button "8 de septiembre de 2025" at bounding box center [140, 279] width 161 height 24
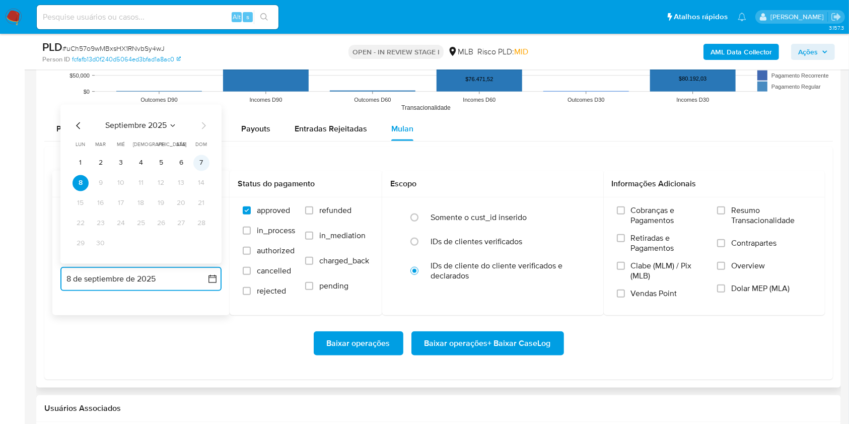
click at [202, 161] on button "7" at bounding box center [201, 163] width 16 height 16
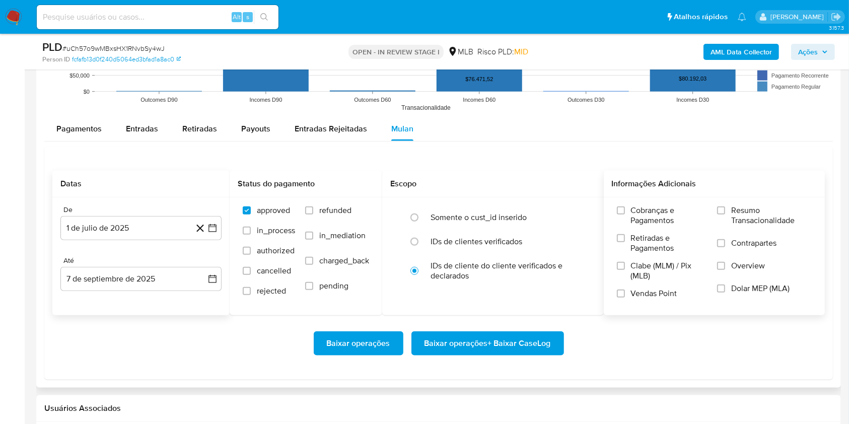
click at [721, 214] on label "Resumo Transacionalidade" at bounding box center [764, 222] width 95 height 33
click at [721, 214] on input "Resumo Transacionalidade" at bounding box center [721, 211] width 8 height 8
click at [504, 342] on span "Baixar operações + Baixar CaseLog" at bounding box center [488, 344] width 126 height 22
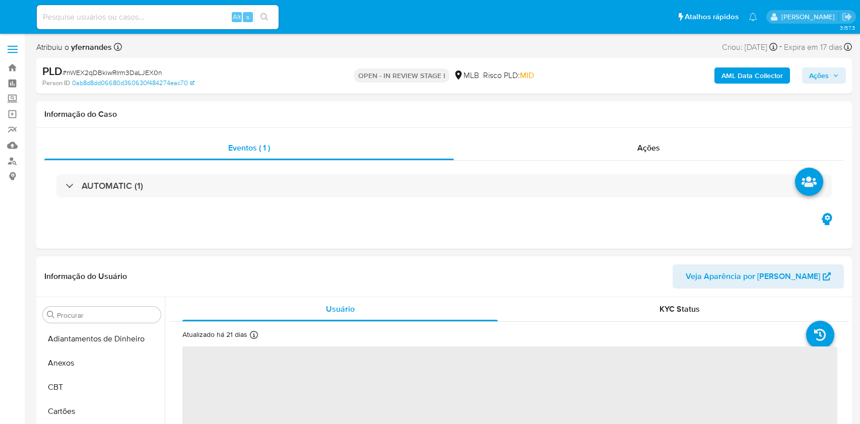
select select "10"
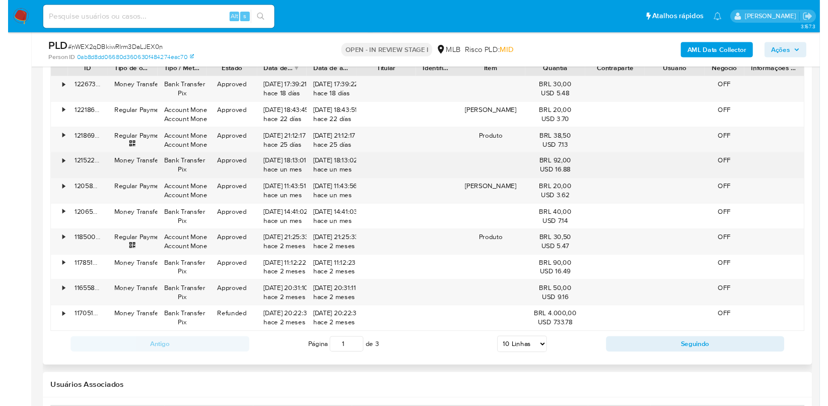
scroll to position [1008, 0]
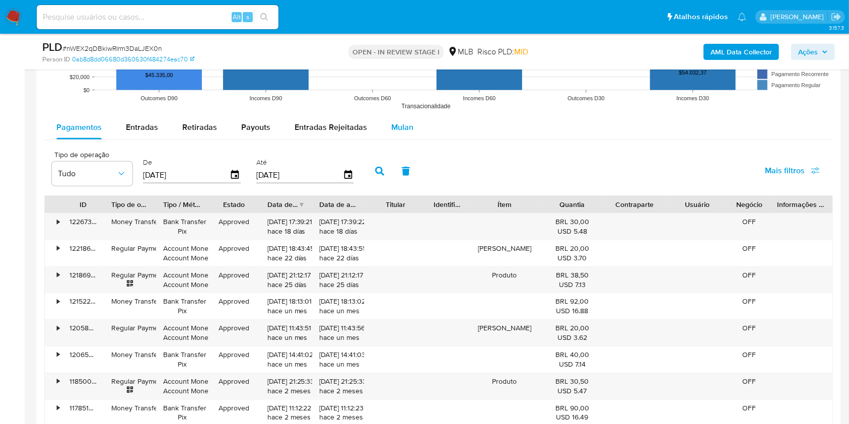
click at [404, 129] on span "Mulan" at bounding box center [402, 127] width 22 height 12
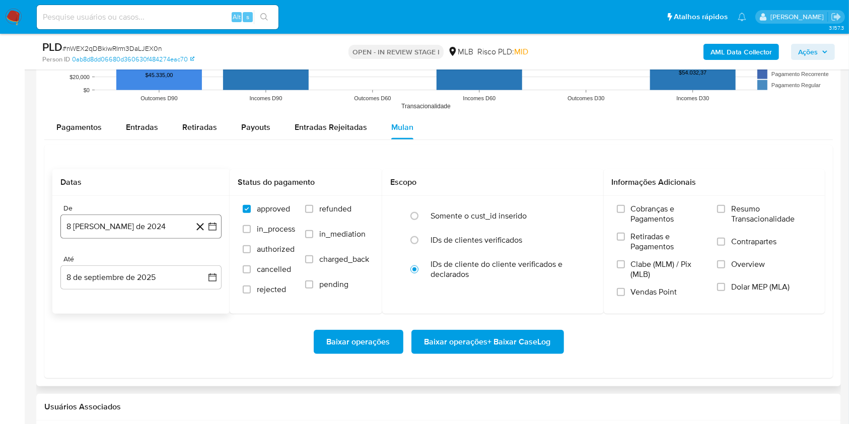
click at [129, 230] on button "8 [PERSON_NAME] de 2024" at bounding box center [140, 227] width 161 height 24
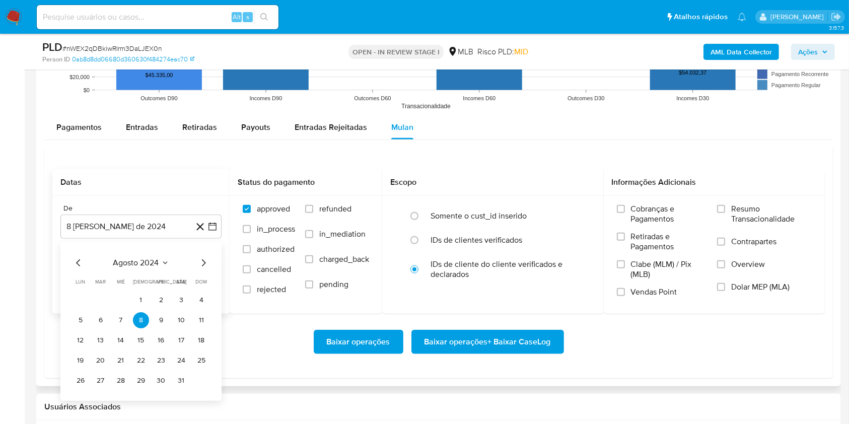
click at [140, 265] on span "agosto 2024" at bounding box center [136, 263] width 46 height 10
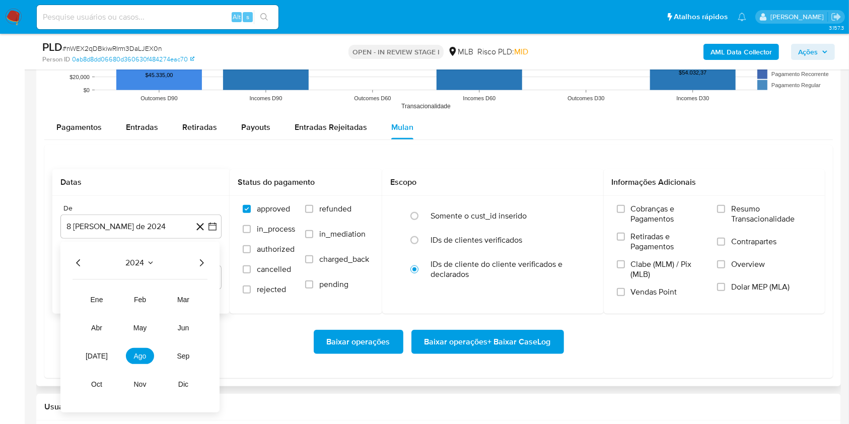
click at [198, 258] on icon "Año siguiente" at bounding box center [201, 263] width 12 height 12
click at [93, 349] on button "[DATE]" at bounding box center [97, 356] width 28 height 16
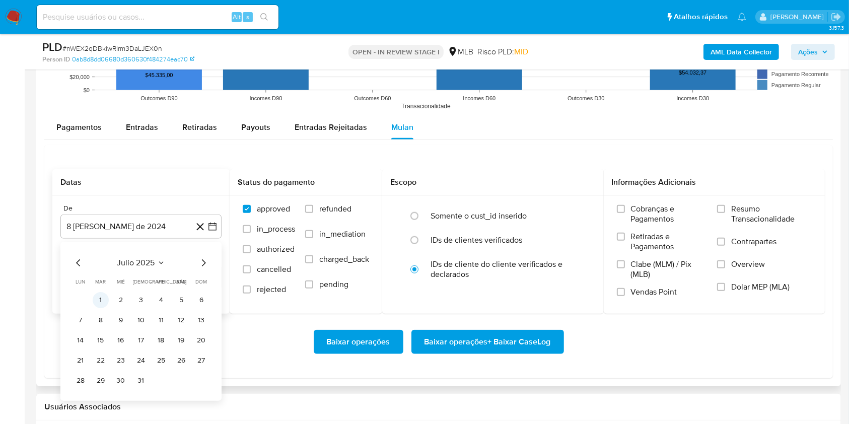
click at [101, 304] on button "1" at bounding box center [101, 300] width 16 height 16
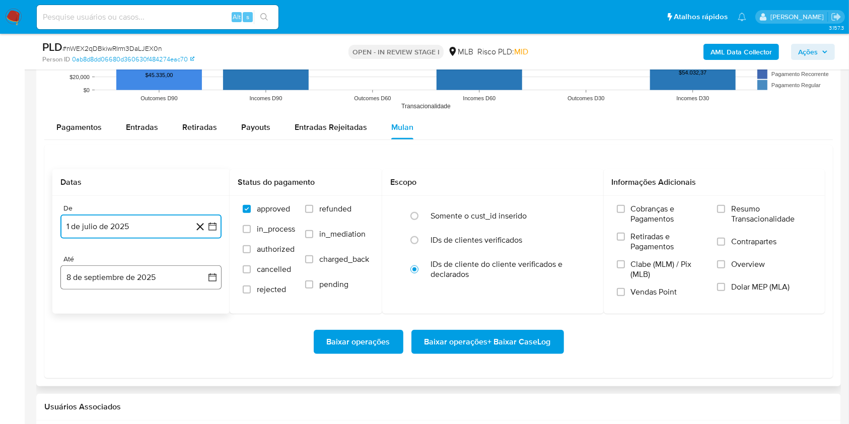
click at [98, 279] on button "8 de septiembre de 2025" at bounding box center [140, 278] width 161 height 24
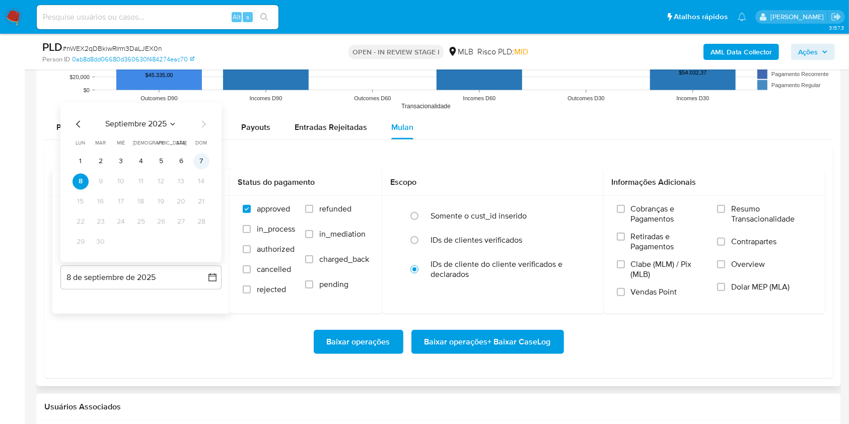
click at [199, 167] on button "7" at bounding box center [201, 162] width 16 height 16
click at [763, 209] on span "Resumo Transacionalidade" at bounding box center [772, 214] width 81 height 20
click at [726, 209] on input "Resumo Transacionalidade" at bounding box center [721, 209] width 8 height 8
click at [499, 339] on span "Baixar operações + Baixar CaseLog" at bounding box center [488, 342] width 126 height 22
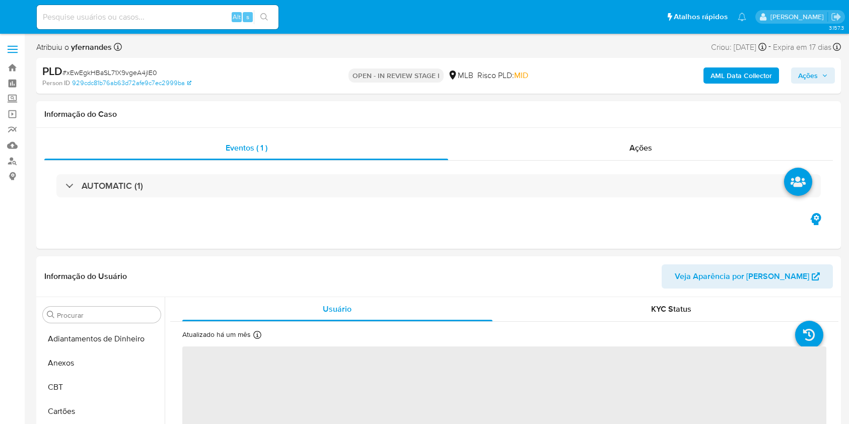
select select "10"
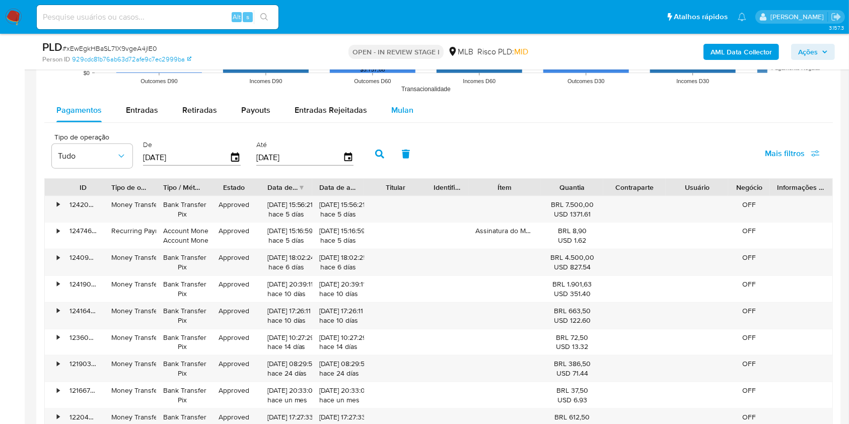
scroll to position [1075, 0]
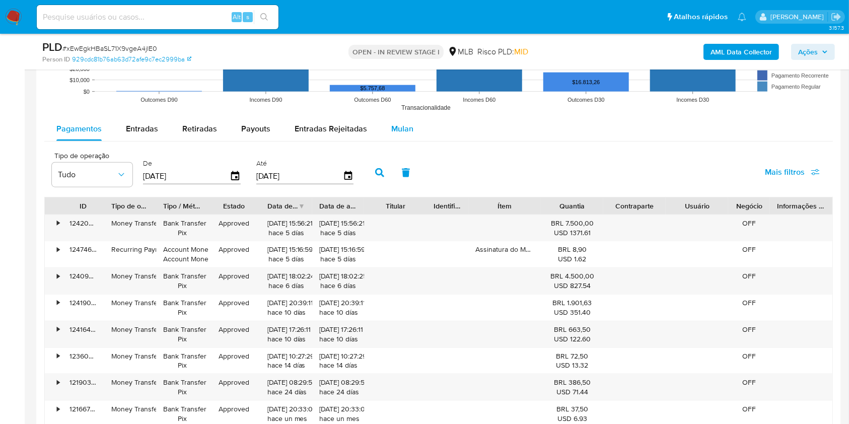
click at [395, 128] on span "Mulan" at bounding box center [402, 129] width 22 height 12
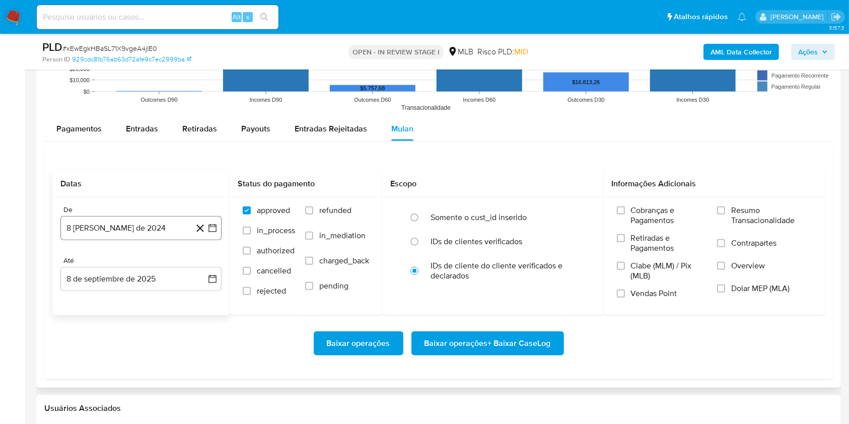
click at [135, 222] on button "8 [PERSON_NAME] de 2024" at bounding box center [140, 228] width 161 height 24
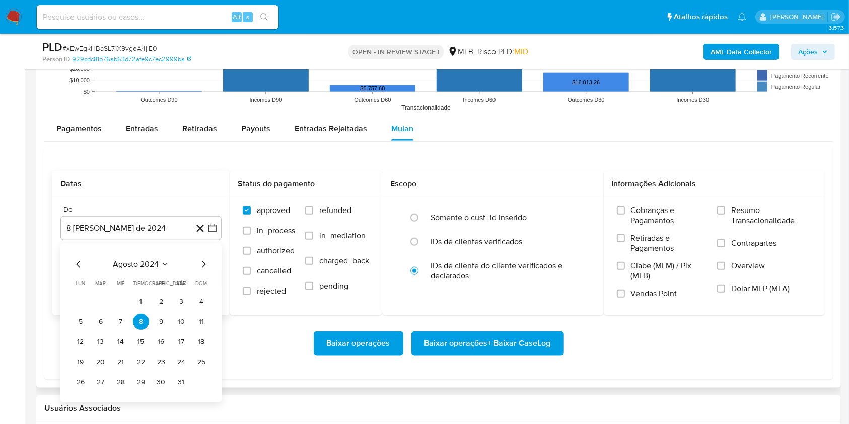
click at [138, 259] on span "agosto 2024" at bounding box center [136, 264] width 46 height 10
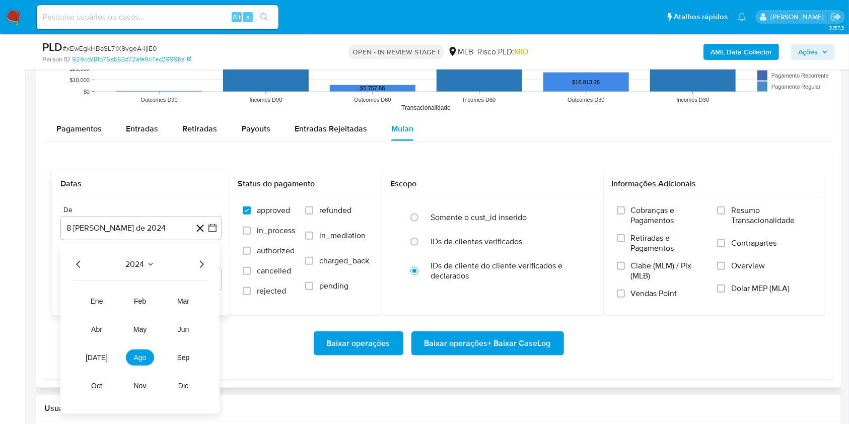
click at [203, 261] on icon "Año siguiente" at bounding box center [201, 264] width 12 height 12
click at [99, 354] on span "[DATE]" at bounding box center [97, 358] width 22 height 8
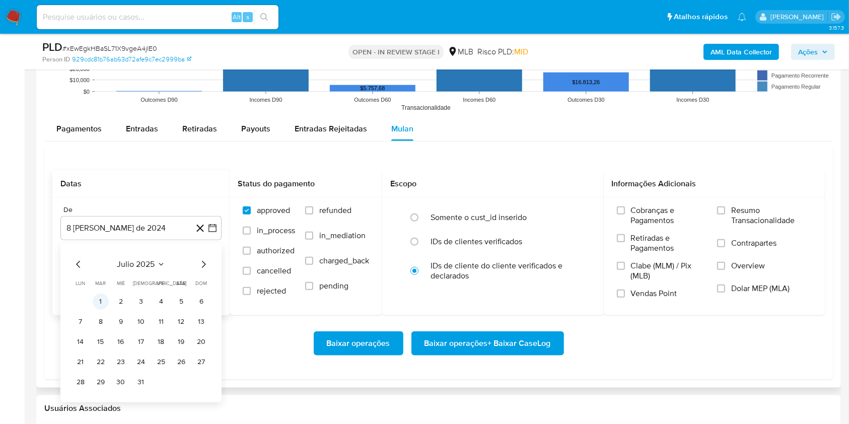
click at [100, 301] on button "1" at bounding box center [101, 302] width 16 height 16
click at [102, 272] on button "8 de septiembre de 2025" at bounding box center [140, 279] width 161 height 24
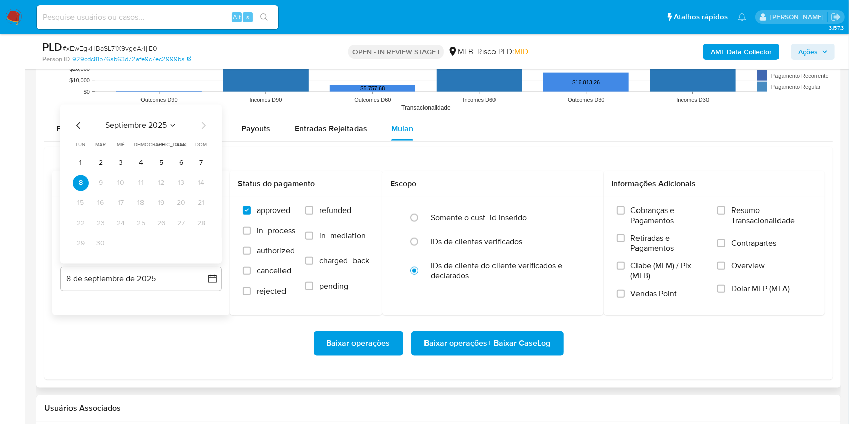
click at [210, 157] on div "septiembre 2025 septiembre 2025 lun lunes mar martes mié miércoles jue jueves v…" at bounding box center [140, 183] width 161 height 159
click at [199, 159] on button "7" at bounding box center [201, 163] width 16 height 16
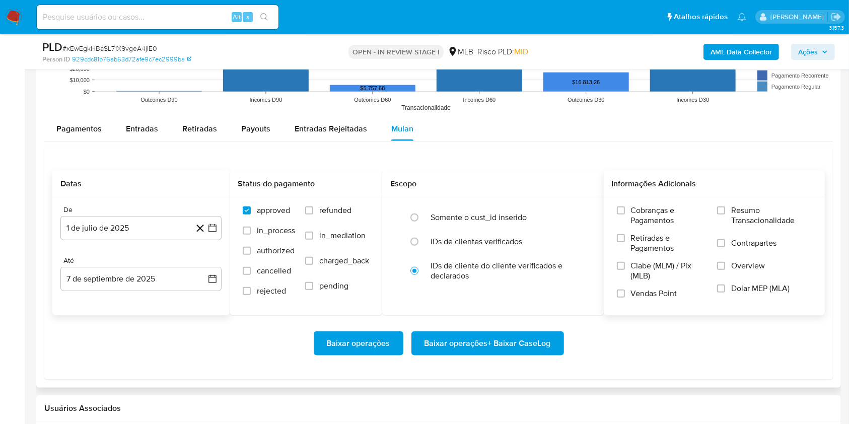
click at [739, 218] on span "Resumo Transacionalidade" at bounding box center [772, 216] width 81 height 20
click at [726, 215] on input "Resumo Transacionalidade" at bounding box center [721, 211] width 8 height 8
click at [499, 340] on span "Baixar operações + Baixar CaseLog" at bounding box center [488, 344] width 126 height 22
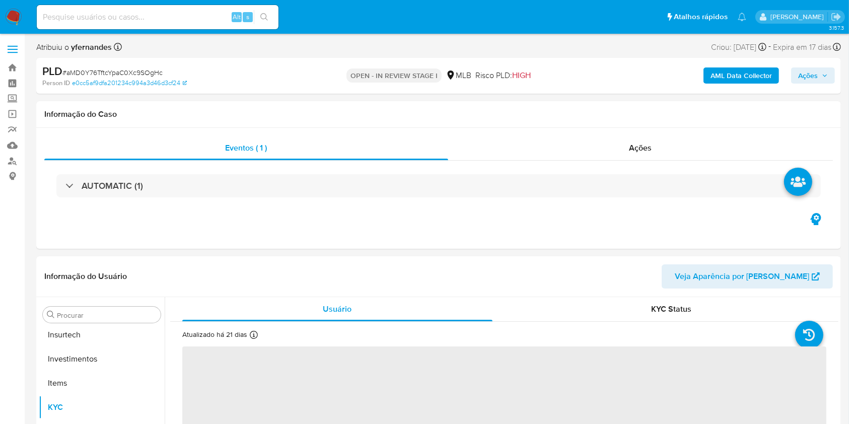
scroll to position [474, 0]
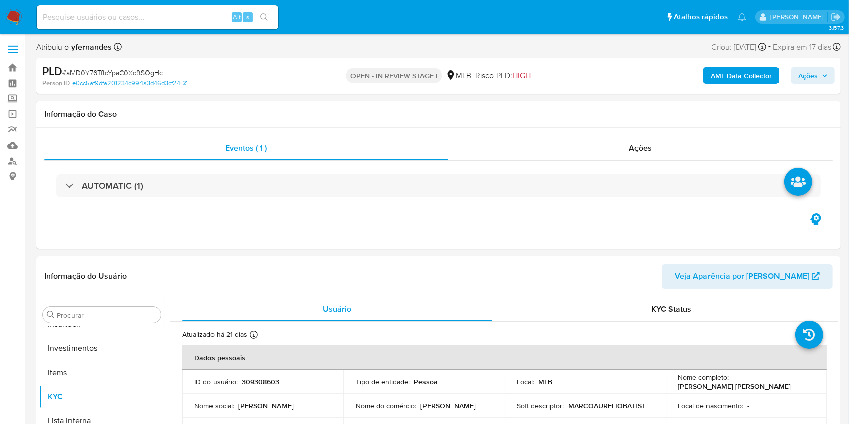
select select "10"
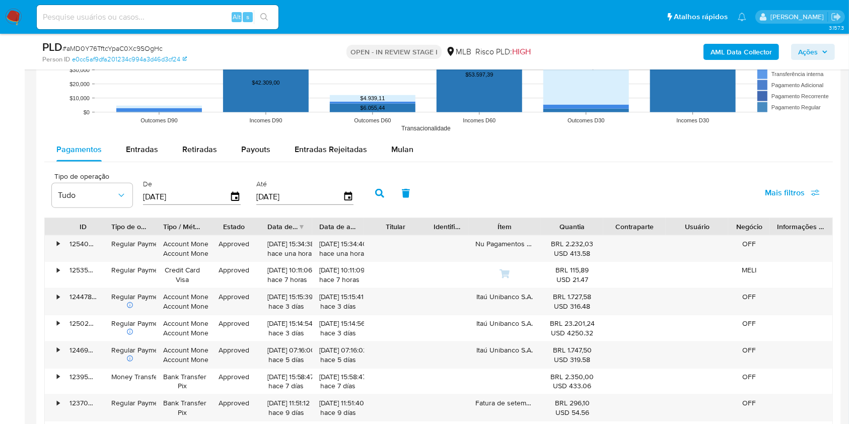
scroll to position [1075, 0]
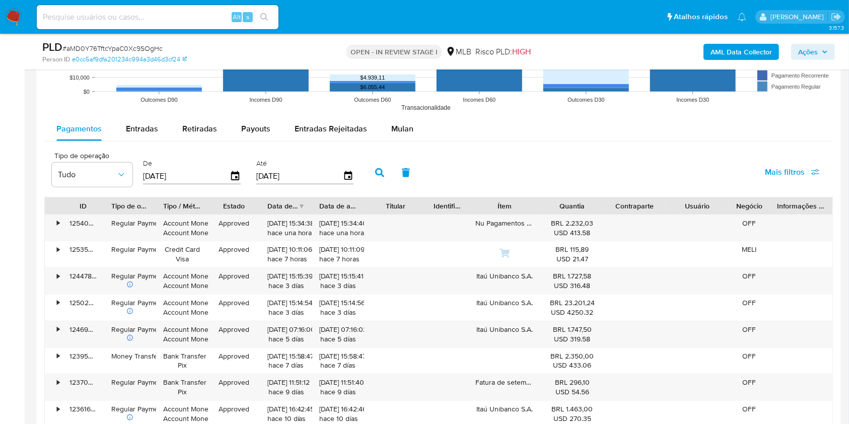
click at [405, 115] on rect at bounding box center [438, 16] width 789 height 202
click at [391, 126] on span "Mulan" at bounding box center [402, 129] width 22 height 12
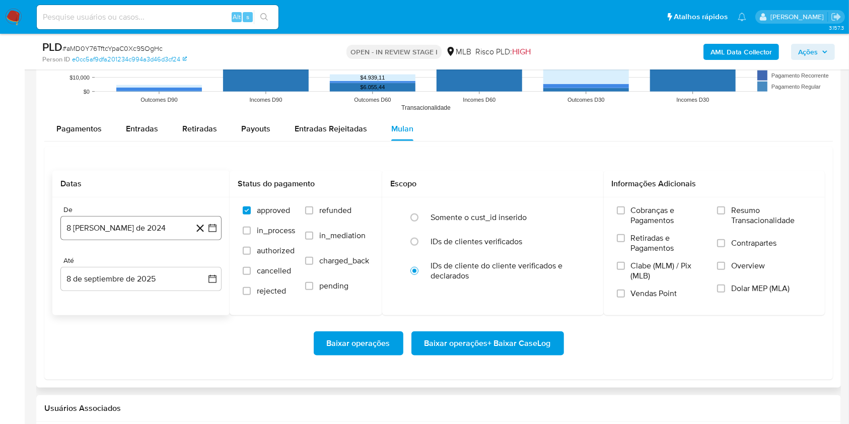
click at [141, 224] on button "8 de agosto de 2024" at bounding box center [140, 228] width 161 height 24
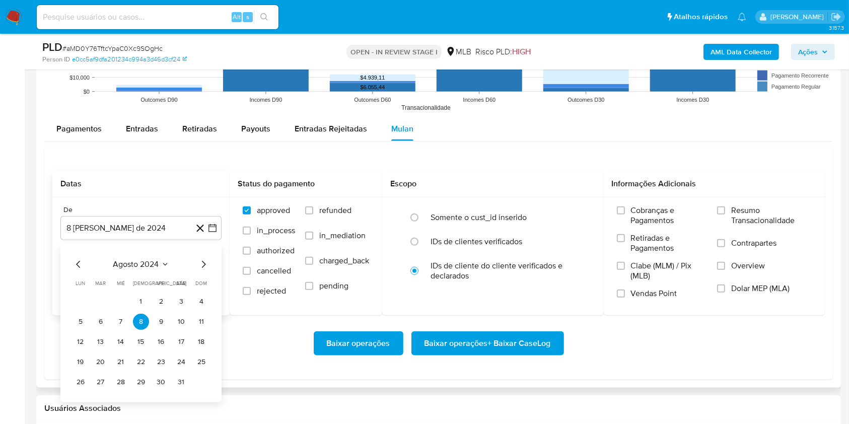
click at [141, 268] on span "agosto 2024" at bounding box center [136, 264] width 46 height 10
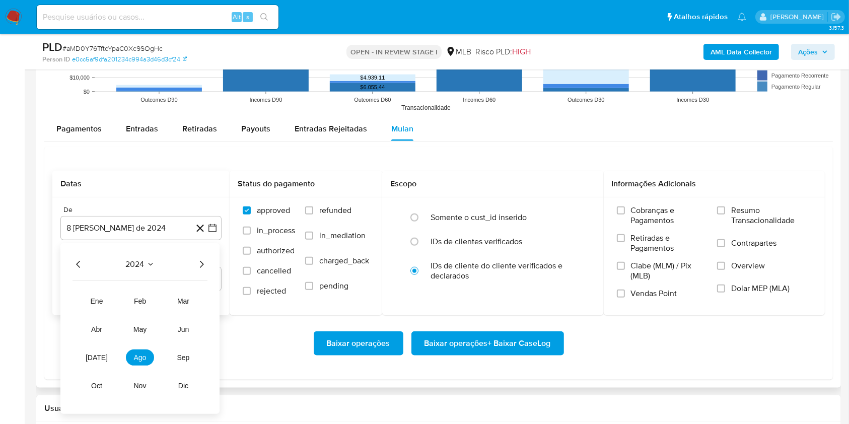
click at [196, 267] on icon "Año siguiente" at bounding box center [201, 264] width 12 height 12
click at [103, 357] on button "jul" at bounding box center [97, 358] width 28 height 16
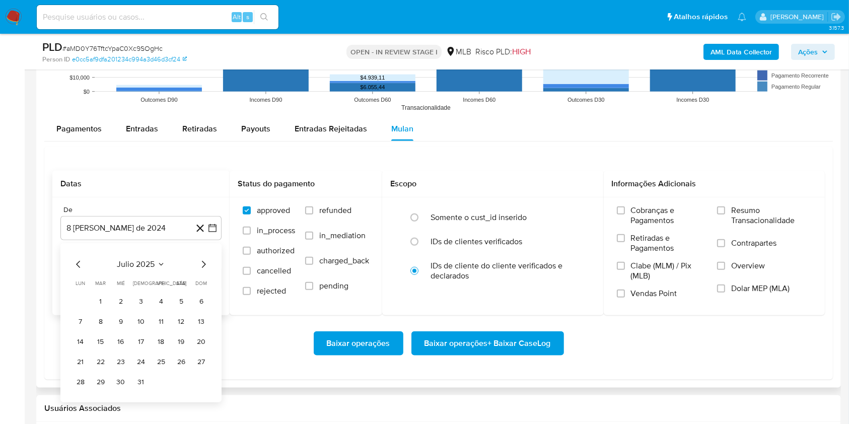
click at [106, 304] on button "1" at bounding box center [101, 302] width 16 height 16
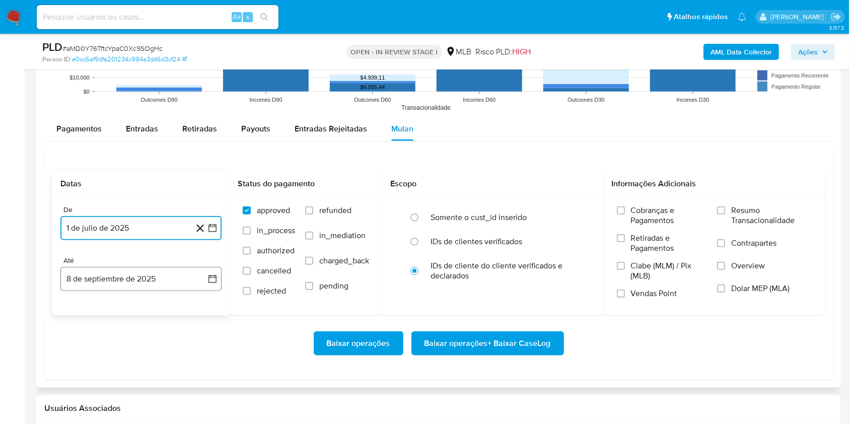
click at [119, 276] on button "8 de septiembre de 2025" at bounding box center [140, 279] width 161 height 24
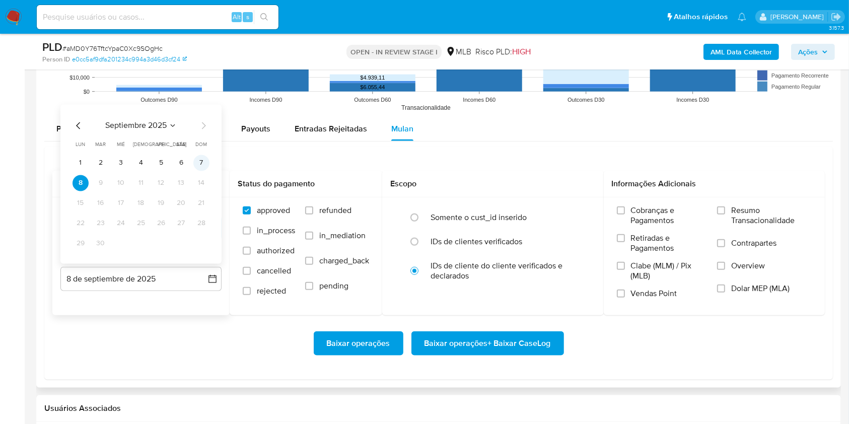
click at [204, 160] on button "7" at bounding box center [201, 163] width 16 height 16
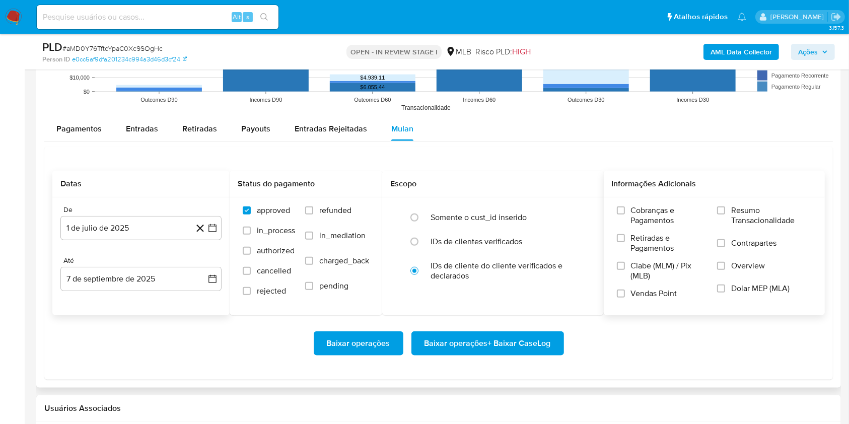
click at [743, 206] on span "Resumo Transacionalidade" at bounding box center [772, 216] width 81 height 20
click at [726, 207] on input "Resumo Transacionalidade" at bounding box center [721, 211] width 8 height 8
click at [508, 345] on span "Baixar operações + Baixar CaseLog" at bounding box center [488, 344] width 126 height 22
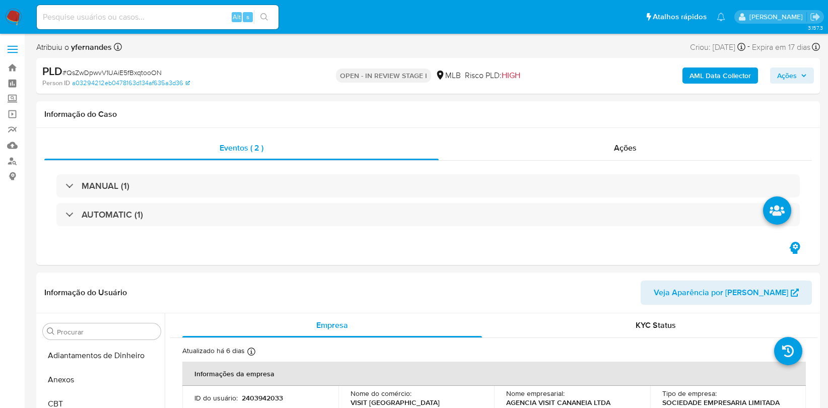
select select "10"
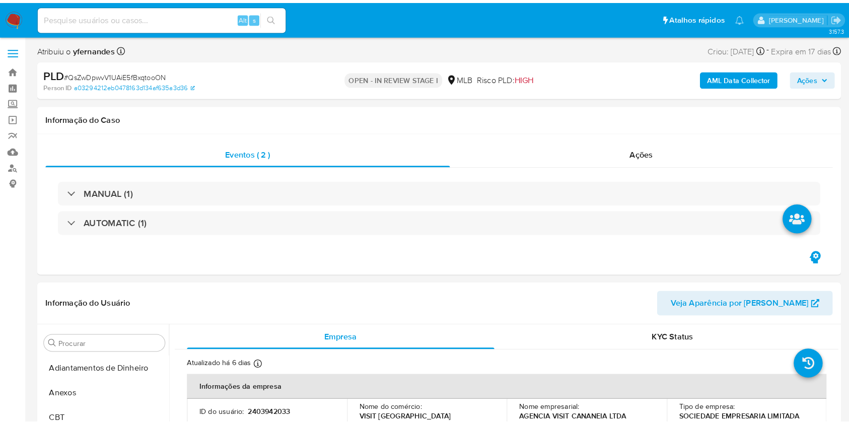
scroll to position [474, 0]
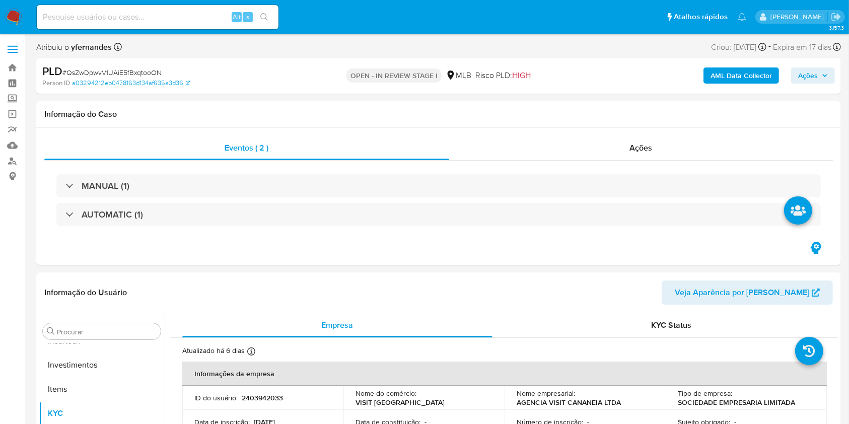
click at [117, 67] on div "PLD # QsZwDpwvV1UAiE5fBxqtooON" at bounding box center [172, 71] width 260 height 15
copy span "QsZwDpwvV1UAiE5fBxqtooON"
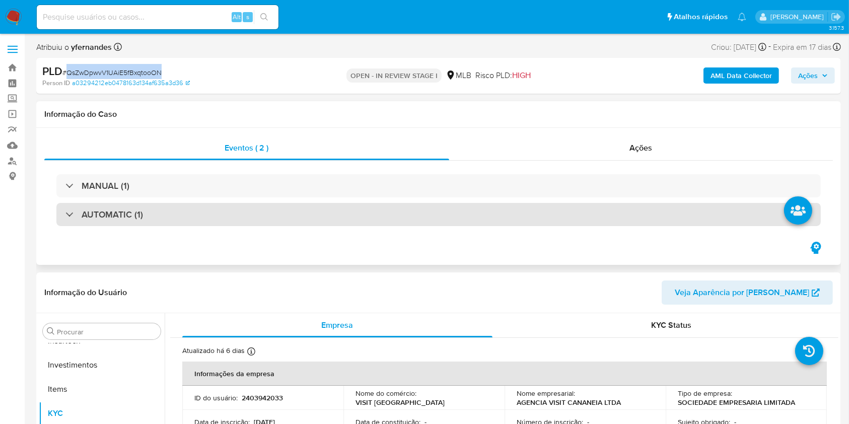
click at [567, 216] on div "AUTOMATIC (1)" at bounding box center [438, 214] width 765 height 23
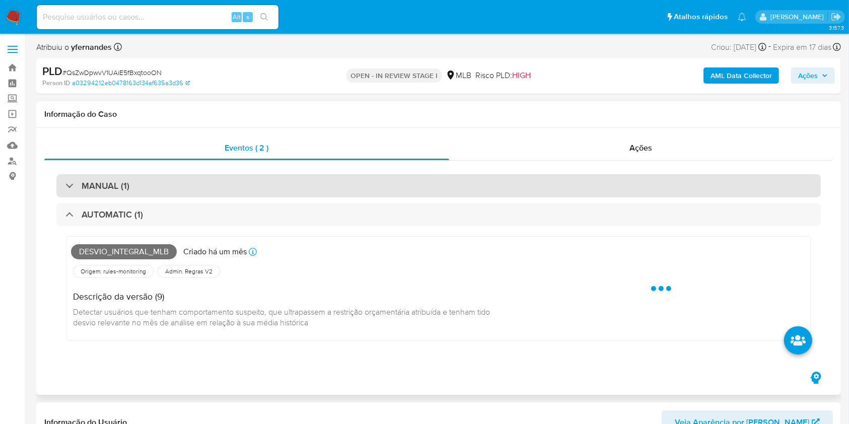
click at [532, 195] on div "MANUAL (1)" at bounding box center [438, 185] width 765 height 23
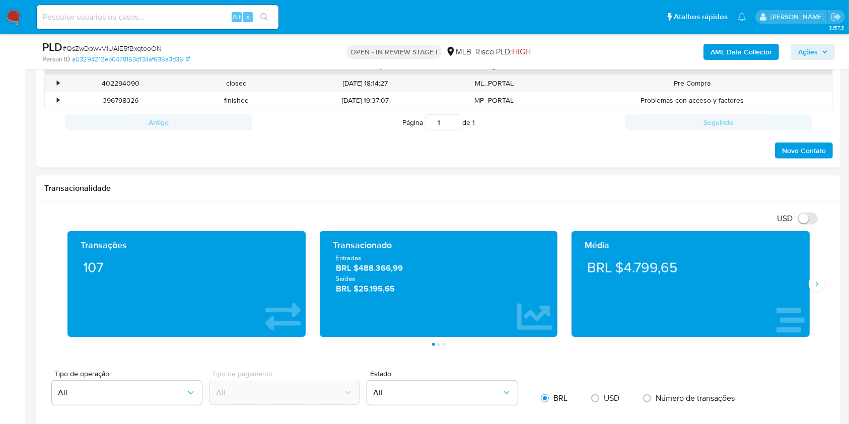
scroll to position [940, 0]
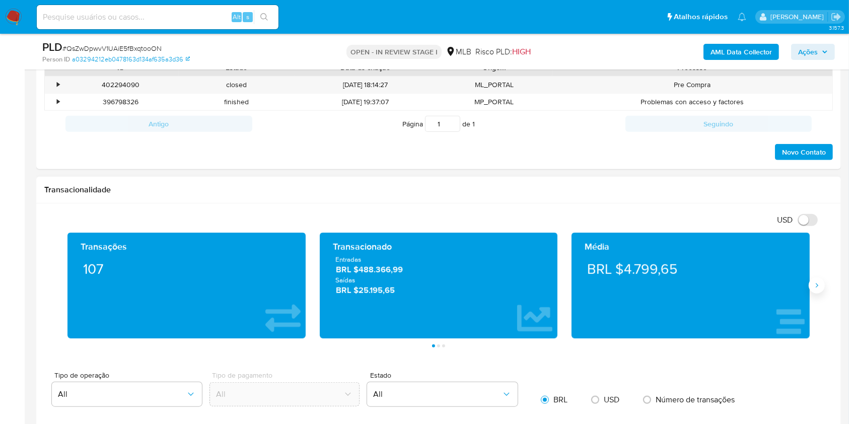
click at [818, 282] on icon "Siguiente" at bounding box center [817, 286] width 8 height 8
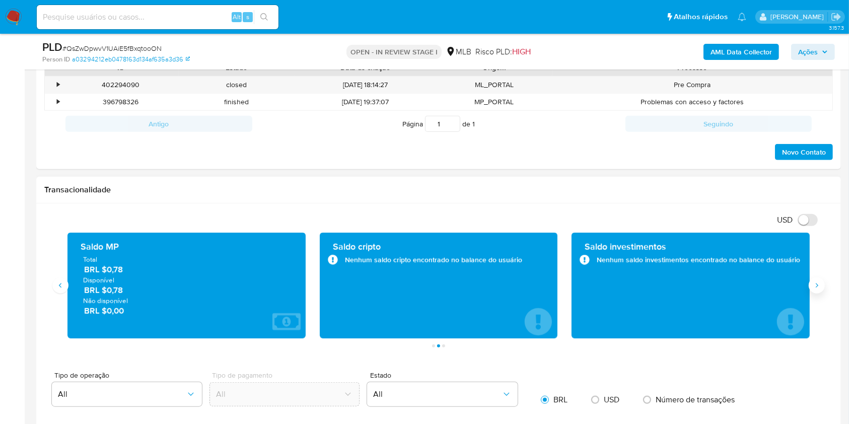
click at [818, 280] on button "Siguiente" at bounding box center [817, 286] width 16 height 16
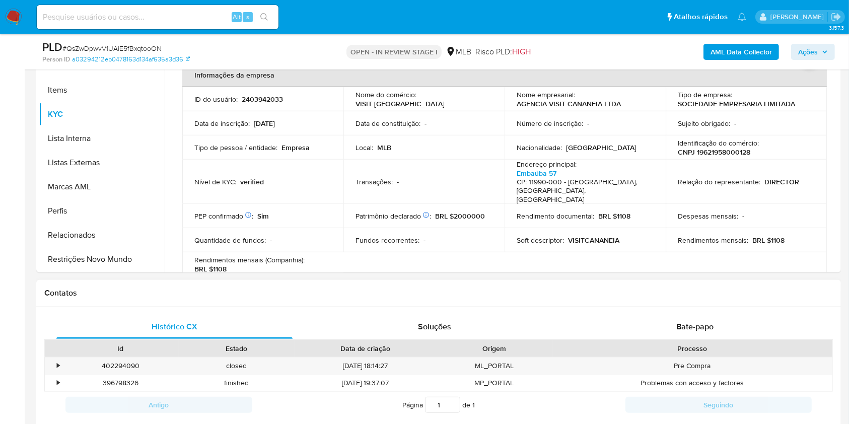
scroll to position [537, 0]
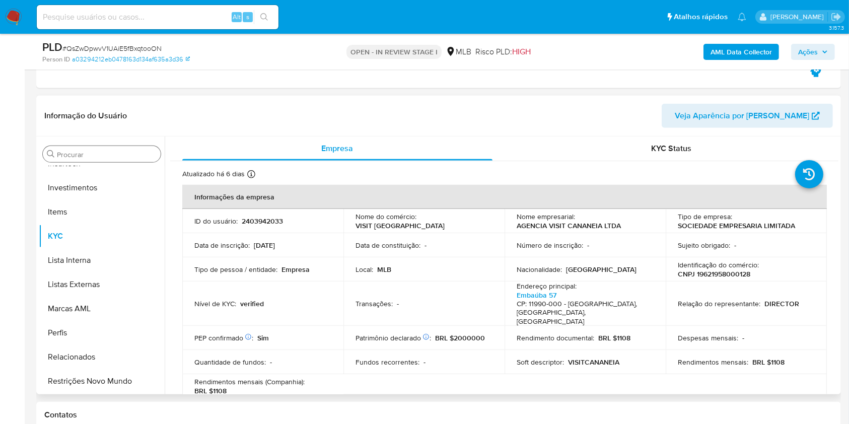
click at [125, 154] on input "Procurar" at bounding box center [107, 154] width 100 height 9
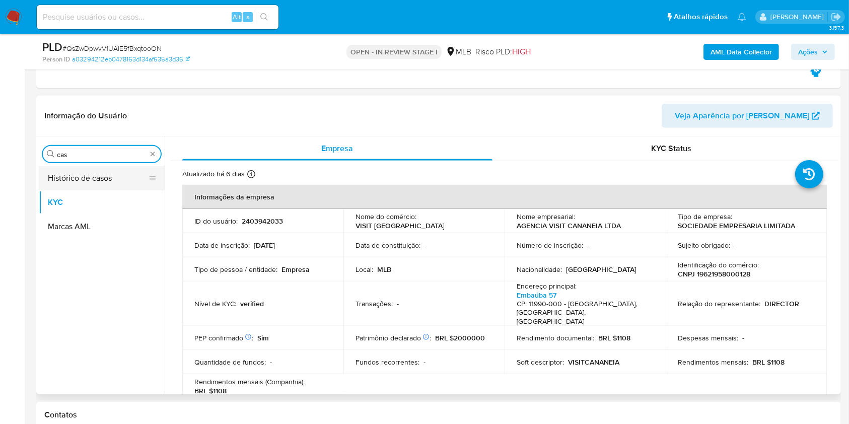
scroll to position [0, 0]
click at [98, 175] on button "Histórico de casos" at bounding box center [98, 178] width 118 height 24
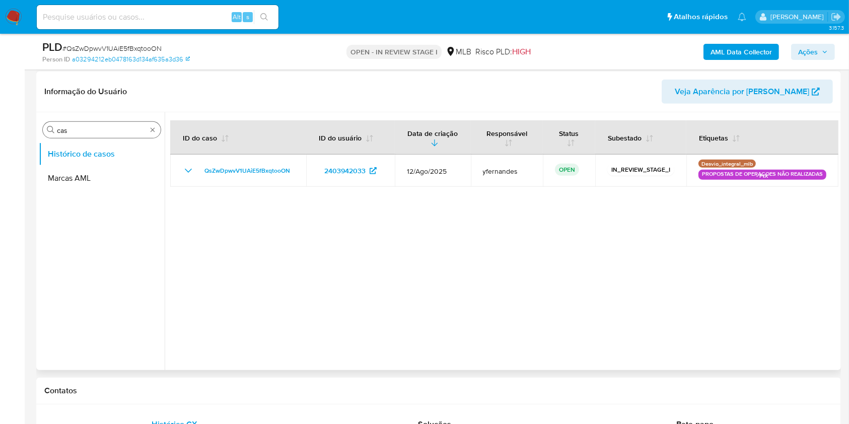
click at [76, 128] on input "cas" at bounding box center [102, 130] width 90 height 9
type input "ger"
click at [57, 154] on button "Geral" at bounding box center [102, 154] width 126 height 24
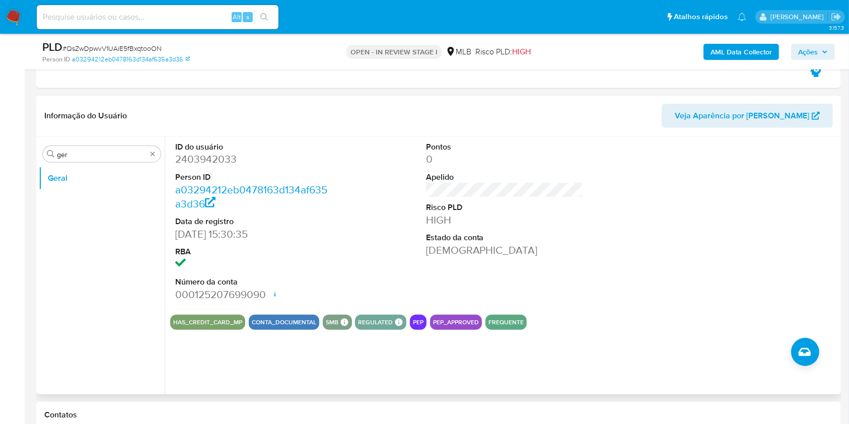
click at [85, 145] on div "Procurar ger Geral" at bounding box center [102, 266] width 126 height 256
click at [80, 153] on input "ger" at bounding box center [102, 154] width 90 height 9
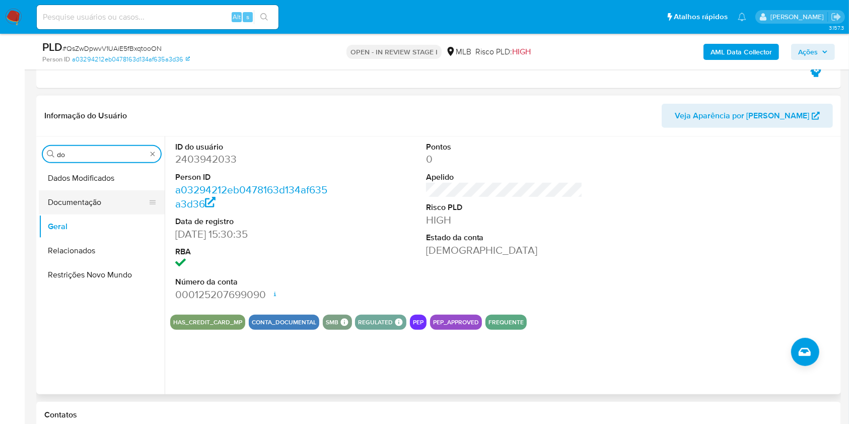
type input "do"
click at [74, 193] on button "Documentação" at bounding box center [98, 202] width 118 height 24
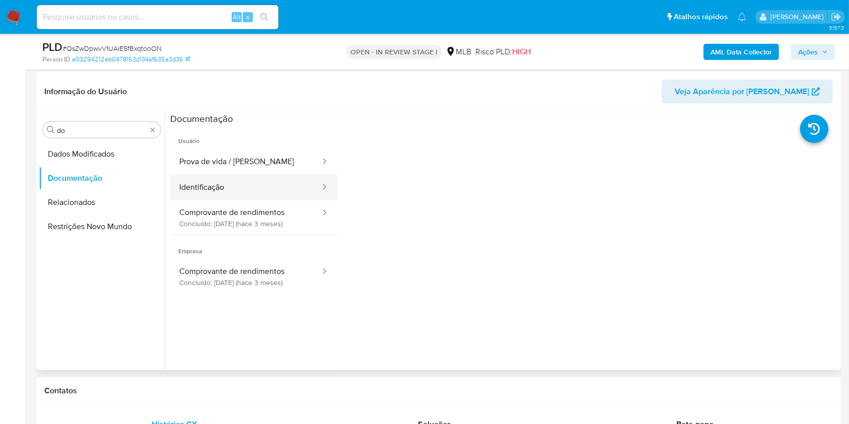
click at [217, 177] on button "Identificação" at bounding box center [245, 188] width 151 height 26
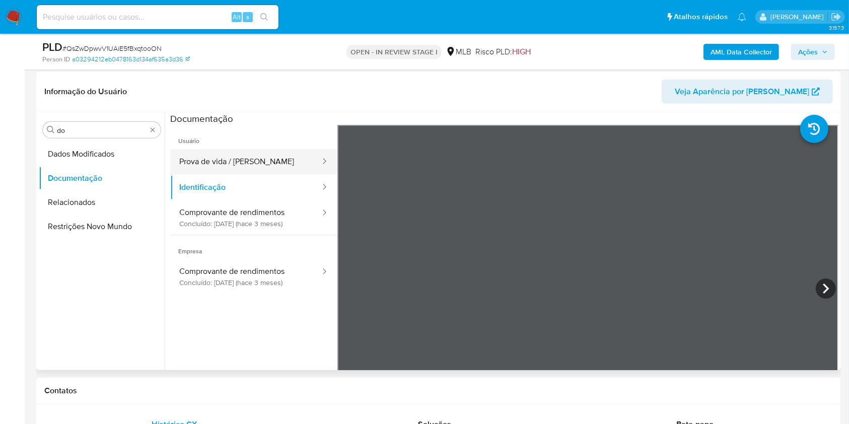
click at [214, 161] on button "Prova de vida / Selfie" at bounding box center [245, 162] width 151 height 26
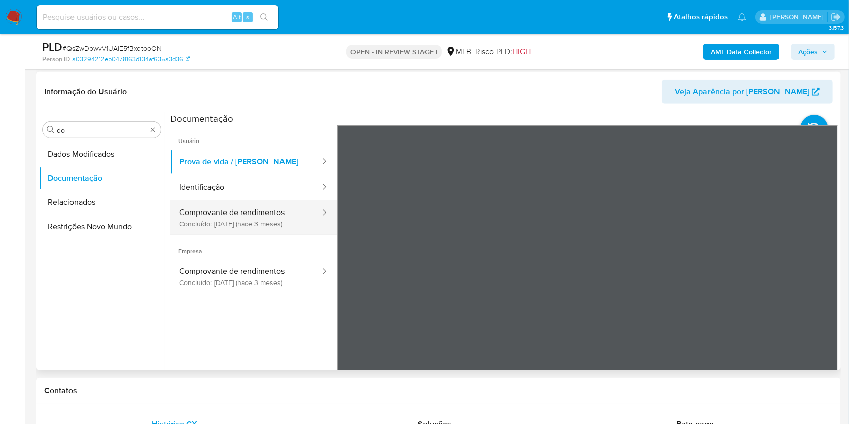
click at [223, 213] on button "Comprovante de rendimentos Concluído: 10/06/2025 (hace 3 meses)" at bounding box center [245, 218] width 151 height 34
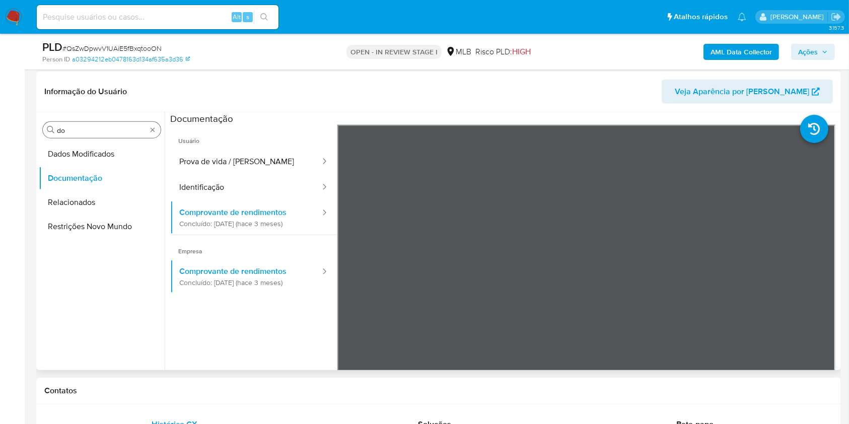
click at [102, 130] on input "do" at bounding box center [102, 130] width 90 height 9
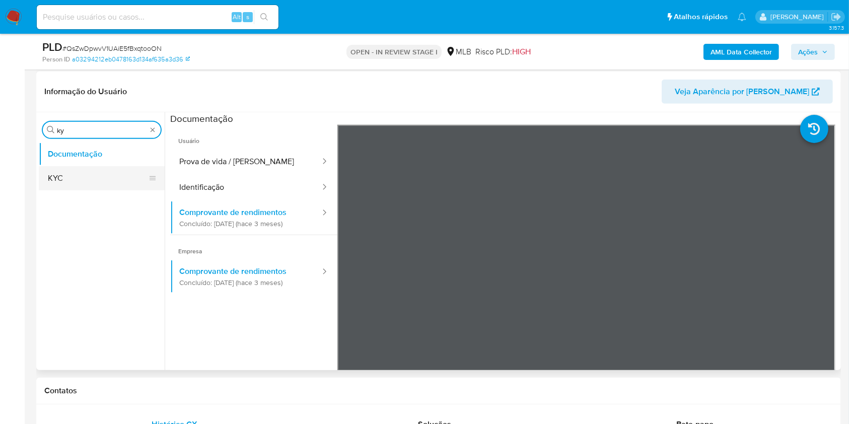
type input "ky"
click at [83, 189] on button "KYC" at bounding box center [98, 178] width 118 height 24
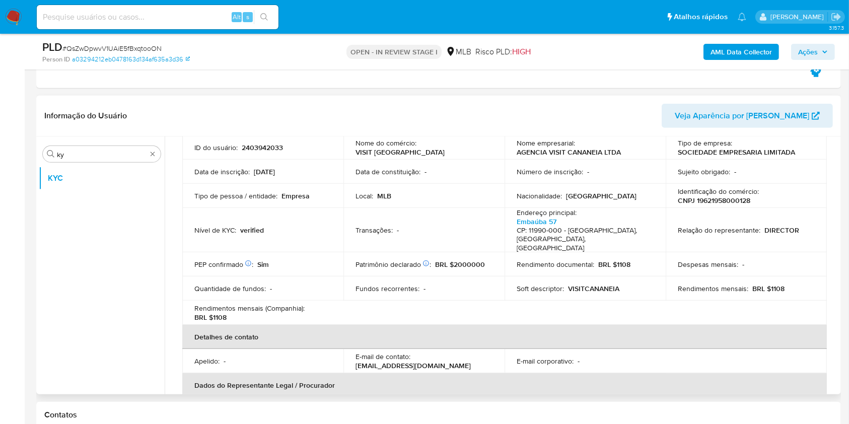
scroll to position [53, 0]
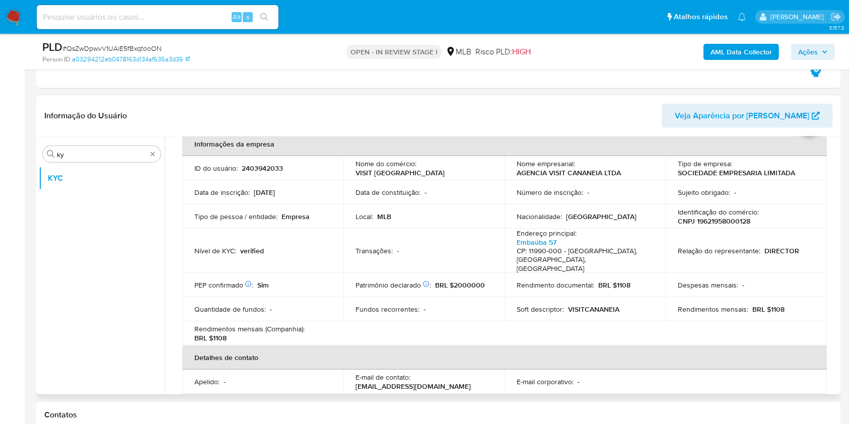
click at [467, 286] on td "Patrimônio declarado Conformado por Investimentos financeiros Não Bens imóveis …" at bounding box center [424, 285] width 161 height 24
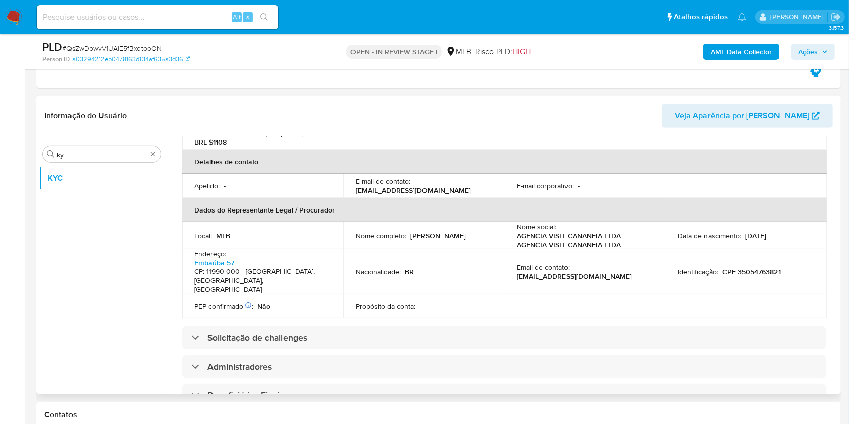
scroll to position [254, 0]
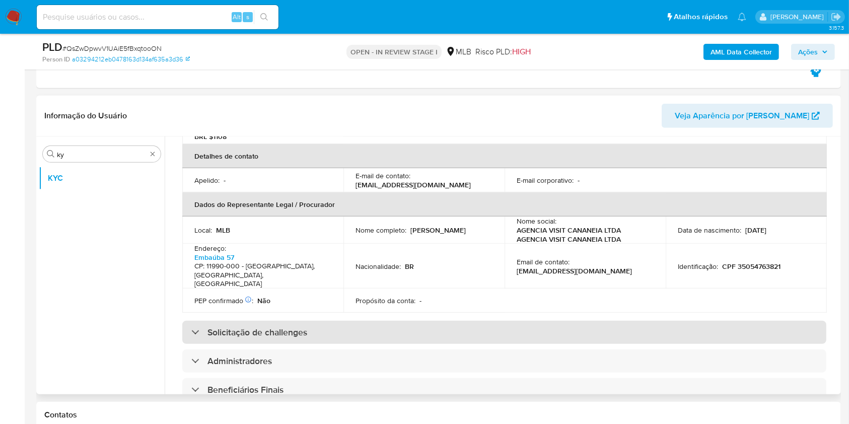
click at [439, 321] on div "Solicitação de challenges" at bounding box center [504, 332] width 644 height 23
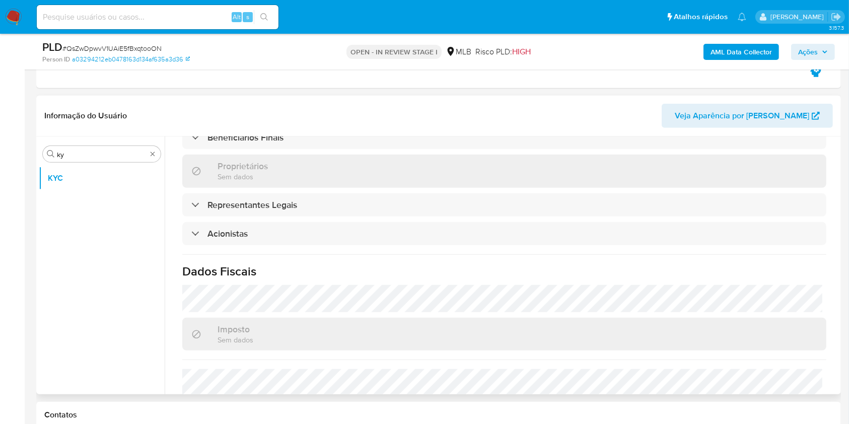
scroll to position [657, 0]
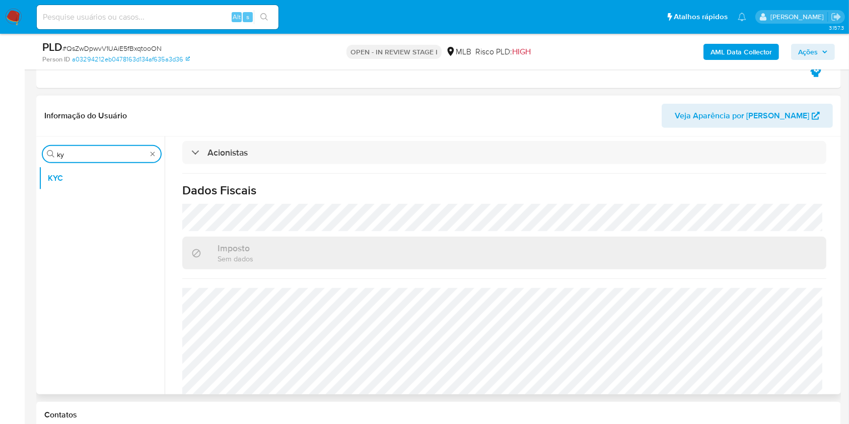
click at [93, 154] on input "ky" at bounding box center [102, 154] width 90 height 9
click at [93, 155] on input "ky" at bounding box center [102, 154] width 90 height 9
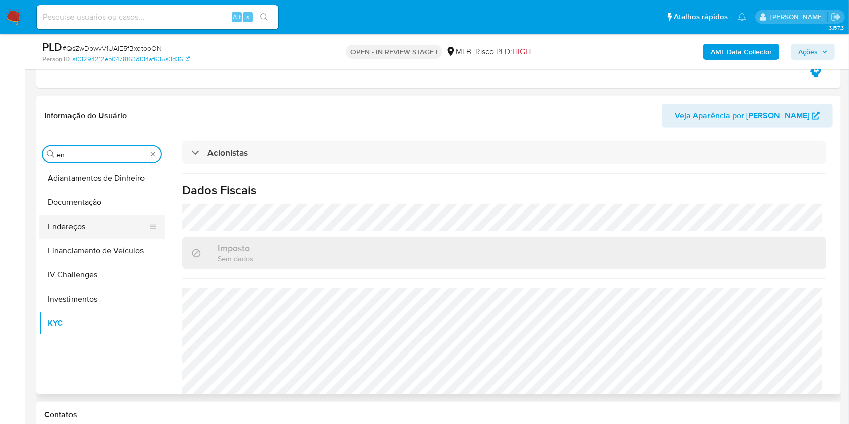
type input "en"
click at [81, 228] on button "Endereços" at bounding box center [98, 227] width 118 height 24
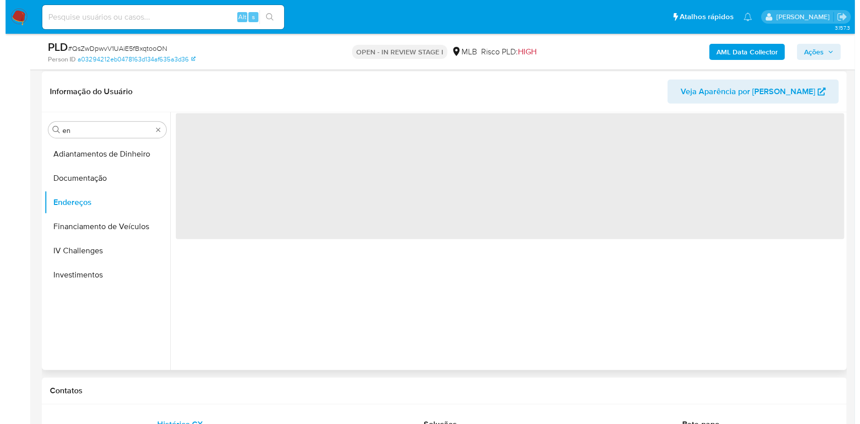
scroll to position [0, 0]
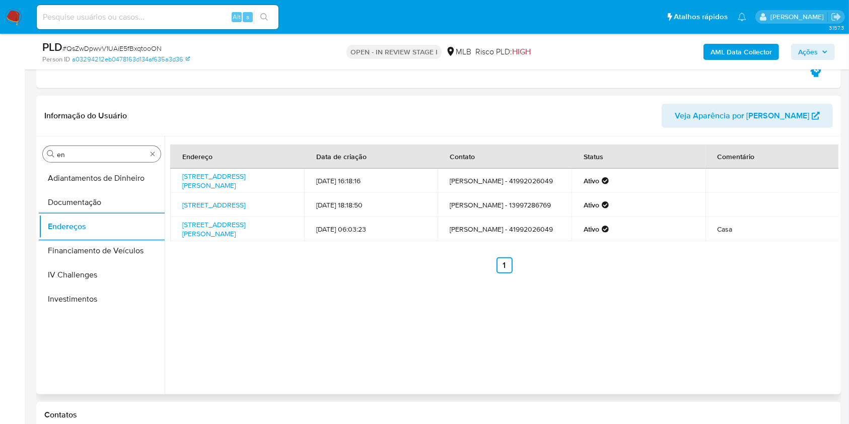
click at [84, 149] on div "Procurar en" at bounding box center [102, 154] width 118 height 16
click at [75, 181] on button "Adiantamentos de Dinheiro" at bounding box center [98, 178] width 118 height 24
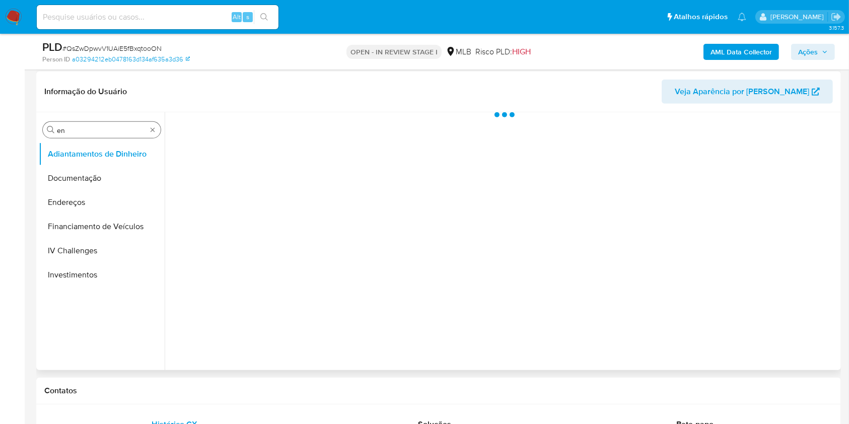
click at [91, 135] on div "Procurar en" at bounding box center [102, 130] width 118 height 16
click at [88, 131] on input "en" at bounding box center [102, 130] width 90 height 9
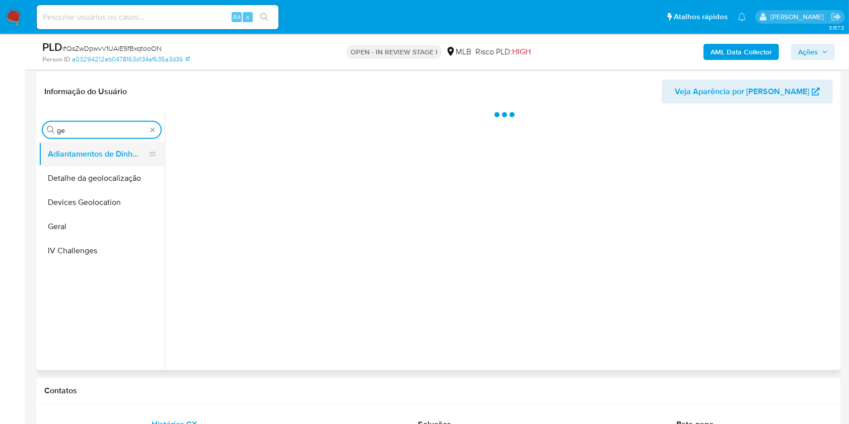
type input "ge"
click at [79, 150] on button "Adiantamentos de Dinheiro" at bounding box center [98, 154] width 118 height 24
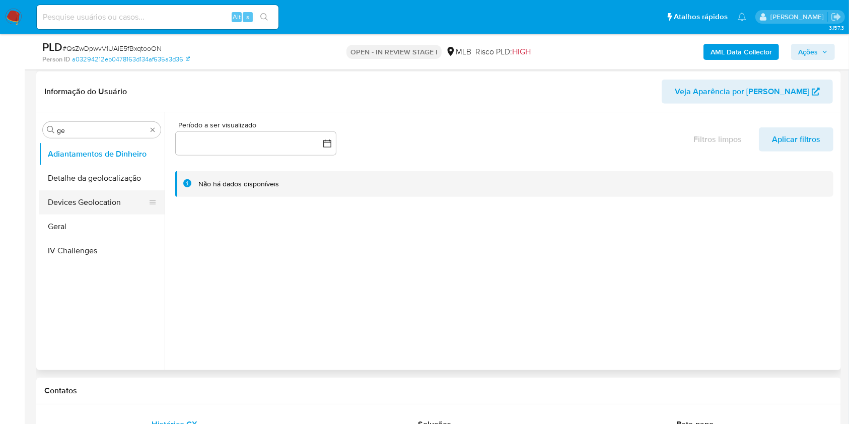
click at [99, 167] on button "Detalhe da geolocalização" at bounding box center [102, 178] width 126 height 24
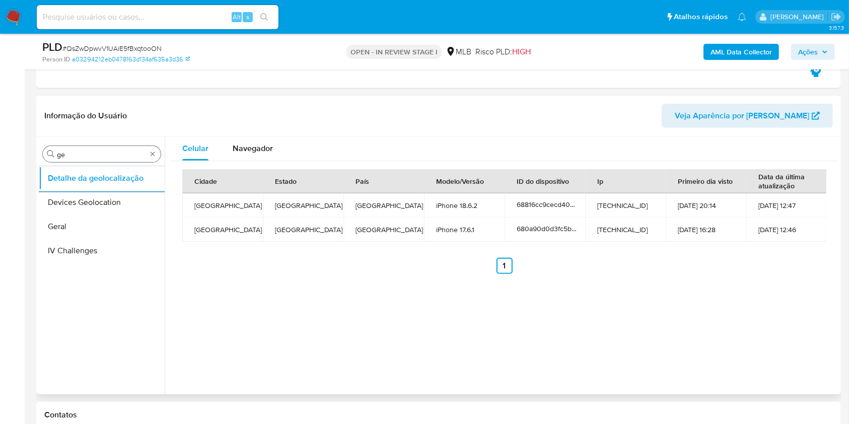
click at [91, 149] on div "Procurar ge" at bounding box center [102, 154] width 118 height 16
click at [91, 150] on div "Procurar ge" at bounding box center [102, 154] width 118 height 16
click at [91, 151] on input "ge" at bounding box center [102, 154] width 90 height 9
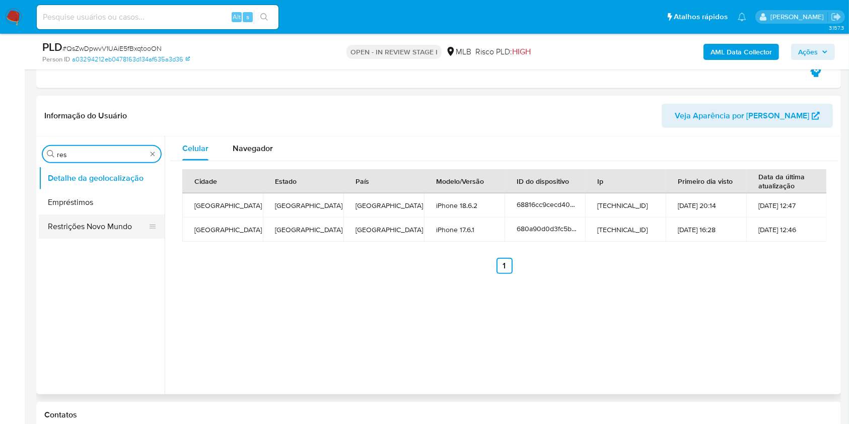
type input "res"
click at [72, 224] on button "Restrições Novo Mundo" at bounding box center [98, 227] width 118 height 24
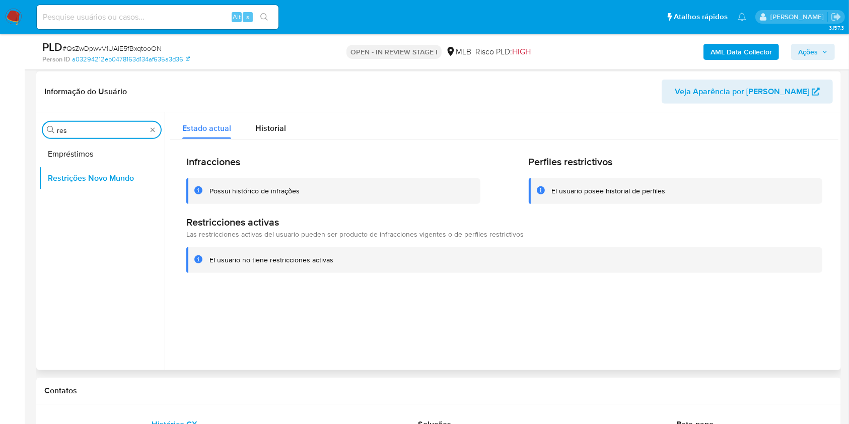
click at [98, 133] on input "res" at bounding box center [102, 130] width 90 height 9
click at [98, 132] on input "res" at bounding box center [102, 130] width 90 height 9
type input "po"
click at [70, 156] on button "Dispositivos Point" at bounding box center [98, 154] width 118 height 24
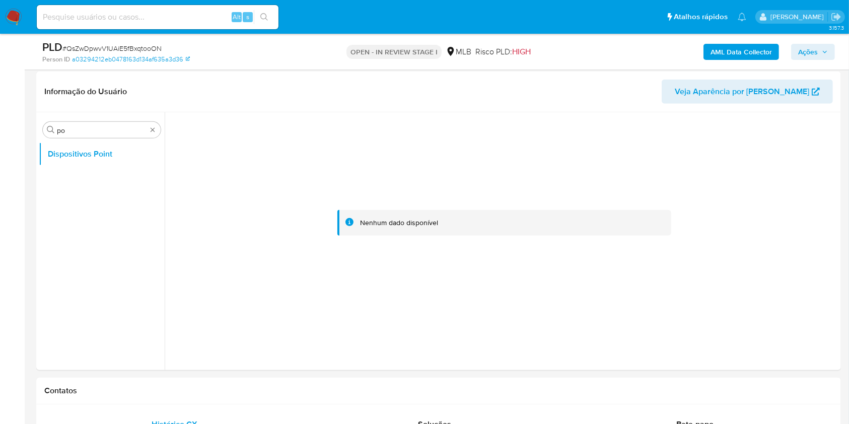
click at [731, 46] on b "AML Data Collector" at bounding box center [741, 52] width 61 height 16
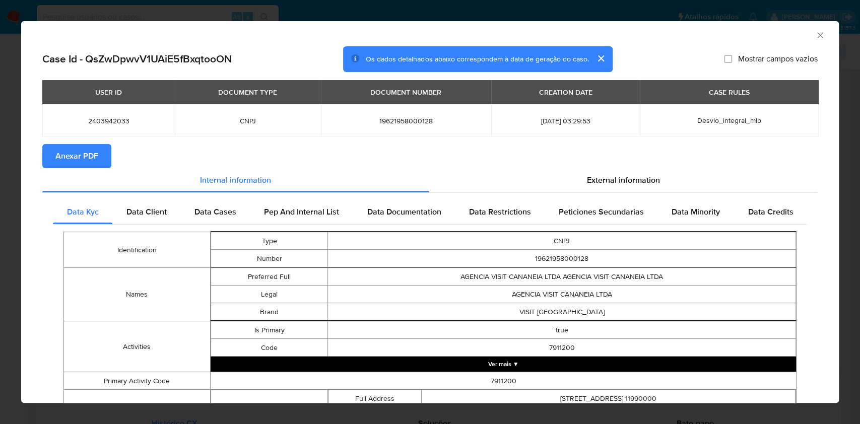
click at [78, 158] on span "Anexar PDF" at bounding box center [76, 156] width 43 height 22
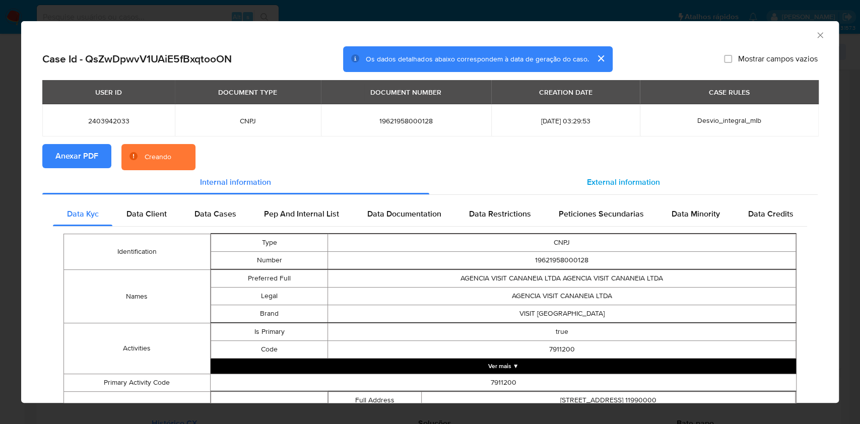
click at [587, 180] on span "External information" at bounding box center [623, 182] width 73 height 12
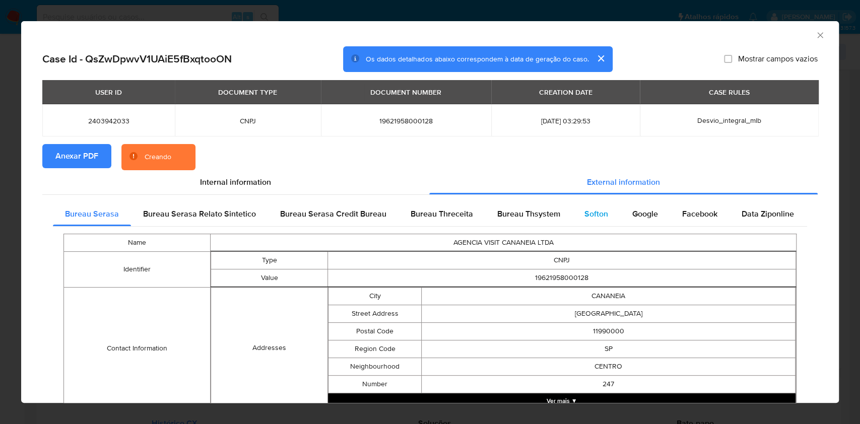
click at [584, 218] on span "Softon" at bounding box center [596, 214] width 24 height 12
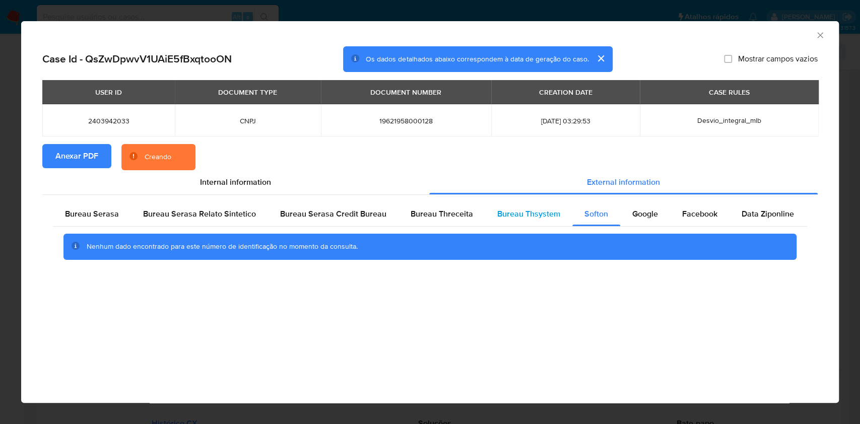
click at [542, 213] on span "Bureau Thsystem" at bounding box center [528, 214] width 63 height 12
click at [439, 233] on div "Nenhum dado encontrado para este número de identificação no momento da consulta." at bounding box center [430, 247] width 754 height 40
click at [433, 222] on div "Bureau Threceita" at bounding box center [442, 214] width 87 height 24
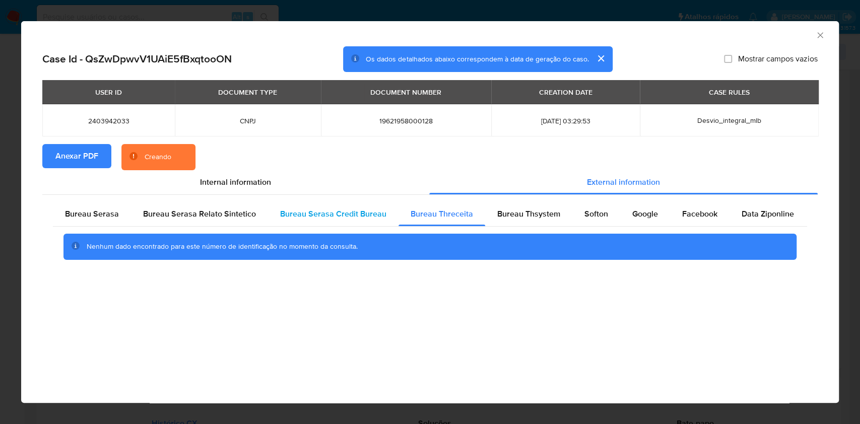
click at [326, 220] on span "Bureau Serasa Credit Bureau" at bounding box center [333, 214] width 106 height 12
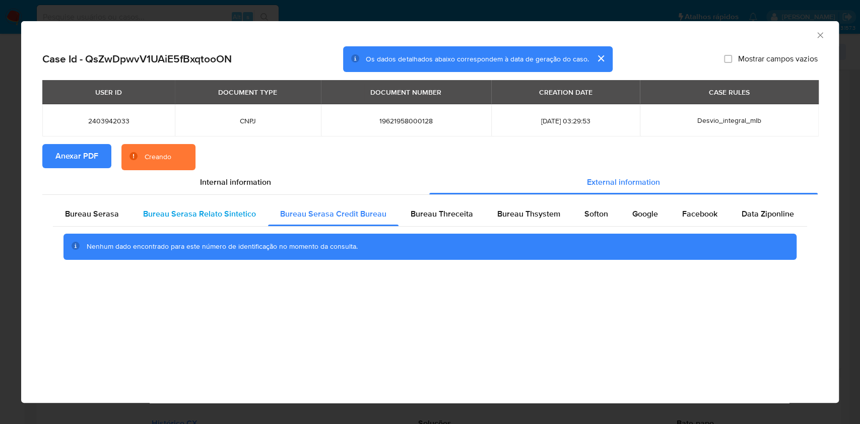
click at [193, 212] on span "Bureau Serasa Relato Sintetico" at bounding box center [199, 214] width 113 height 12
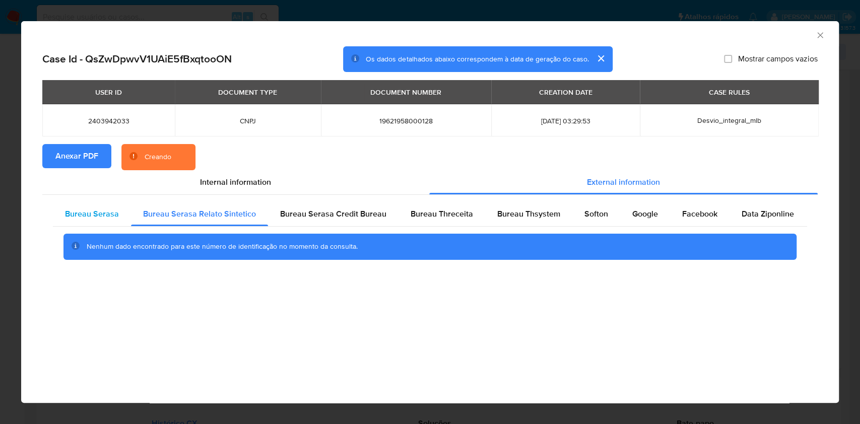
click at [108, 218] on span "Bureau Serasa" at bounding box center [92, 214] width 54 height 12
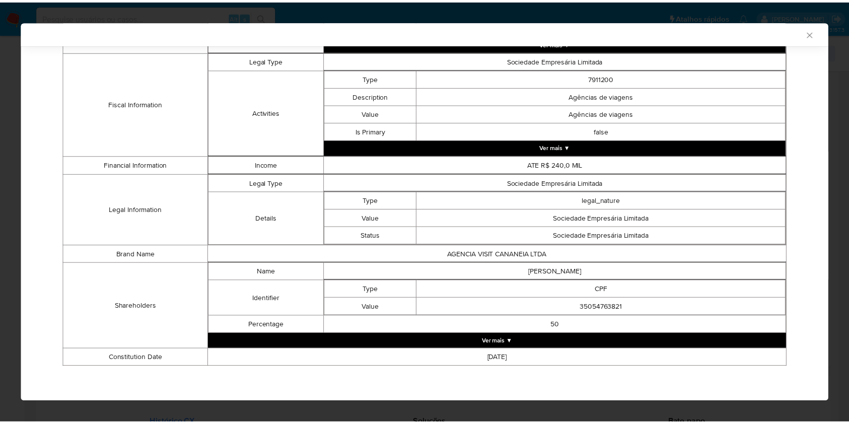
scroll to position [352, 0]
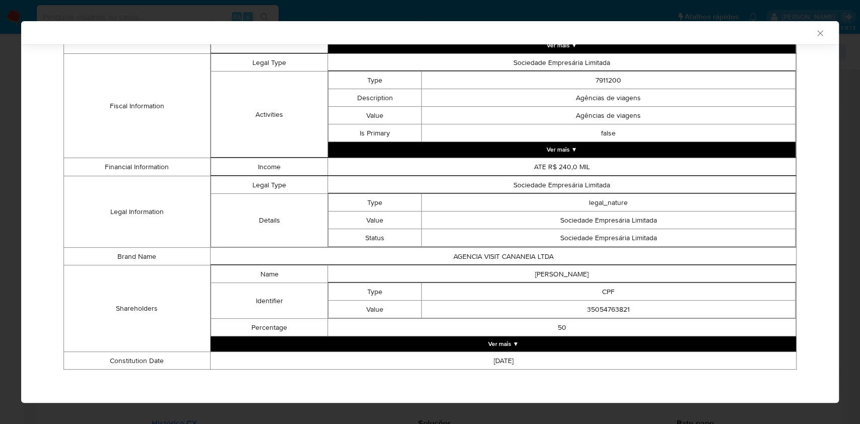
click at [0, 218] on div "AML Data Collector Case Id - QsZwDpwvV1UAiE5fBxqtooON Os dados detalhados abaix…" at bounding box center [430, 212] width 860 height 424
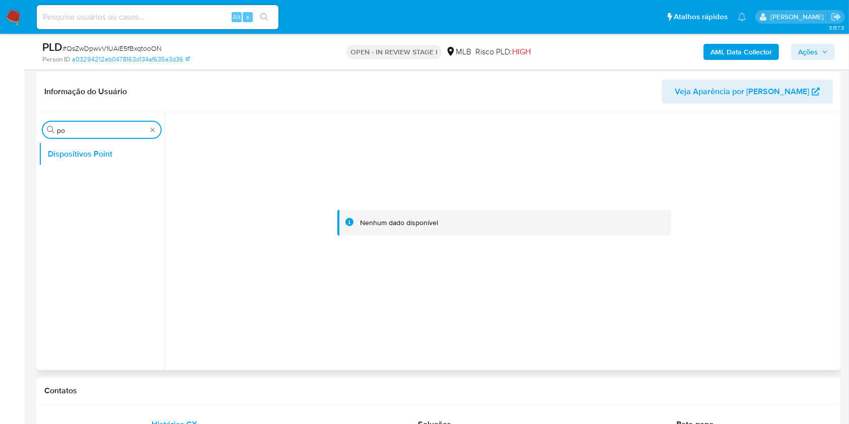
click at [94, 130] on input "po" at bounding box center [102, 130] width 90 height 9
click at [83, 187] on button "Dispositivos Point" at bounding box center [98, 178] width 118 height 24
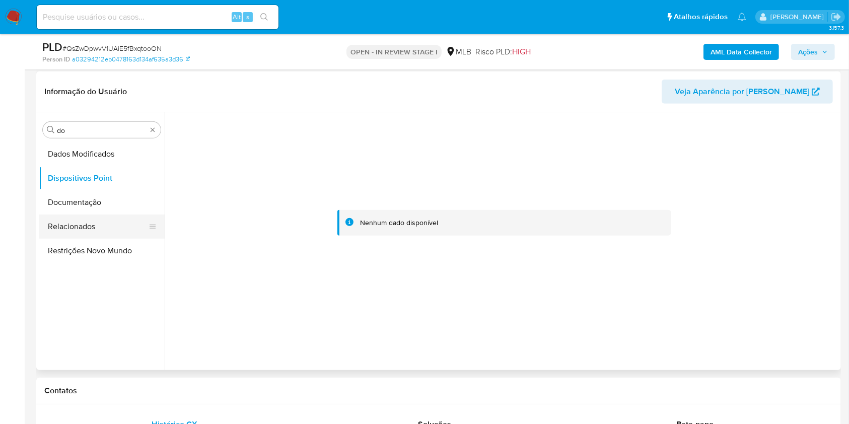
click at [85, 212] on button "Documentação" at bounding box center [102, 202] width 126 height 24
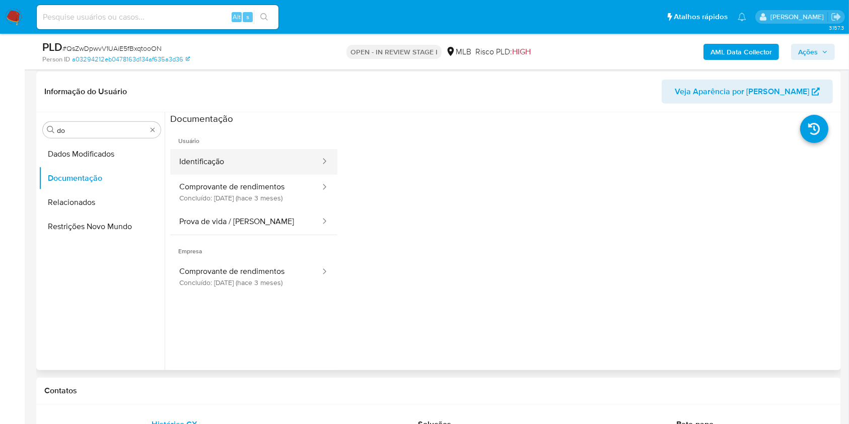
click at [228, 162] on button "Identificação" at bounding box center [245, 162] width 151 height 26
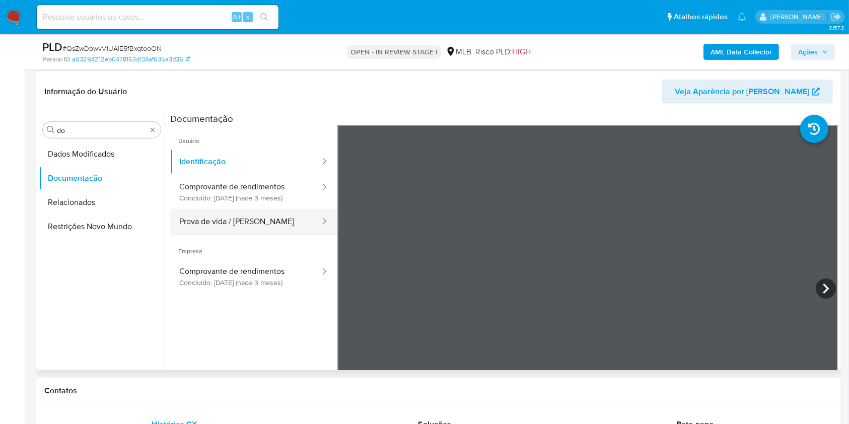
click at [245, 223] on button "Prova de vida / Selfie" at bounding box center [245, 222] width 151 height 26
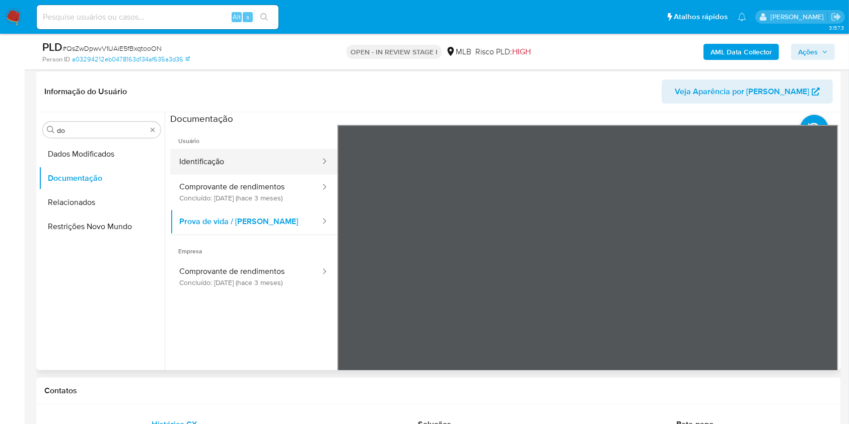
click at [212, 162] on button "Identificação" at bounding box center [245, 162] width 151 height 26
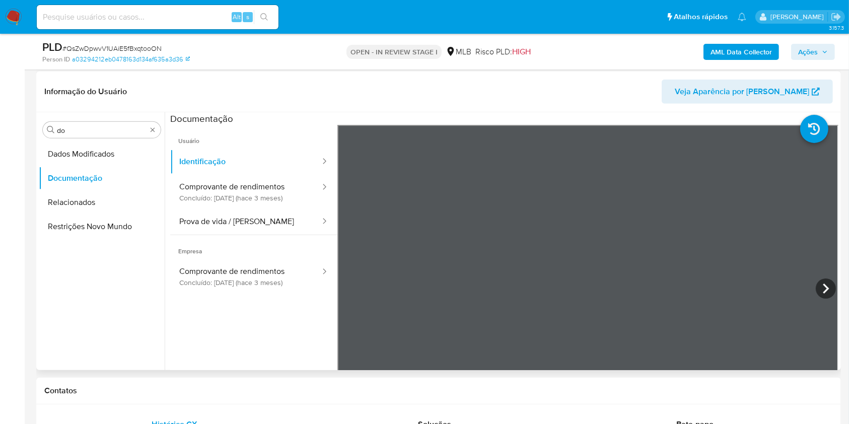
click at [587, 72] on div "Informação do Usuário Veja Aparência por Pessoa Procurar do Dados Modificados D…" at bounding box center [438, 221] width 805 height 299
drag, startPoint x: 105, startPoint y: 116, endPoint x: 93, endPoint y: 130, distance: 18.5
click at [105, 117] on div "Procurar do Dados Modificados Documentação Relacionados Restrições Novo Mundo" at bounding box center [102, 242] width 126 height 256
click at [93, 129] on input "do" at bounding box center [102, 130] width 90 height 9
click at [92, 127] on input "do" at bounding box center [102, 130] width 90 height 9
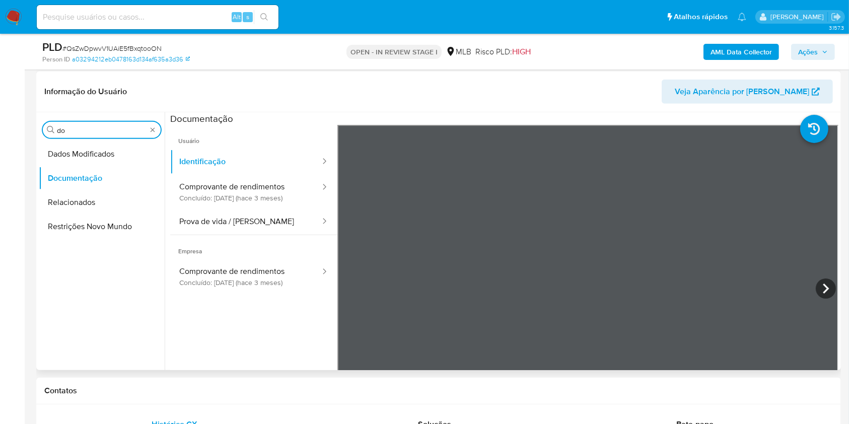
click at [92, 127] on input "do" at bounding box center [102, 130] width 90 height 9
click at [77, 184] on button "KYC" at bounding box center [98, 178] width 118 height 24
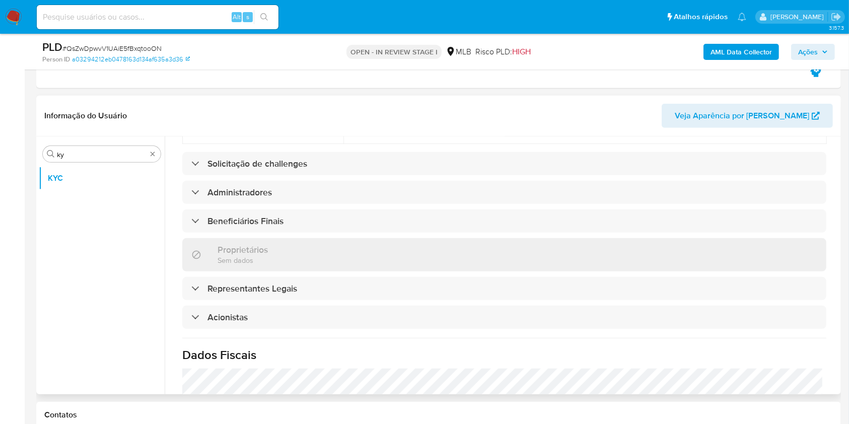
scroll to position [395, 0]
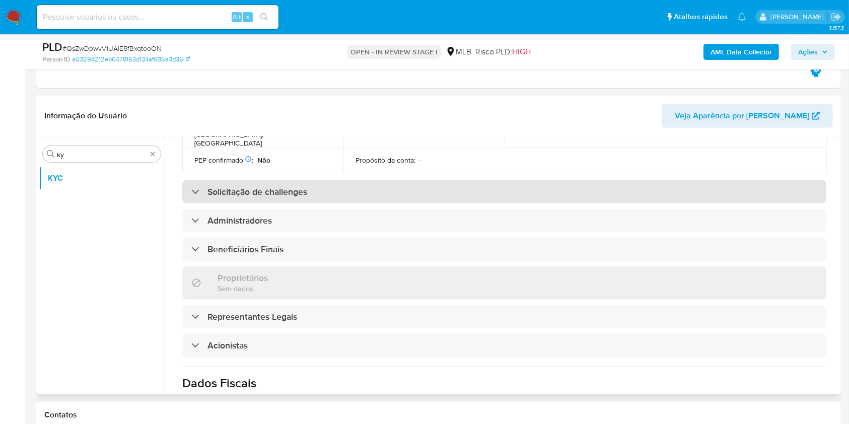
click at [292, 183] on div "Solicitação de challenges" at bounding box center [504, 191] width 644 height 23
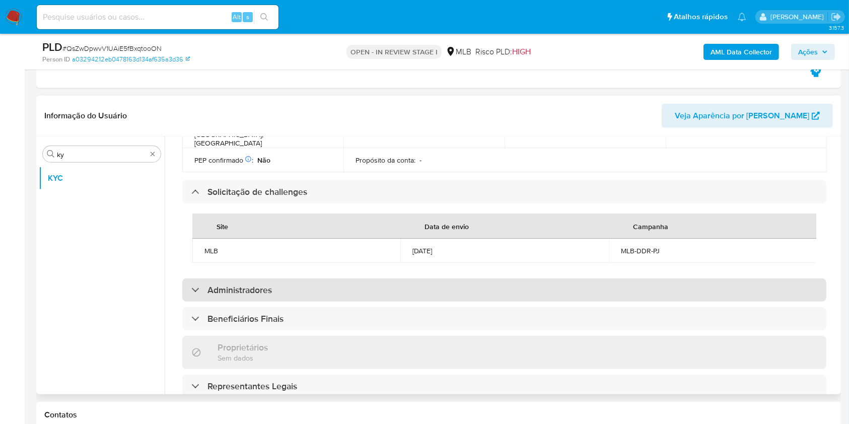
click at [284, 288] on div "Administradores" at bounding box center [504, 290] width 644 height 23
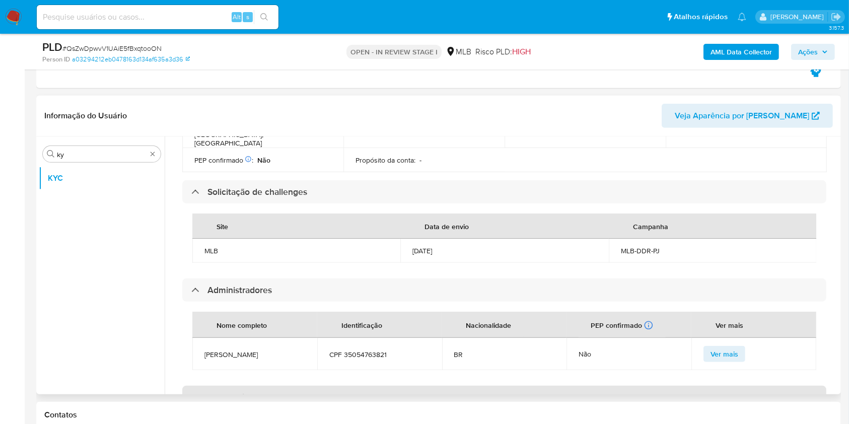
click at [287, 387] on div "Beneficiários Finais" at bounding box center [504, 397] width 644 height 23
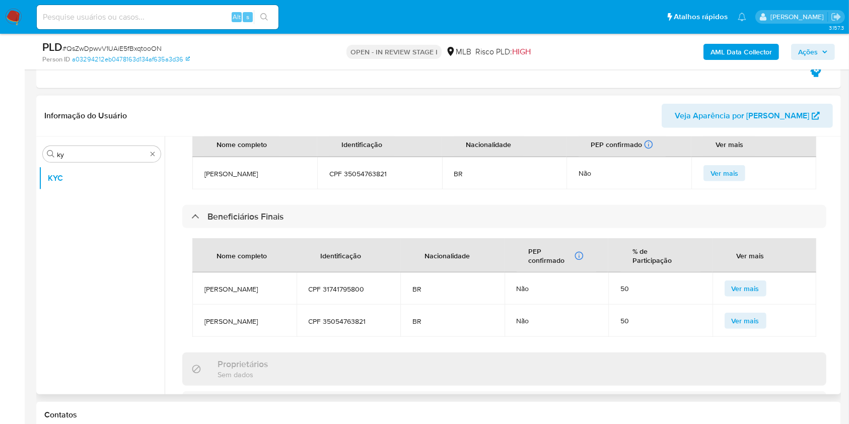
scroll to position [597, 0]
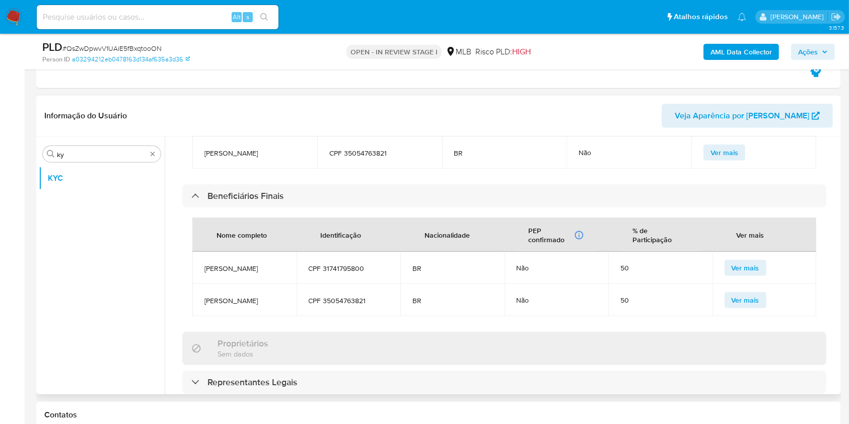
click at [349, 264] on span "CPF 31741795800" at bounding box center [349, 268] width 80 height 9
copy span "31741795800"
click at [474, 275] on td "BR" at bounding box center [453, 268] width 104 height 32
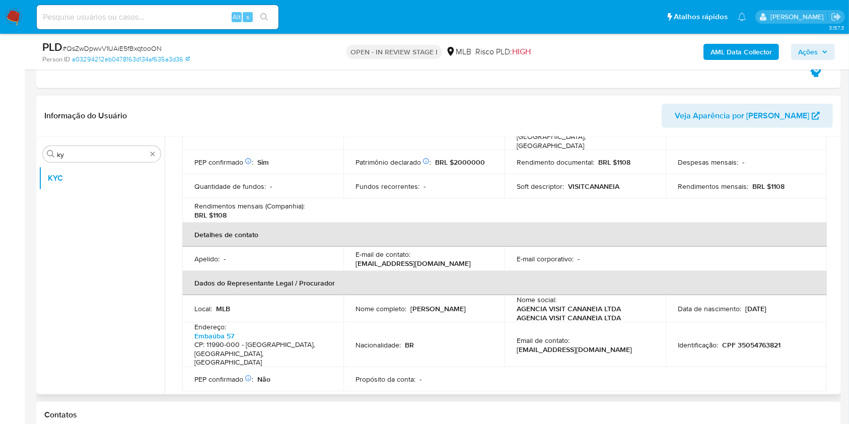
scroll to position [0, 0]
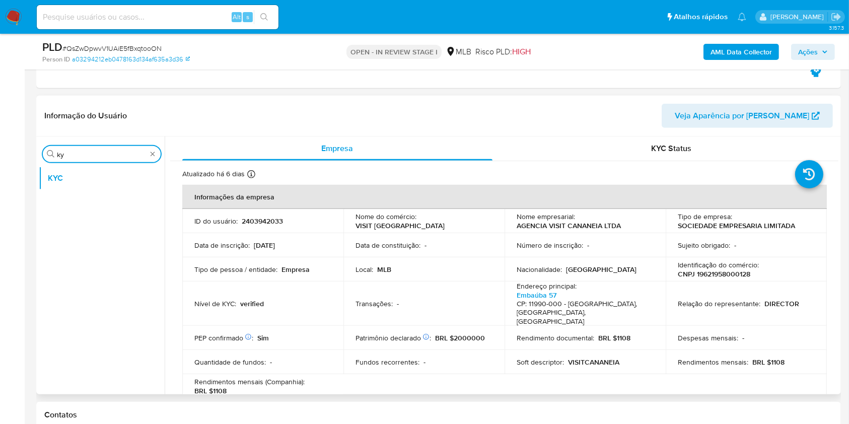
click at [95, 157] on input "ky" at bounding box center [102, 154] width 90 height 9
click at [95, 156] on input "ky" at bounding box center [102, 154] width 90 height 9
click at [87, 159] on div "Procurar kydo" at bounding box center [102, 154] width 118 height 16
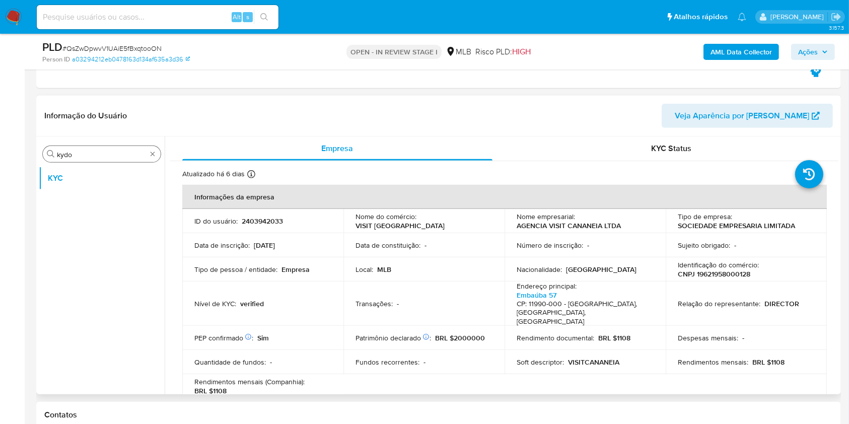
click at [87, 159] on div "Procurar kydo" at bounding box center [102, 154] width 118 height 16
click at [86, 156] on input "kydo" at bounding box center [102, 154] width 90 height 9
type input "lis"
click at [88, 196] on button "Lista Interna" at bounding box center [98, 202] width 118 height 24
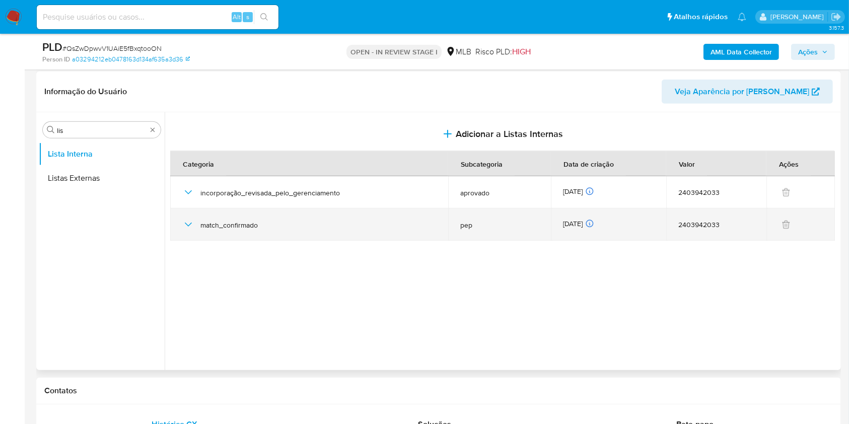
click at [189, 219] on icon "button" at bounding box center [188, 225] width 12 height 12
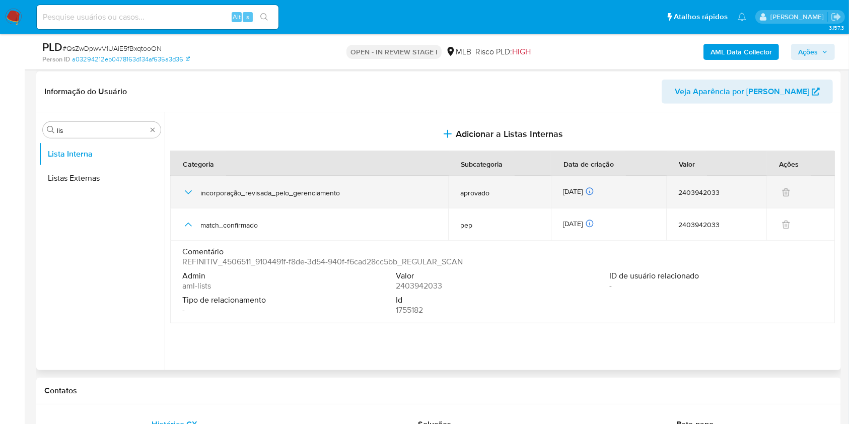
click at [186, 193] on icon "button" at bounding box center [188, 192] width 12 height 12
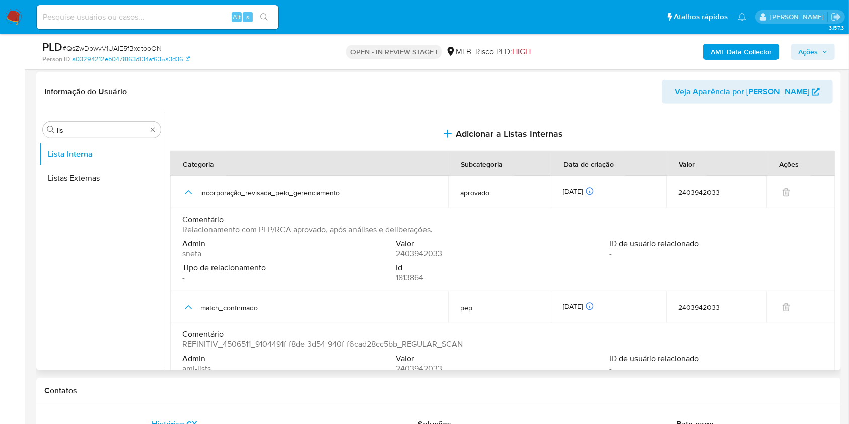
click at [339, 221] on span "Comentário" at bounding box center [501, 220] width 639 height 10
click at [308, 233] on span "Relacionamento com PEP/RCA aprovado, após análises e deliberações." at bounding box center [307, 230] width 250 height 10
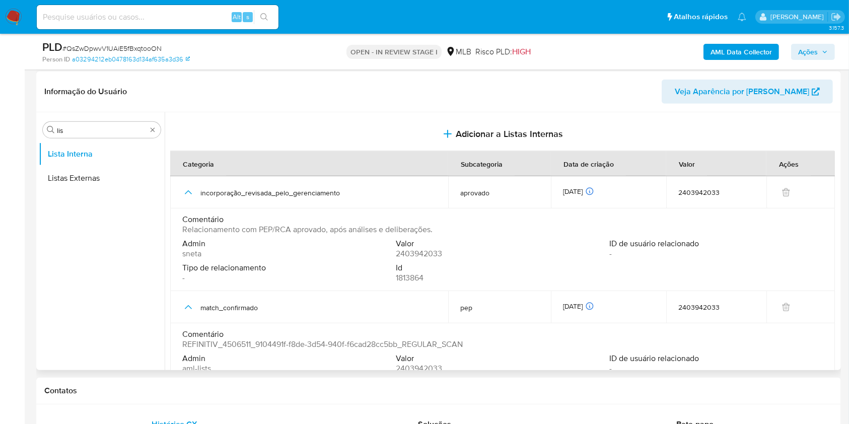
click at [308, 232] on span "Relacionamento com PEP/RCA aprovado, após análises e deliberações." at bounding box center [307, 230] width 250 height 10
click at [282, 229] on span "Relacionamento com PEP/RCA aprovado, após análises e deliberações." at bounding box center [307, 230] width 250 height 10
click at [105, 286] on ul "Lista Interna Listas Externas" at bounding box center [102, 255] width 126 height 227
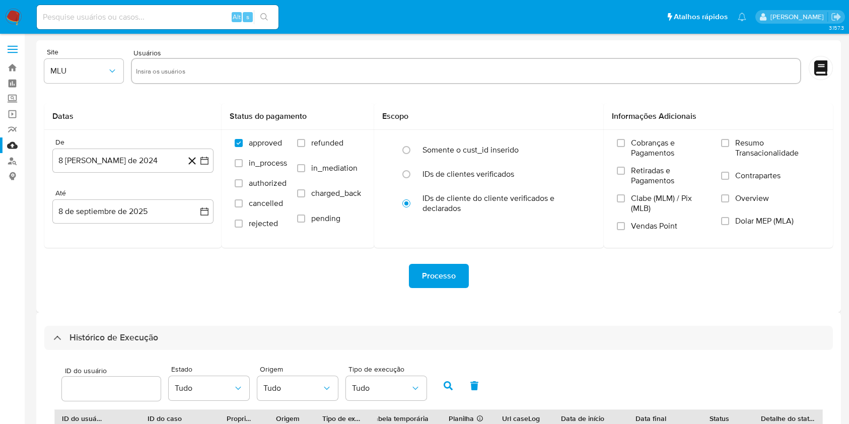
select select "10"
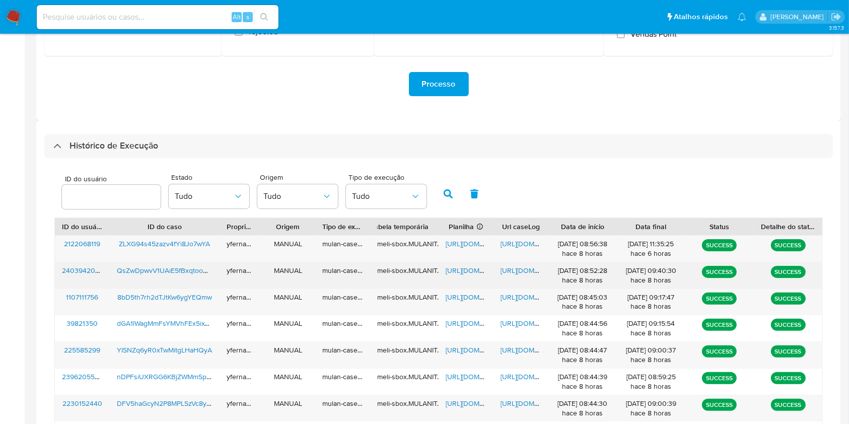
click at [465, 268] on span "https://docs.google.com/spreadsheets/d/1r4Ys6j4qxDj1N2nvr6pLLMKt3mWBPQ6kiXbNTuV…" at bounding box center [481, 271] width 70 height 10
click at [512, 269] on span "https://docs.google.com/document/d/19xWEd77bkWbrThp6bXd11sHMPfLguXzT1JBntZ-NDqk…" at bounding box center [536, 271] width 70 height 10
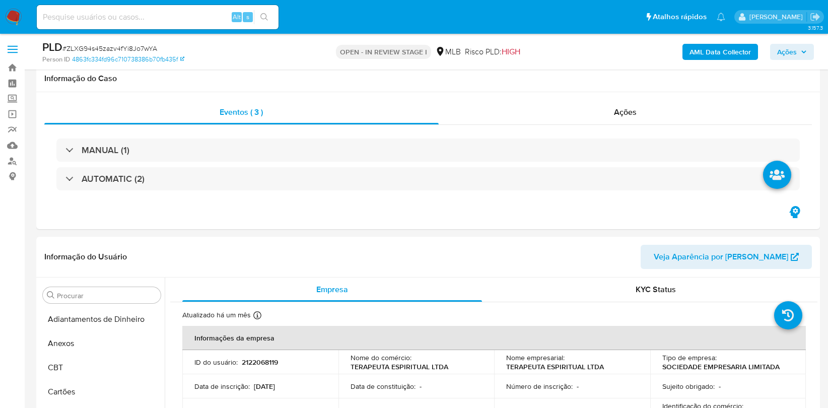
select select "10"
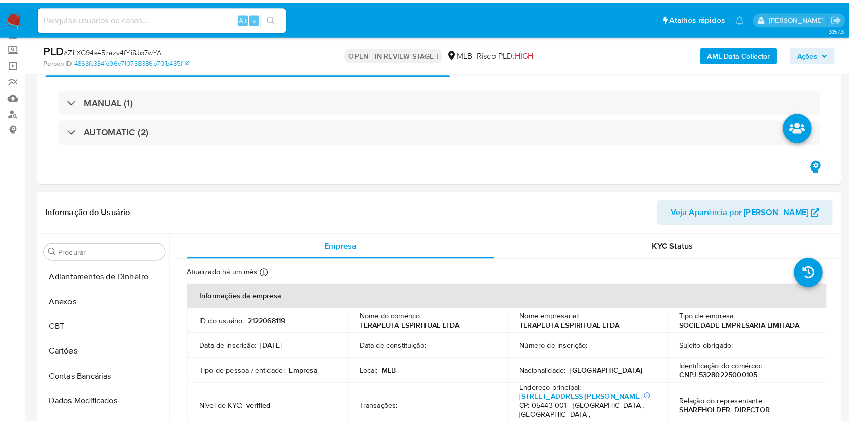
scroll to position [474, 0]
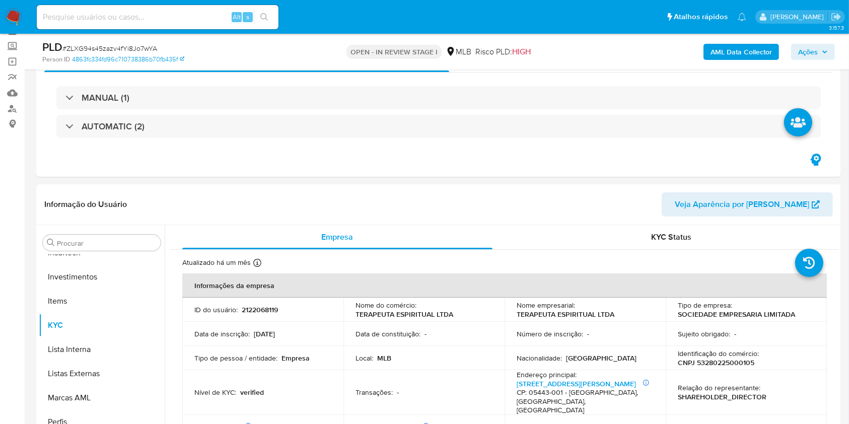
click at [122, 50] on span "# ZLXG94s45zazv4fYi8Jo7wYA" at bounding box center [109, 48] width 95 height 10
copy span "ZLXG94s45zazv4fYi8Jo7wYA"
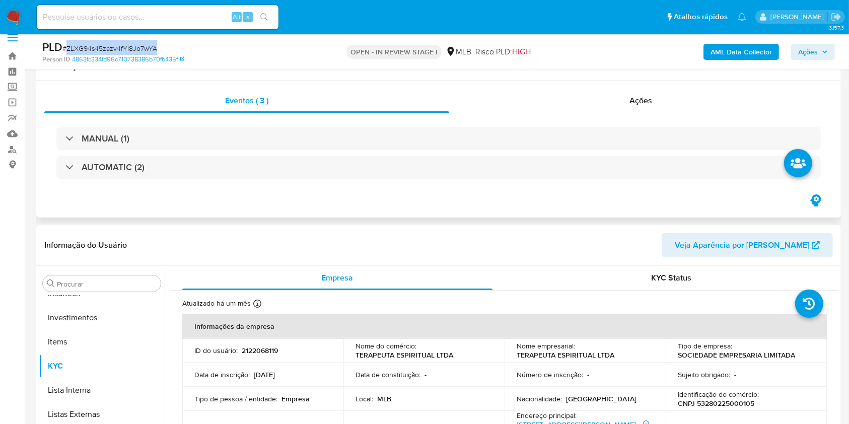
scroll to position [0, 0]
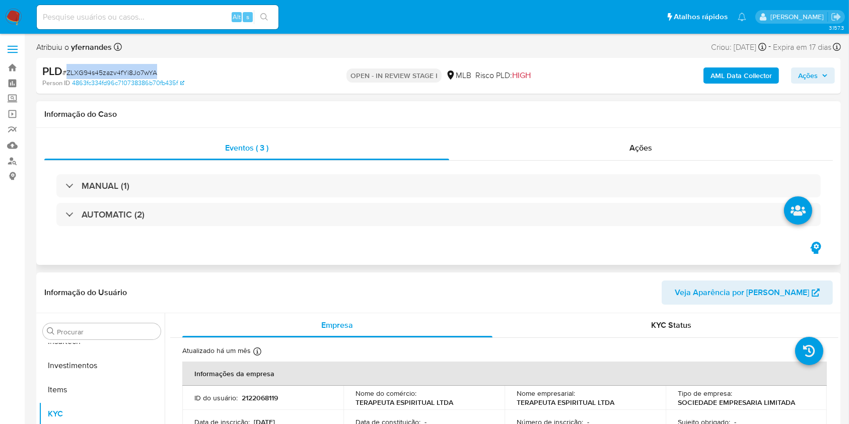
click at [404, 200] on div "MANUAL (1) AUTOMATIC (2)" at bounding box center [438, 200] width 765 height 52
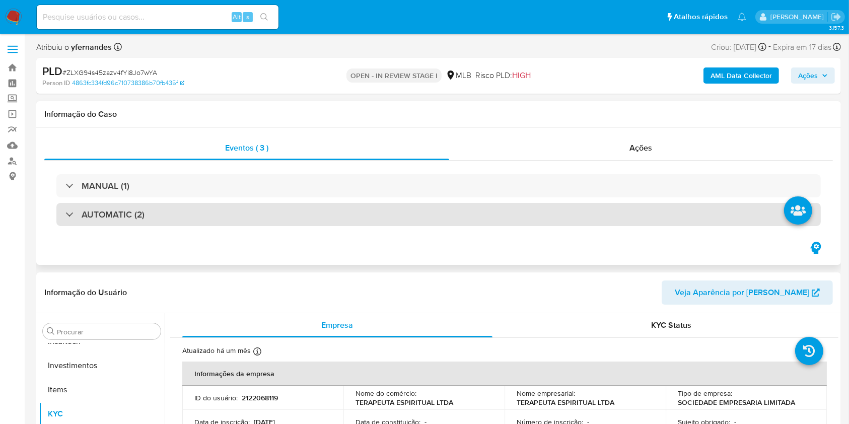
click at [383, 210] on div "AUTOMATIC (2)" at bounding box center [438, 214] width 765 height 23
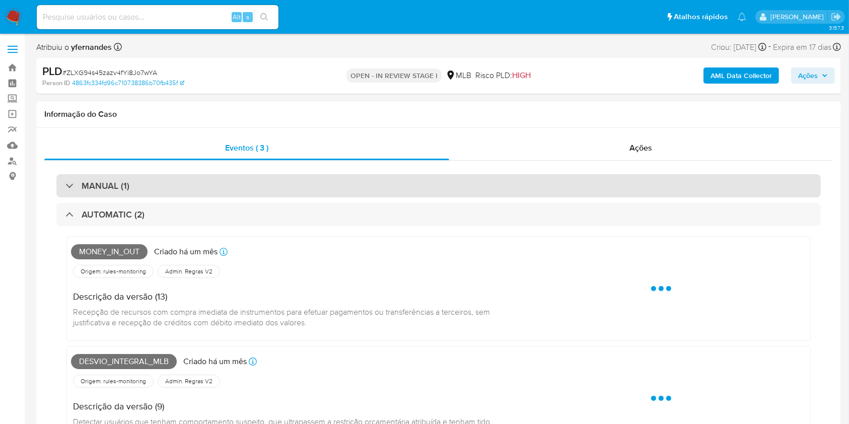
click at [349, 182] on div "MANUAL (1)" at bounding box center [438, 185] width 765 height 23
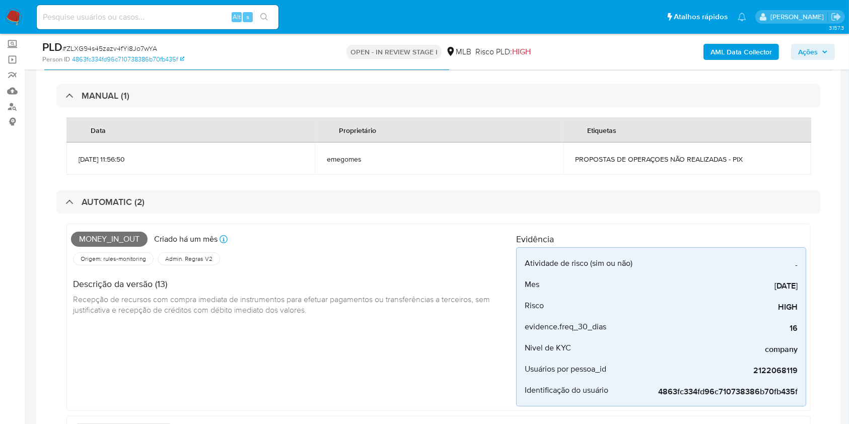
scroll to position [67, 0]
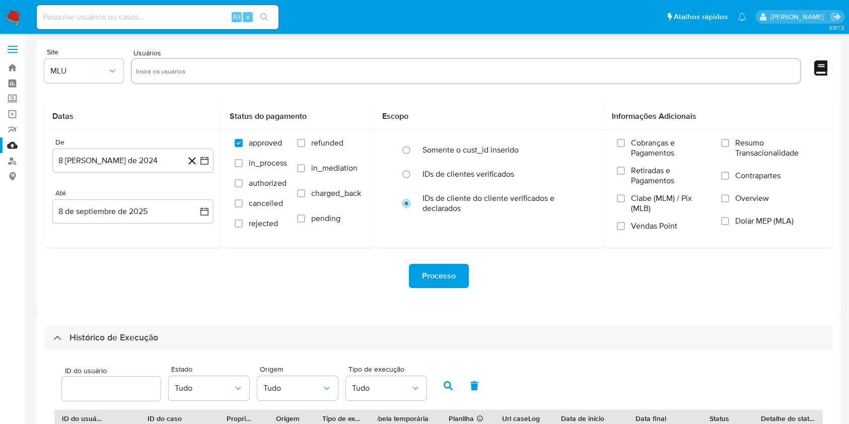
select select "10"
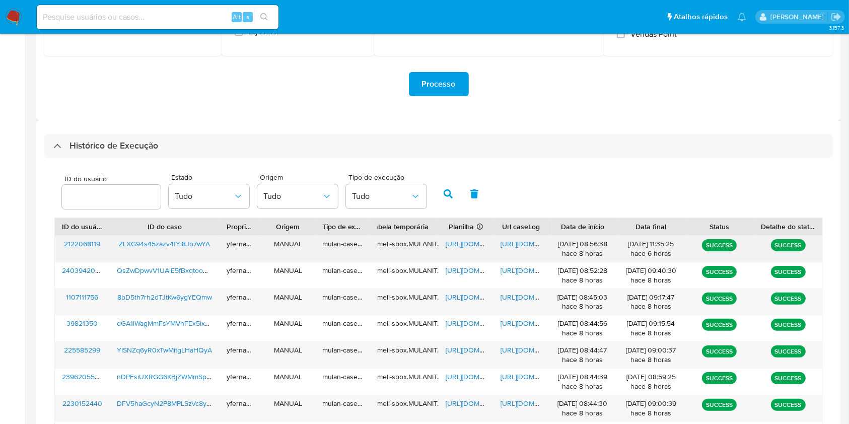
click at [465, 244] on span "[URL][DOMAIN_NAME]" at bounding box center [481, 244] width 70 height 10
click at [525, 245] on span "[URL][DOMAIN_NAME]" at bounding box center [536, 244] width 70 height 10
